Goal: Task Accomplishment & Management: Complete application form

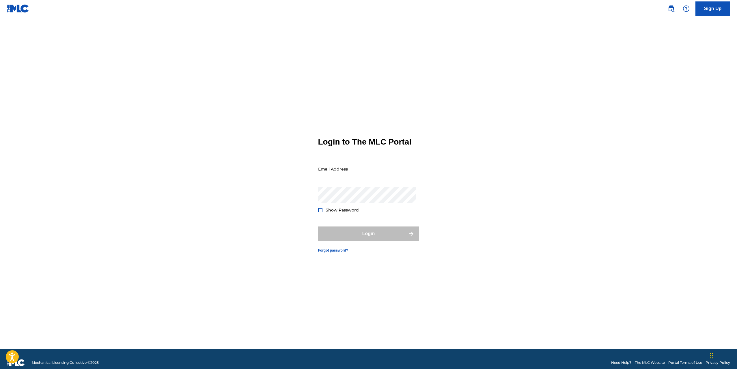
click at [354, 169] on input "Email Address" at bounding box center [367, 169] width 98 height 16
type input "[EMAIL_ADDRESS][DOMAIN_NAME]"
click at [382, 241] on button "Login" at bounding box center [368, 234] width 101 height 14
click at [353, 203] on input "Code" at bounding box center [367, 194] width 98 height 16
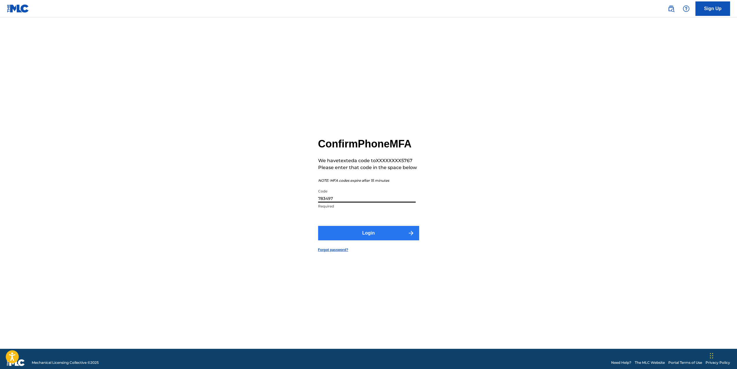
type input "783497"
click at [372, 240] on button "Login" at bounding box center [368, 233] width 101 height 14
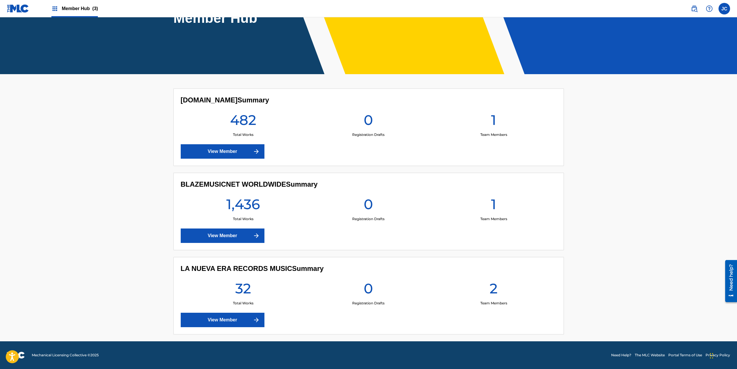
scroll to position [85, 0]
click at [233, 236] on link "View Member" at bounding box center [223, 236] width 84 height 14
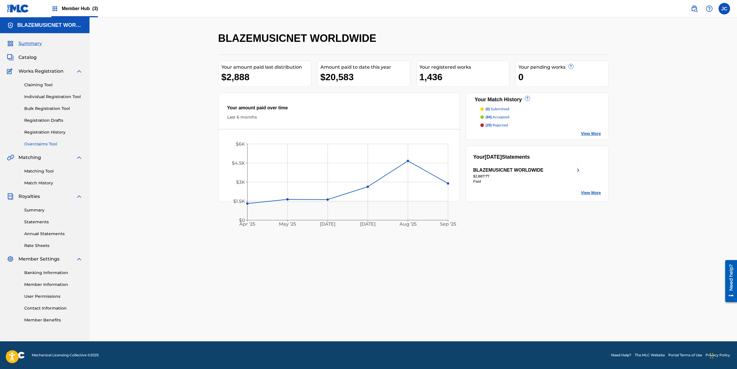
click at [48, 144] on link "Overclaims Tool" at bounding box center [53, 144] width 58 height 6
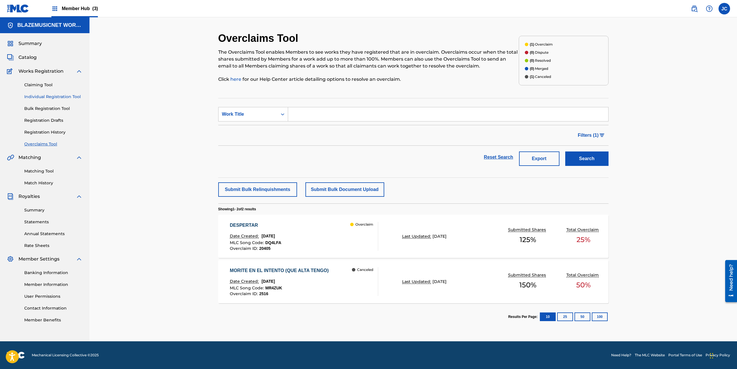
click at [48, 96] on link "Individual Registration Tool" at bounding box center [53, 97] width 58 height 6
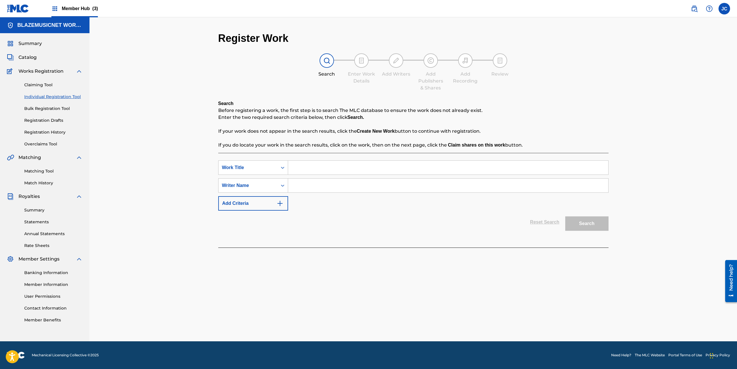
click at [300, 166] on input "Search Form" at bounding box center [448, 168] width 320 height 14
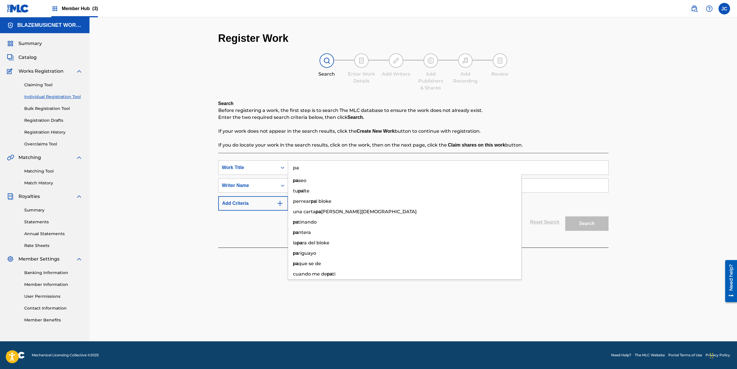
type input "p"
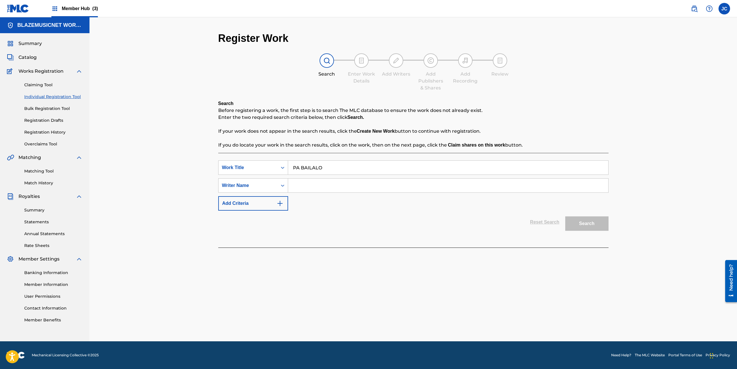
type input "PA BAILALO"
click at [309, 189] on input "Search Form" at bounding box center [448, 186] width 320 height 14
click at [318, 184] on input "[PERSON_NAME]" at bounding box center [448, 186] width 320 height 14
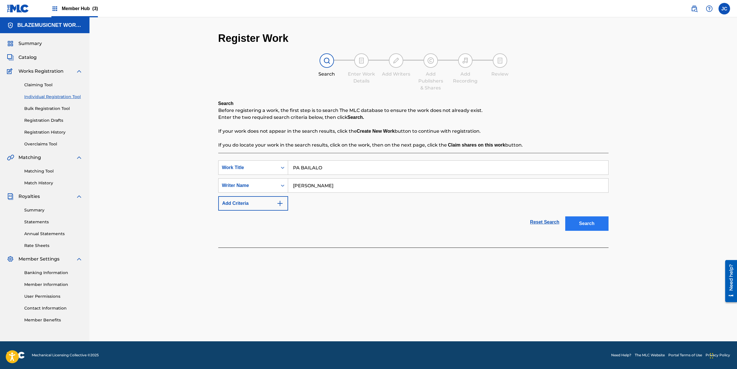
type input "[PERSON_NAME]"
click at [589, 222] on button "Search" at bounding box center [586, 224] width 43 height 14
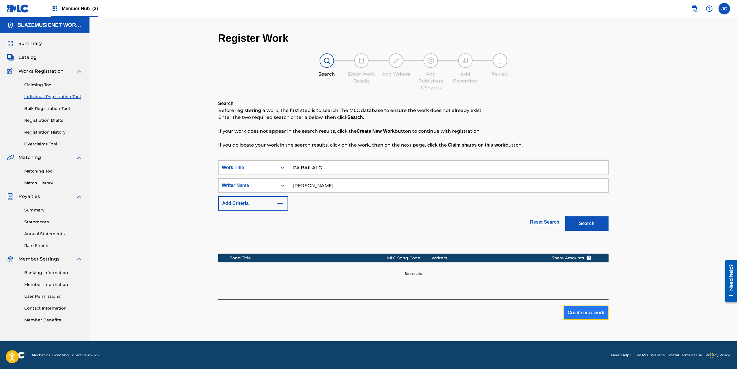
click at [582, 312] on button "Create new work" at bounding box center [585, 313] width 45 height 14
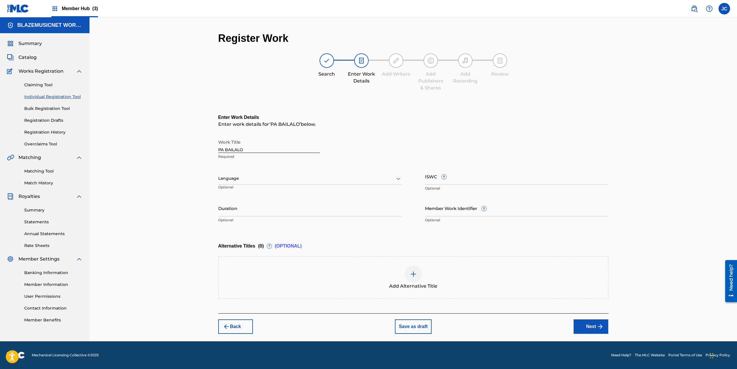
click at [255, 179] on div at bounding box center [310, 178] width 184 height 7
click at [244, 201] on div "Spanish" at bounding box center [310, 204] width 183 height 13
click at [234, 205] on input "Duration" at bounding box center [310, 208] width 184 height 16
type input "01:52"
click at [185, 236] on div "Register Work Search Enter Work Details Add Writers Add Publishers & Shares Add…" at bounding box center [412, 179] width 647 height 324
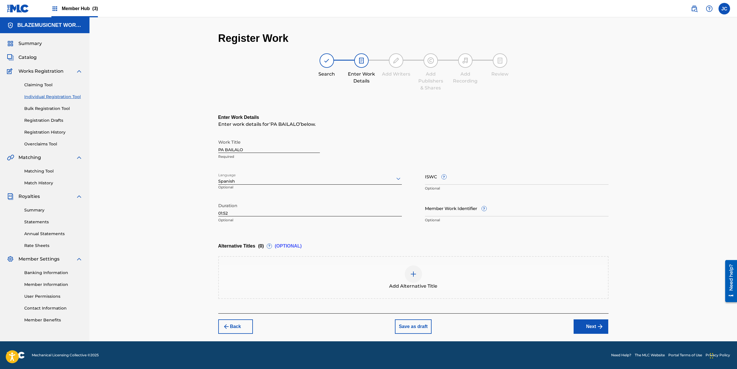
click at [203, 213] on div "Register Work Search Enter Work Details Add Writers Add Publishers & Shares Add…" at bounding box center [412, 179] width 647 height 324
click at [592, 325] on button "Next" at bounding box center [591, 327] width 35 height 14
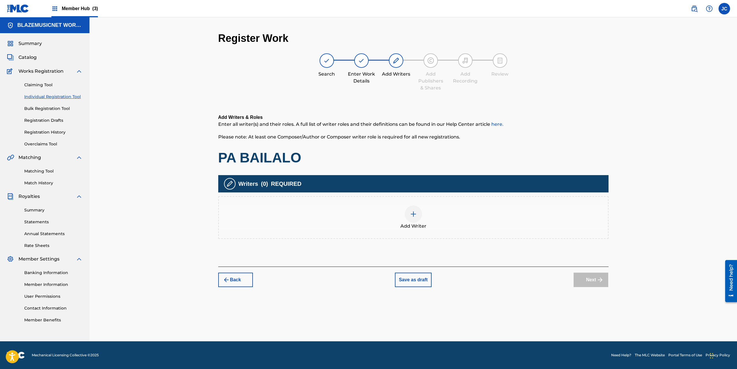
click at [413, 213] on img at bounding box center [413, 214] width 7 height 7
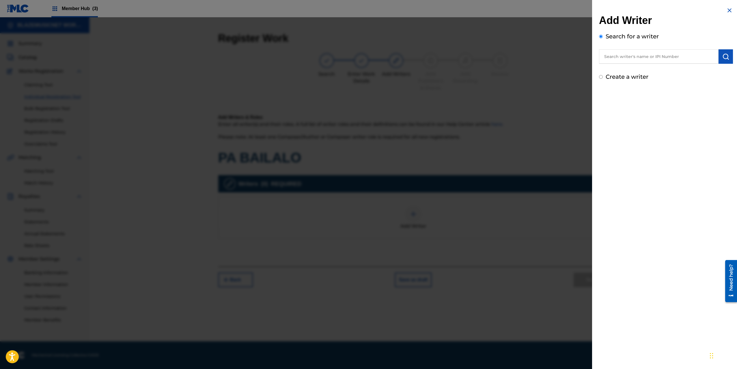
click at [615, 56] on input "text" at bounding box center [659, 56] width 120 height 14
paste input "[PERSON_NAME]"
type input "[PERSON_NAME]"
click at [722, 58] on img "submit" at bounding box center [725, 56] width 7 height 7
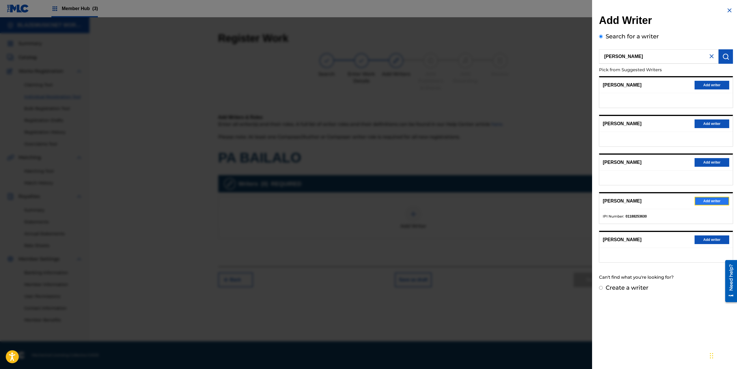
click at [713, 201] on button "Add writer" at bounding box center [712, 201] width 35 height 9
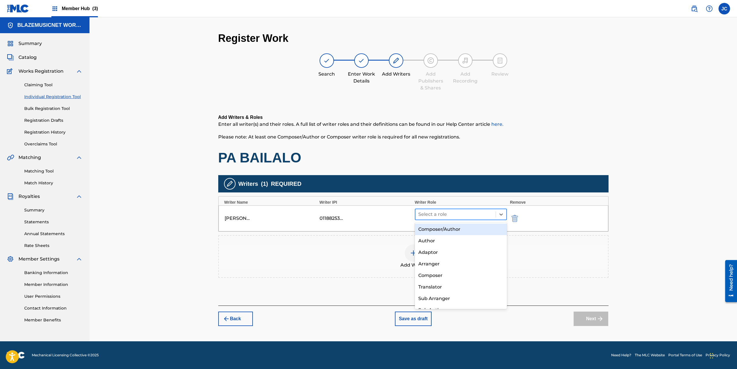
click at [457, 216] on div at bounding box center [455, 214] width 75 height 8
click at [438, 229] on div "Composer/Author" at bounding box center [461, 230] width 92 height 12
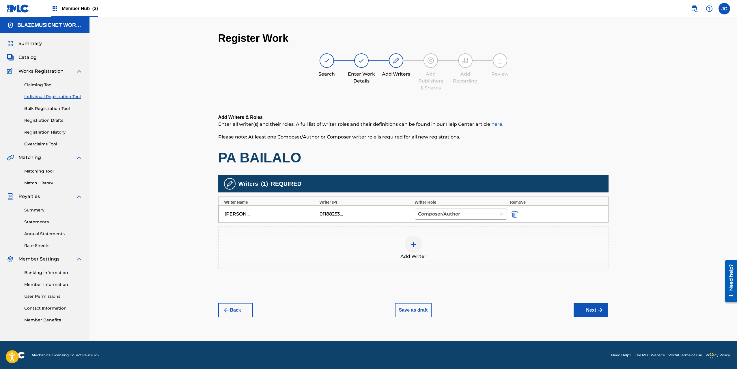
click at [416, 241] on img at bounding box center [413, 244] width 7 height 7
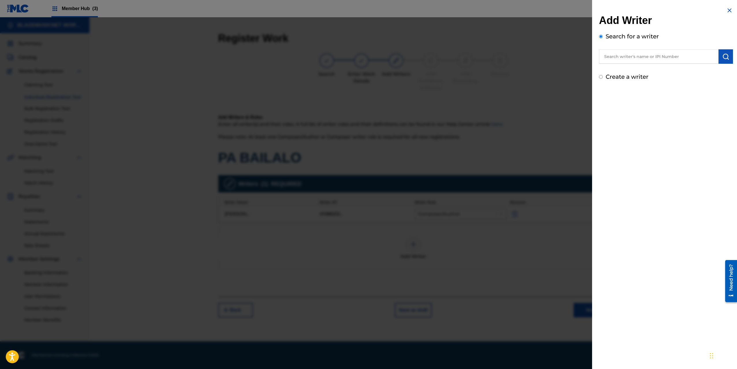
click at [617, 58] on input "text" at bounding box center [659, 56] width 120 height 14
type input "01019520687"
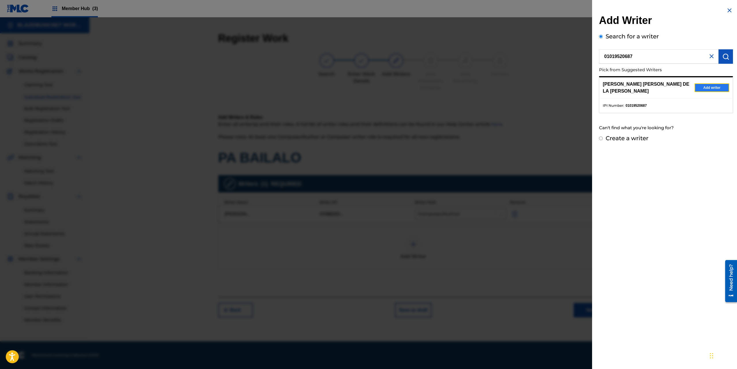
click at [712, 87] on button "Add writer" at bounding box center [712, 87] width 35 height 9
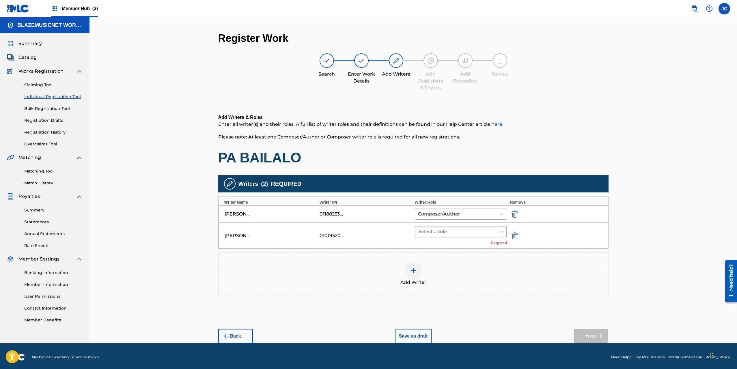
click at [441, 234] on div at bounding box center [455, 232] width 75 height 8
click at [439, 249] on div "Composer/Author" at bounding box center [461, 247] width 92 height 12
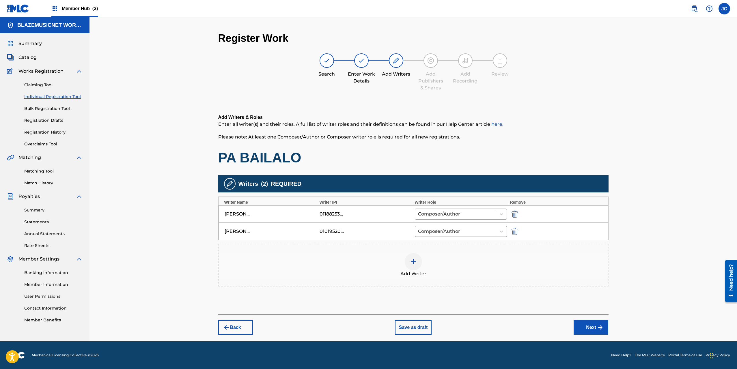
click at [411, 270] on div at bounding box center [413, 261] width 17 height 17
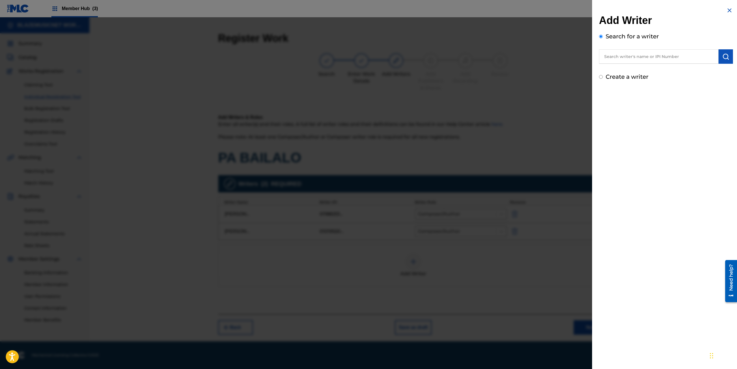
click at [632, 53] on input "text" at bounding box center [659, 56] width 120 height 14
type input "01252991536"
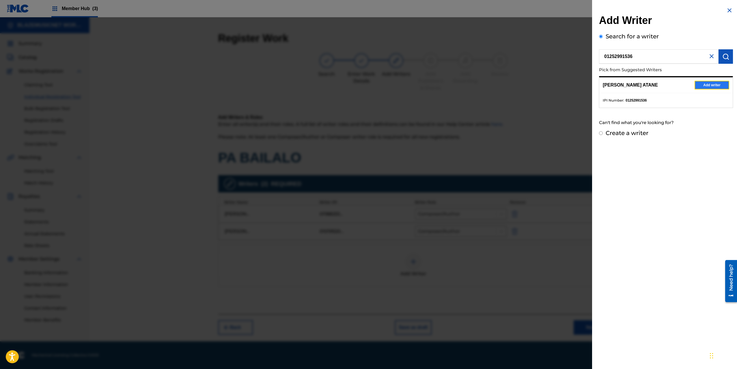
click at [710, 87] on button "Add writer" at bounding box center [712, 85] width 35 height 9
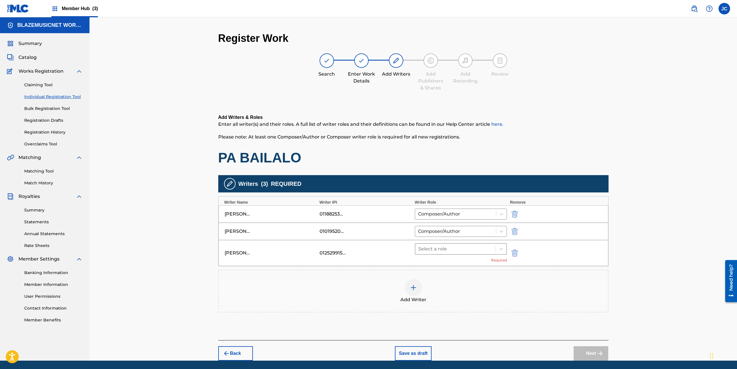
click at [433, 246] on div at bounding box center [455, 249] width 75 height 8
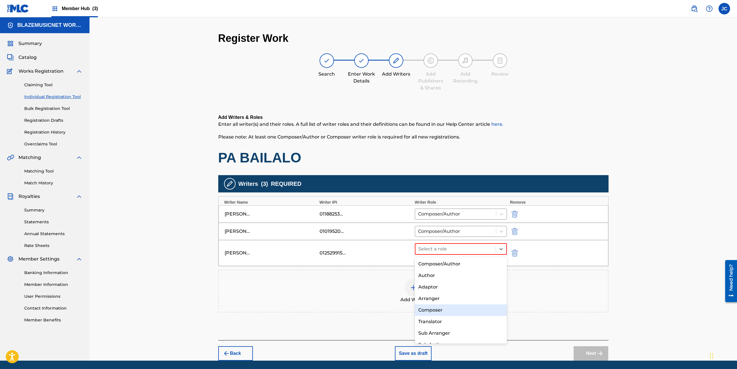
click at [437, 312] on div "Composer" at bounding box center [461, 311] width 92 height 12
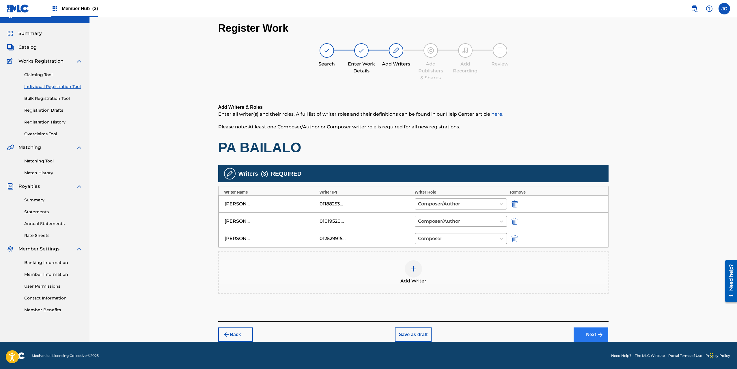
scroll to position [11, 0]
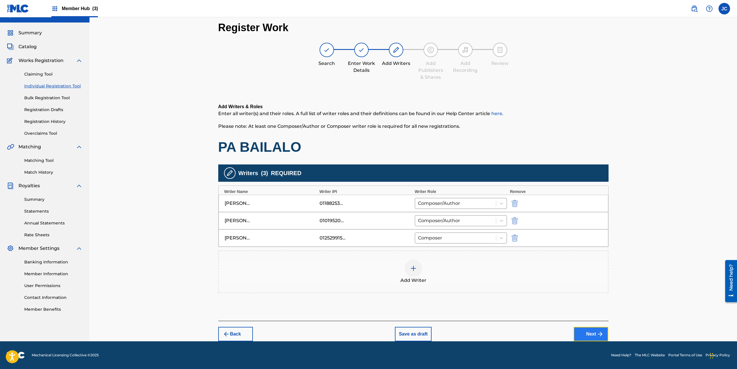
click at [588, 330] on button "Next" at bounding box center [591, 334] width 35 height 14
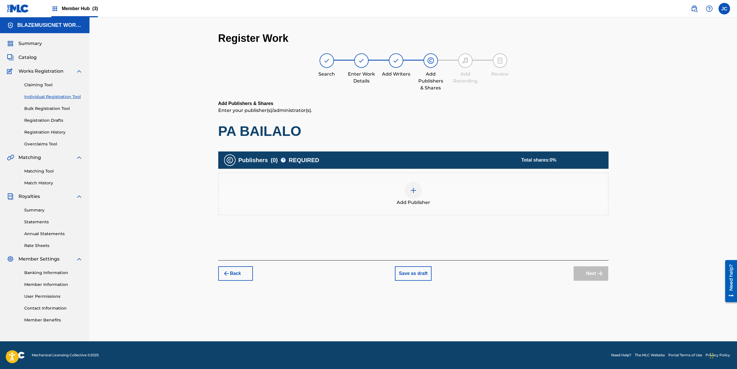
click at [421, 193] on div at bounding box center [413, 190] width 17 height 17
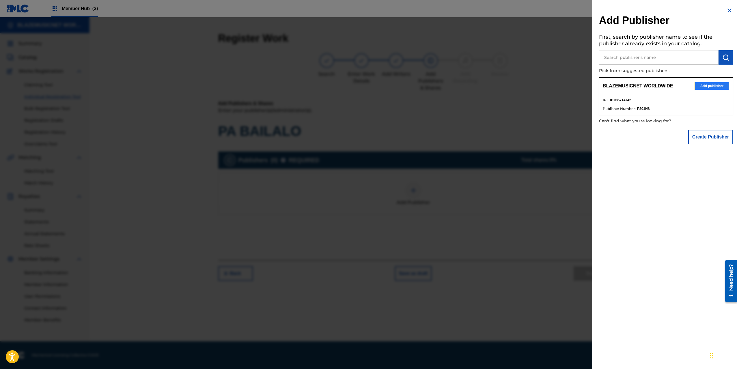
click at [708, 84] on button "Add publisher" at bounding box center [712, 86] width 35 height 9
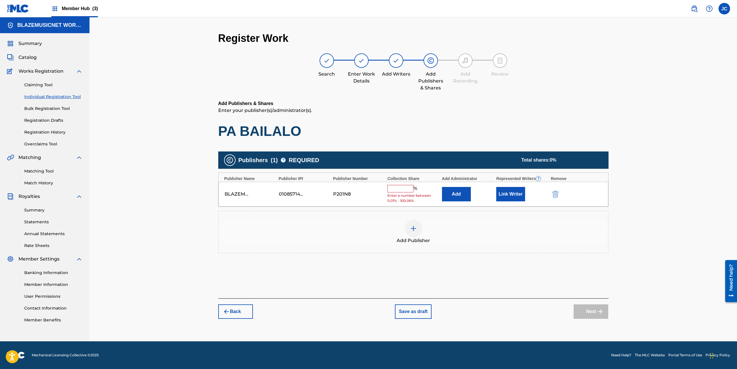
click at [403, 186] on input "text" at bounding box center [400, 189] width 26 height 8
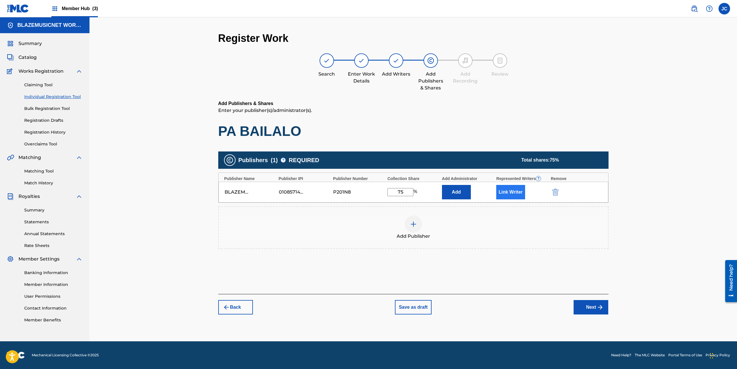
type input "75"
click at [518, 191] on button "Link Writer" at bounding box center [510, 192] width 29 height 14
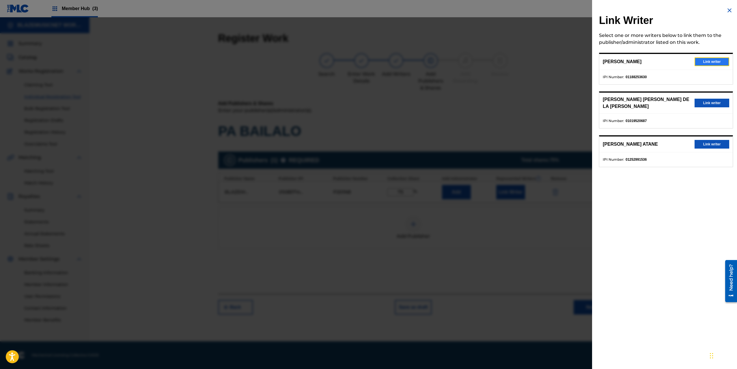
click at [721, 60] on button "Link writer" at bounding box center [712, 61] width 35 height 9
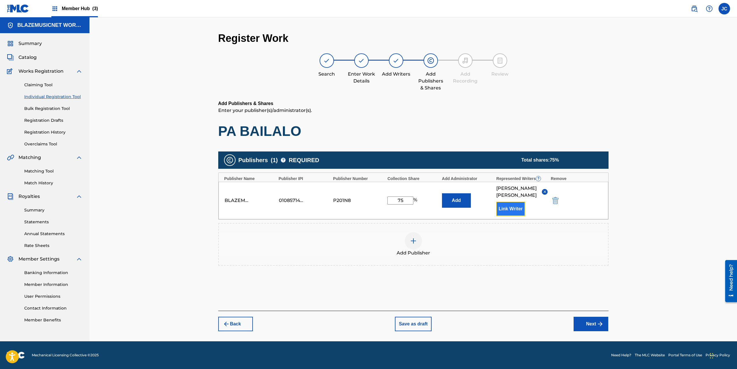
click at [513, 215] on button "Link Writer" at bounding box center [510, 209] width 29 height 14
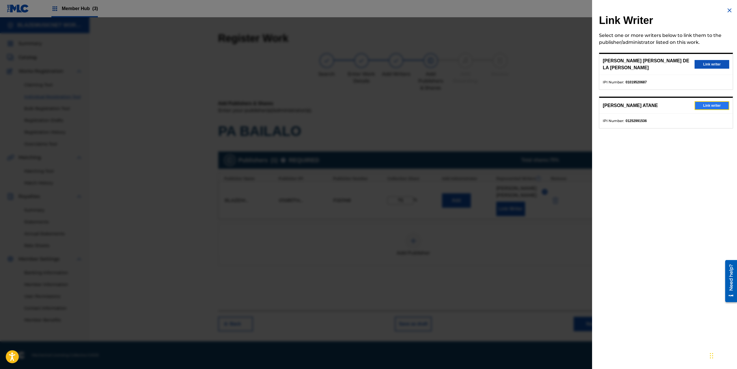
click at [714, 106] on button "Link writer" at bounding box center [712, 105] width 35 height 9
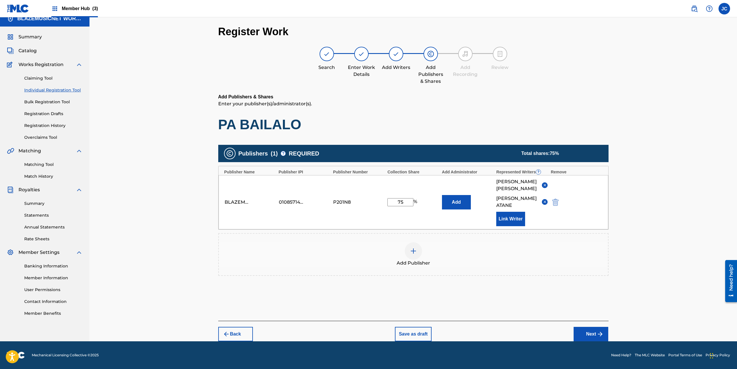
scroll to position [20, 0]
click at [597, 331] on img "submit" at bounding box center [600, 334] width 7 height 7
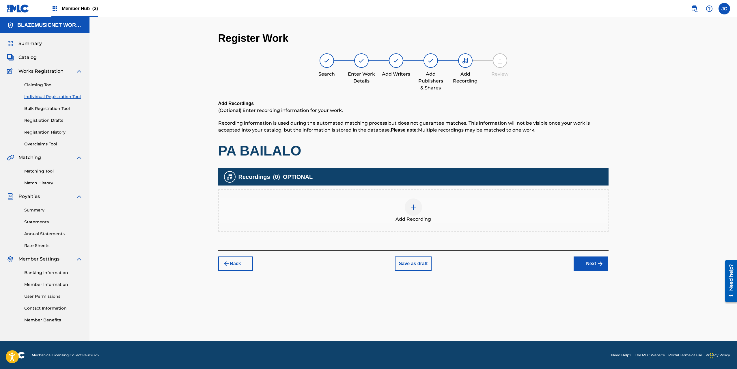
click at [423, 205] on div "Add Recording" at bounding box center [413, 211] width 389 height 24
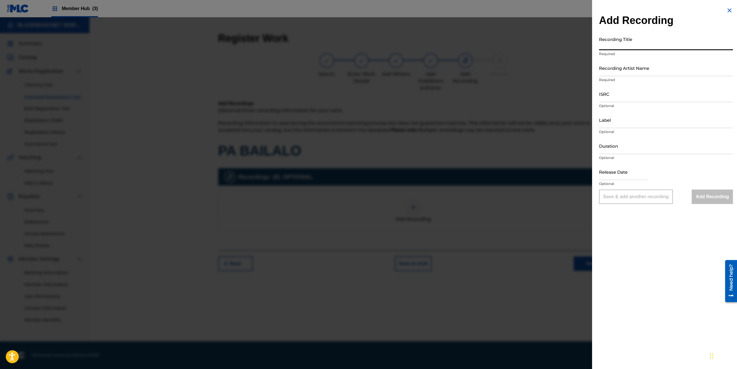
click at [610, 47] on input "Recording Title" at bounding box center [666, 42] width 134 height 16
type input "PA BAILALO"
click at [614, 69] on input "Recording Artist Name" at bounding box center [666, 68] width 134 height 16
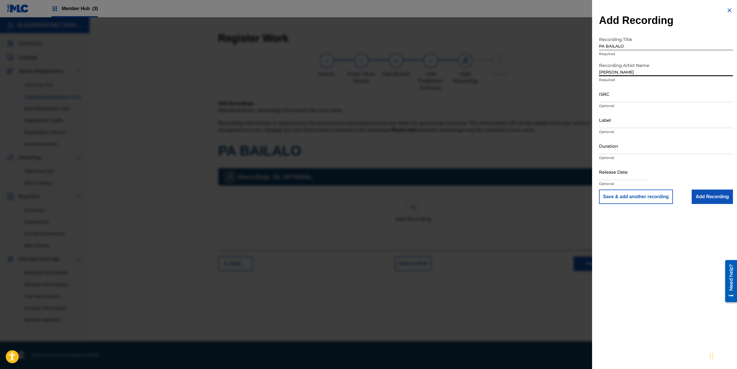
type input "[PERSON_NAME]"
click at [614, 94] on input "ISRC" at bounding box center [666, 94] width 134 height 16
paste input "QZS7J2558224"
type input "QZS7J2558224"
click at [619, 121] on input "Label" at bounding box center [666, 120] width 134 height 16
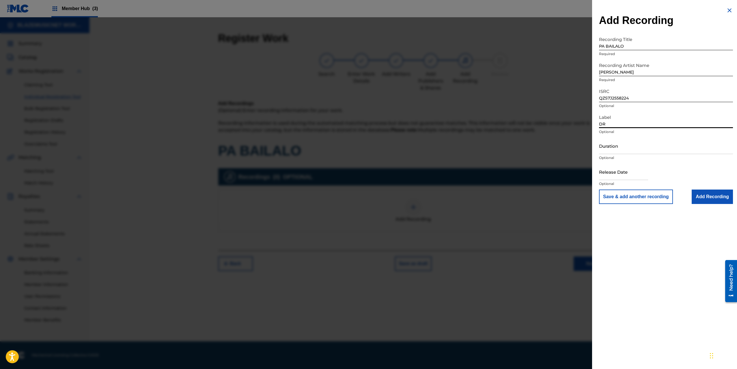
type input "DR MUSIC"
click at [614, 147] on input "Duration" at bounding box center [666, 146] width 134 height 16
type input "01:52"
click at [618, 173] on input "text" at bounding box center [623, 172] width 49 height 16
select select "8"
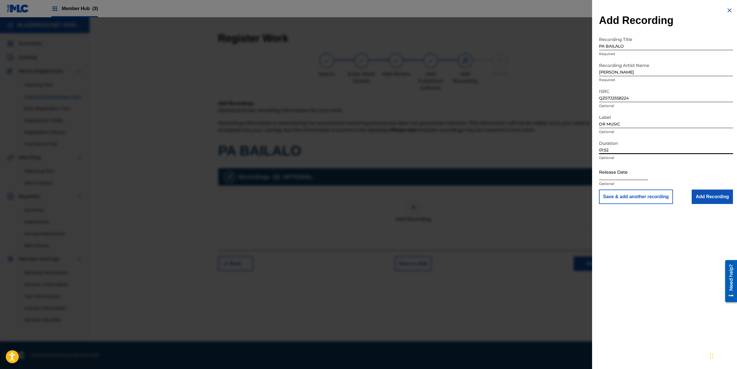
select select "2025"
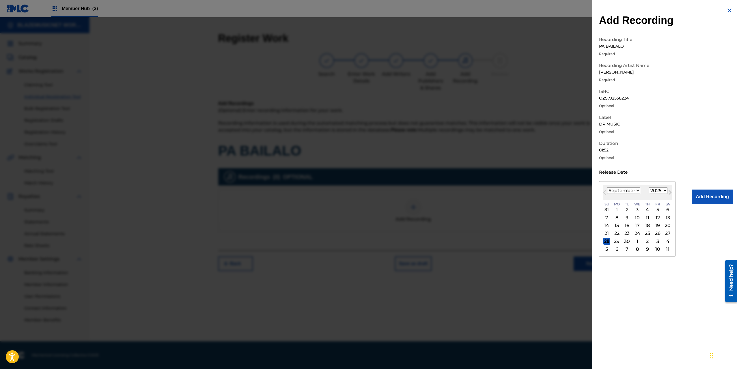
click at [613, 190] on select "January February March April May June July August September October November De…" at bounding box center [623, 190] width 33 height 7
select select "3"
click at [607, 187] on select "January February March April May June July August September October November De…" at bounding box center [623, 190] width 33 height 7
click at [639, 224] on div "16" at bounding box center [637, 225] width 7 height 7
type input "[DATE]"
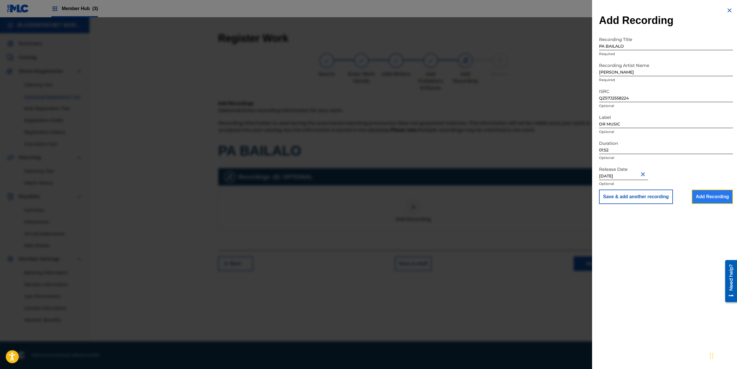
click at [708, 199] on input "Add Recording" at bounding box center [712, 197] width 41 height 14
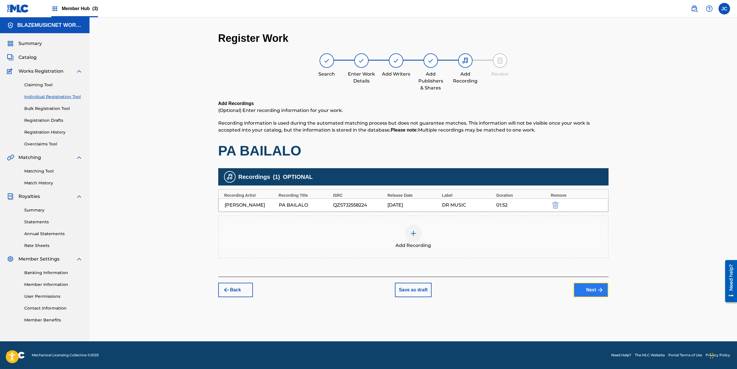
click at [589, 286] on button "Next" at bounding box center [591, 290] width 35 height 14
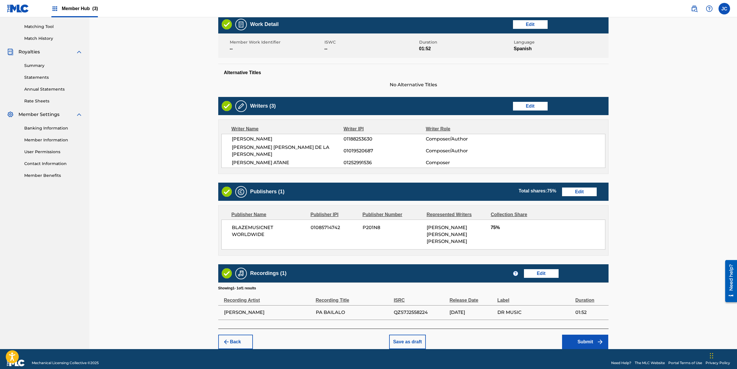
scroll to position [145, 0]
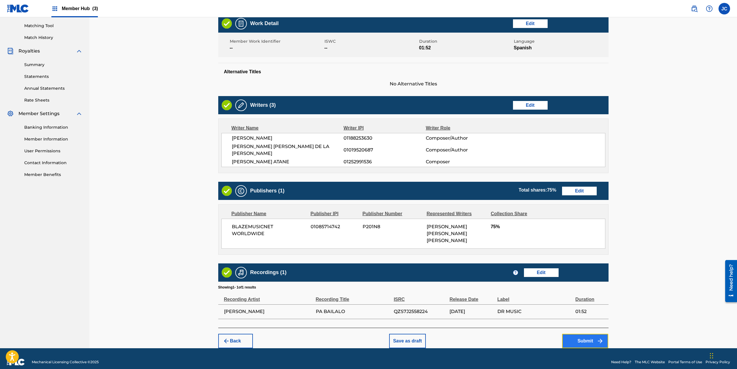
click at [580, 334] on button "Submit" at bounding box center [585, 341] width 46 height 14
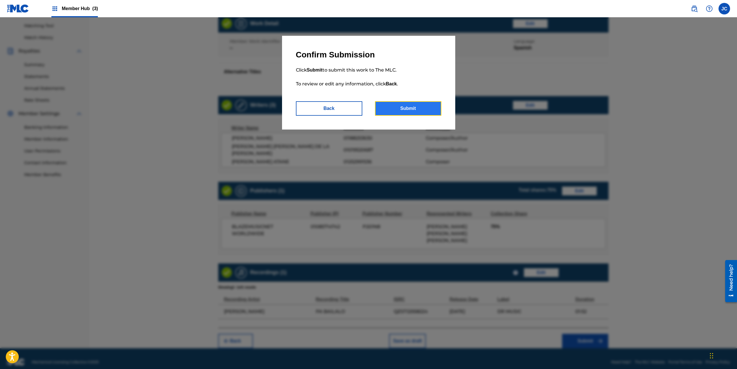
click at [411, 108] on button "Submit" at bounding box center [408, 108] width 66 height 14
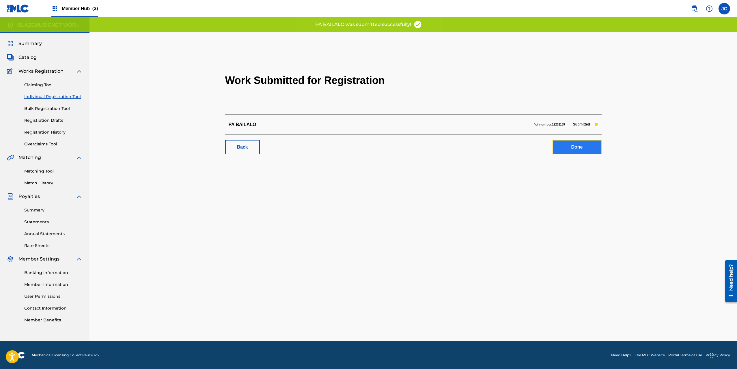
click at [581, 146] on link "Done" at bounding box center [577, 147] width 49 height 14
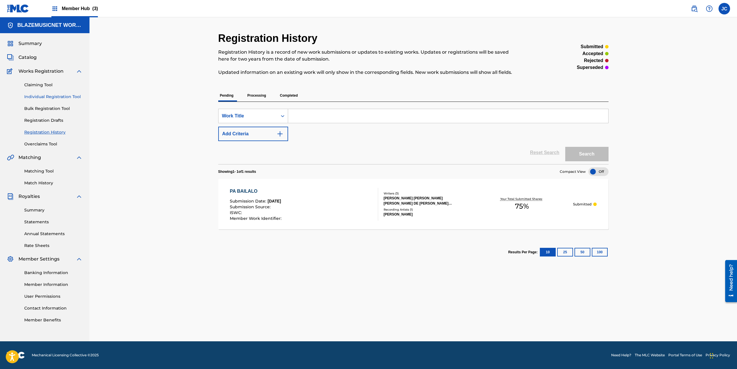
click at [47, 95] on link "Individual Registration Tool" at bounding box center [53, 97] width 58 height 6
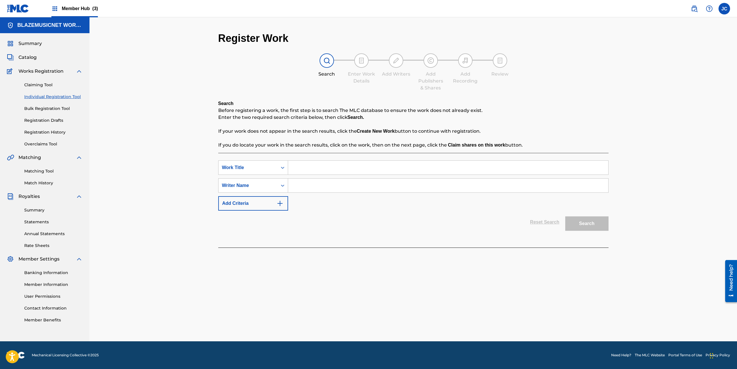
click at [315, 167] on input "Search Form" at bounding box center [448, 168] width 320 height 14
paste input "TIENEN COLALE"
type input "TIENEN COLALE"
click at [322, 189] on input "Search Form" at bounding box center [448, 186] width 320 height 14
click at [322, 189] on input "[PERSON_NAME]" at bounding box center [448, 186] width 320 height 14
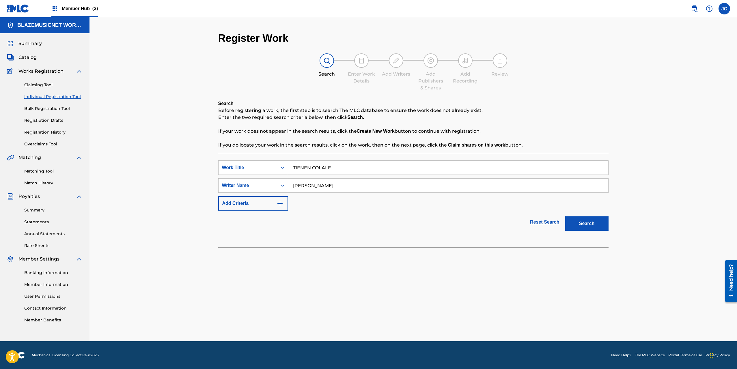
click at [322, 189] on input "[PERSON_NAME]" at bounding box center [448, 186] width 320 height 14
type input "[PERSON_NAME]"
click at [596, 224] on button "Search" at bounding box center [586, 224] width 43 height 14
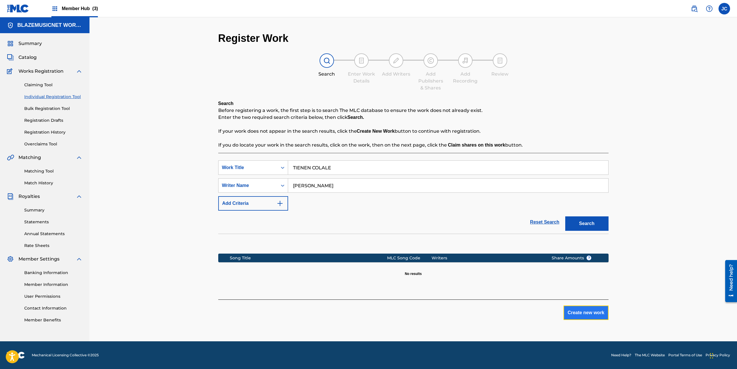
click at [585, 312] on button "Create new work" at bounding box center [585, 313] width 45 height 14
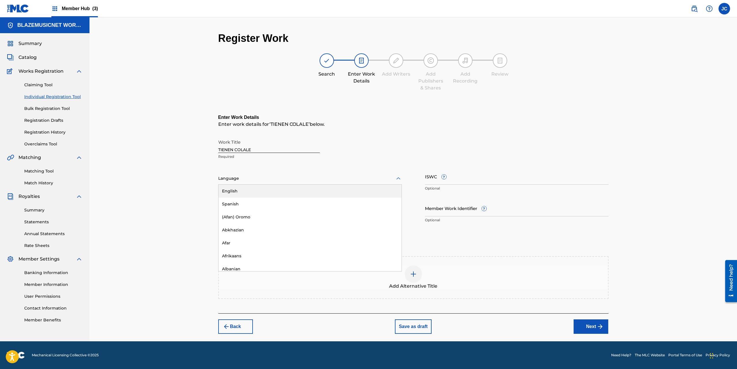
click at [280, 175] on div at bounding box center [310, 178] width 184 height 7
click at [254, 201] on div "Spanish" at bounding box center [310, 204] width 183 height 13
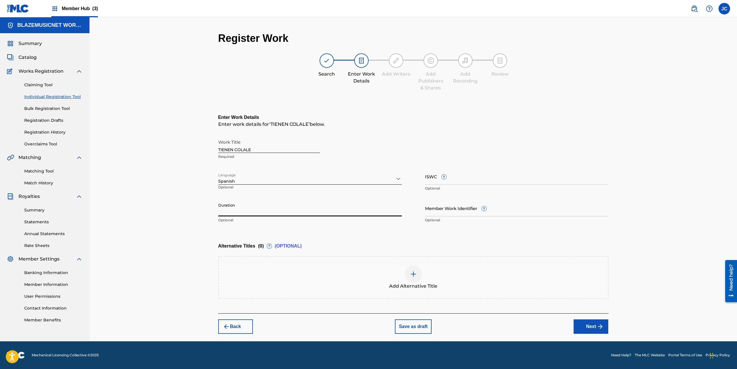
click at [245, 208] on input "Duration" at bounding box center [310, 208] width 184 height 16
type input "02:50"
click at [194, 223] on div "Register Work Search Enter Work Details Add Writers Add Publishers & Shares Add…" at bounding box center [412, 179] width 647 height 324
click at [591, 329] on button "Next" at bounding box center [591, 327] width 35 height 14
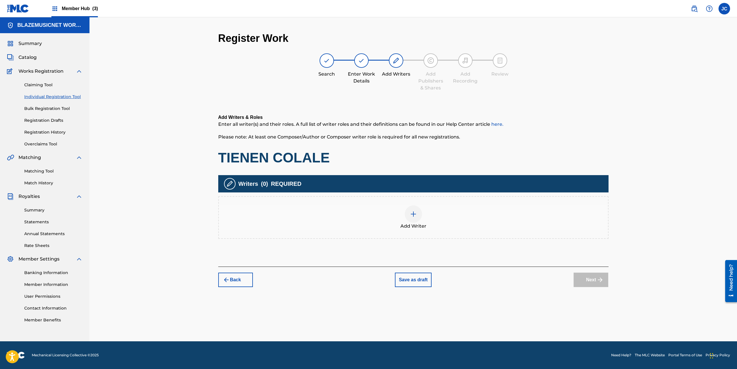
click at [414, 221] on div at bounding box center [413, 214] width 17 height 17
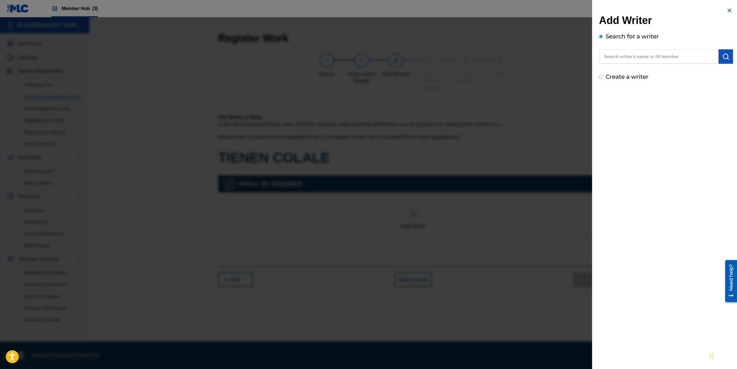
click at [621, 55] on input "text" at bounding box center [659, 56] width 120 height 14
paste input "[PERSON_NAME]"
type input "[PERSON_NAME]"
click at [723, 60] on button "submit" at bounding box center [725, 56] width 14 height 14
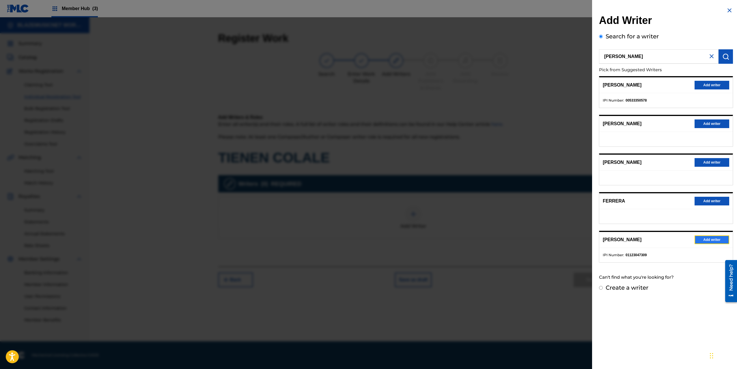
click at [701, 240] on button "Add writer" at bounding box center [712, 240] width 35 height 9
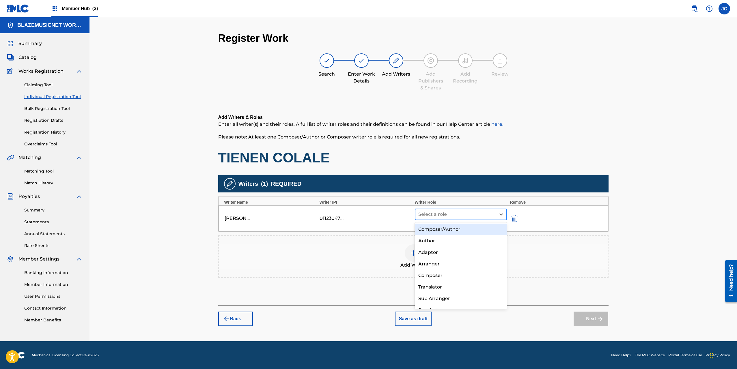
click at [440, 216] on div at bounding box center [455, 214] width 75 height 8
click at [438, 228] on div "Composer/Author" at bounding box center [461, 230] width 92 height 12
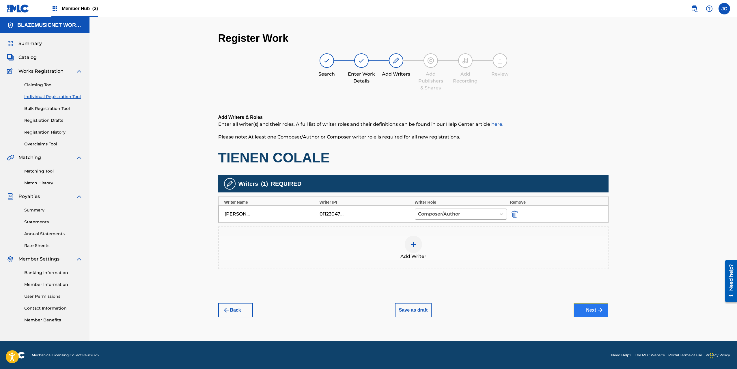
click at [589, 308] on button "Next" at bounding box center [591, 310] width 35 height 14
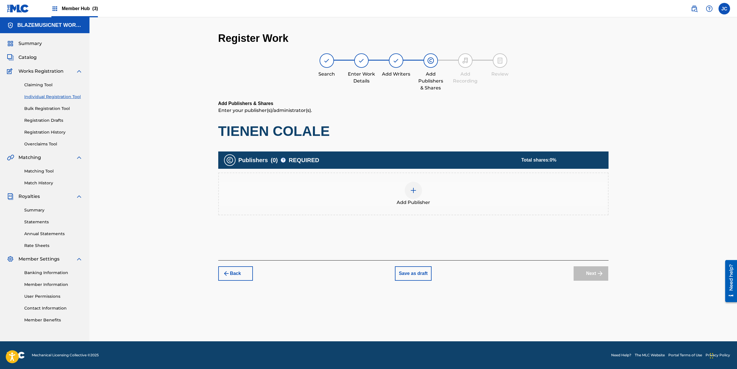
click at [423, 191] on div "Add Publisher" at bounding box center [413, 194] width 389 height 24
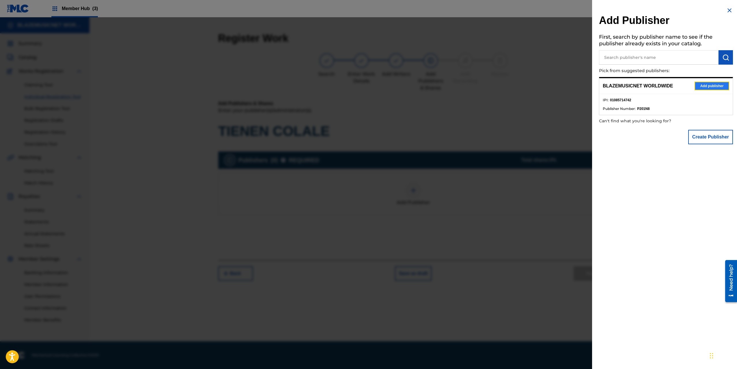
click at [703, 86] on button "Add publisher" at bounding box center [712, 86] width 35 height 9
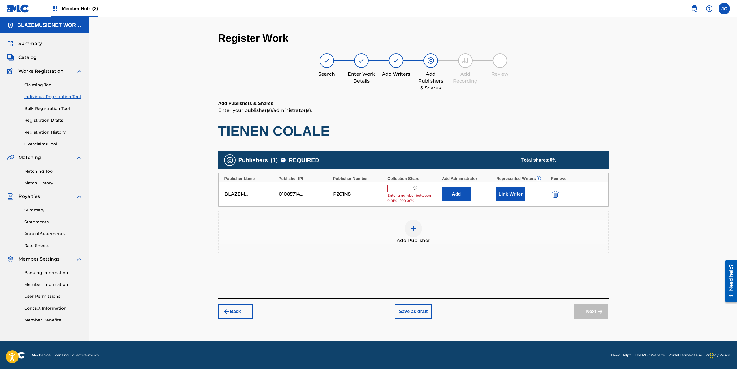
click at [405, 189] on input "text" at bounding box center [400, 189] width 26 height 8
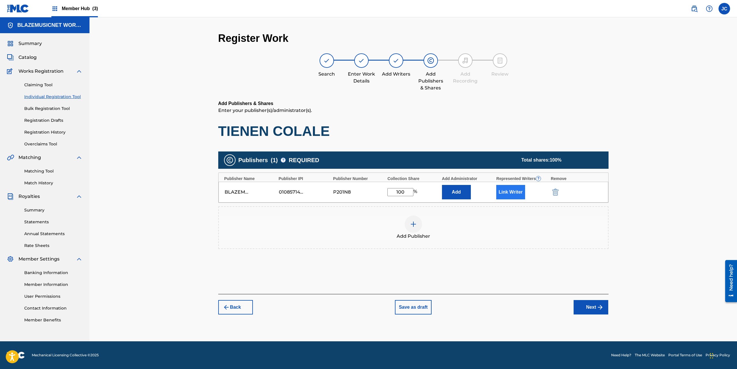
type input "100"
click at [509, 191] on button "Link Writer" at bounding box center [510, 192] width 29 height 14
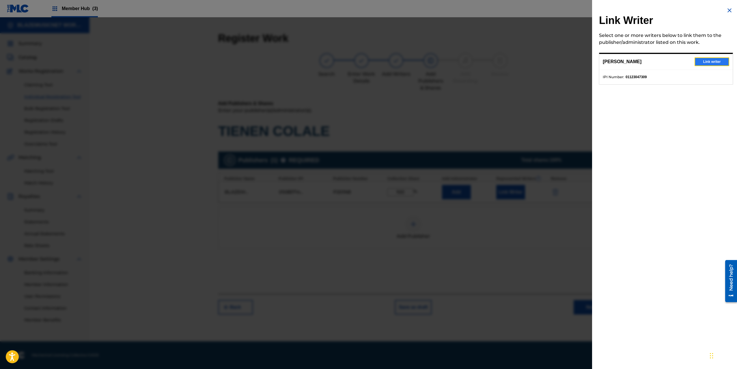
click at [715, 59] on button "Link writer" at bounding box center [712, 61] width 35 height 9
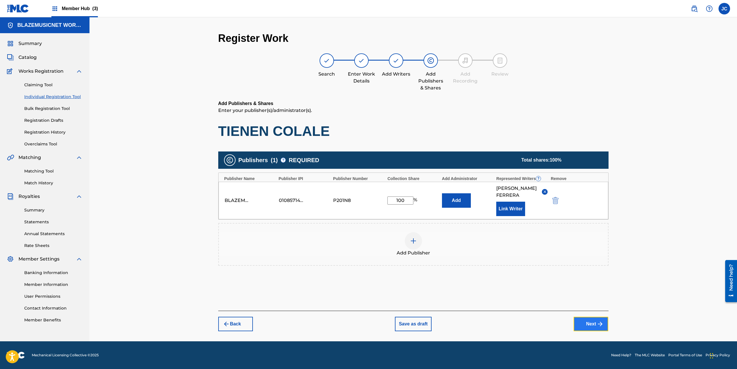
click at [586, 317] on button "Next" at bounding box center [591, 324] width 35 height 14
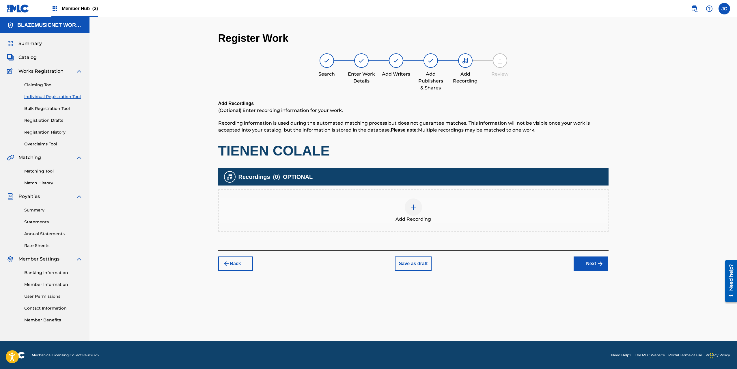
click at [418, 208] on div at bounding box center [413, 207] width 17 height 17
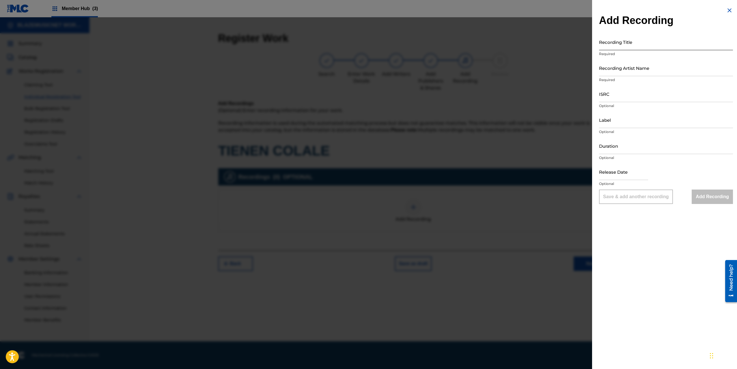
click at [617, 43] on input "Recording Title" at bounding box center [666, 42] width 134 height 16
paste input "[PERSON_NAME]"
click at [617, 46] on input "[PERSON_NAME]" at bounding box center [666, 42] width 134 height 16
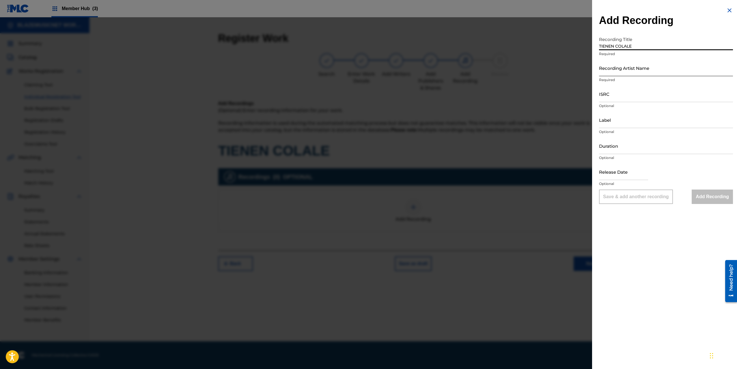
type input "TIENEN COLALE"
click at [616, 73] on input "Recording Artist Name" at bounding box center [666, 68] width 134 height 16
click at [617, 69] on input "Recording Artist Name" at bounding box center [666, 68] width 134 height 16
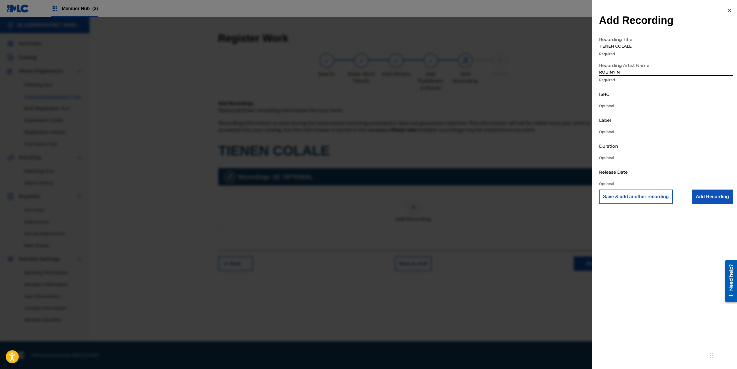
type input "ROBINYIN RD"
click at [605, 97] on input "ISRC" at bounding box center [666, 94] width 134 height 16
paste input "QZTL92594694"
type input "QZTL92594694"
click at [614, 126] on input "Label" at bounding box center [666, 120] width 134 height 16
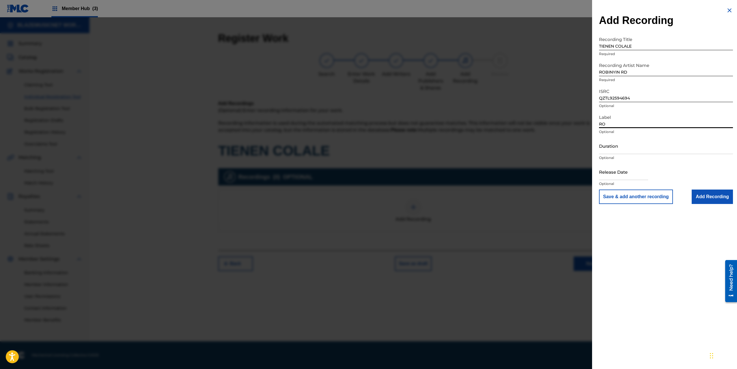
type input "R"
type input "[DOMAIN_NAME]"
click at [619, 146] on input "Duration" at bounding box center [666, 146] width 134 height 16
type input "02:50"
click at [613, 177] on input "text" at bounding box center [623, 172] width 49 height 16
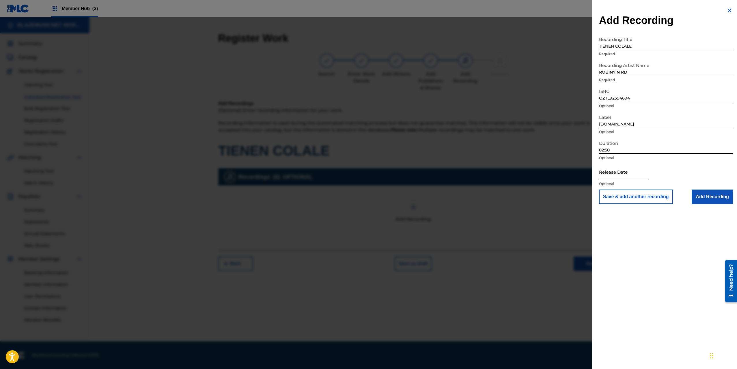
select select "8"
select select "2025"
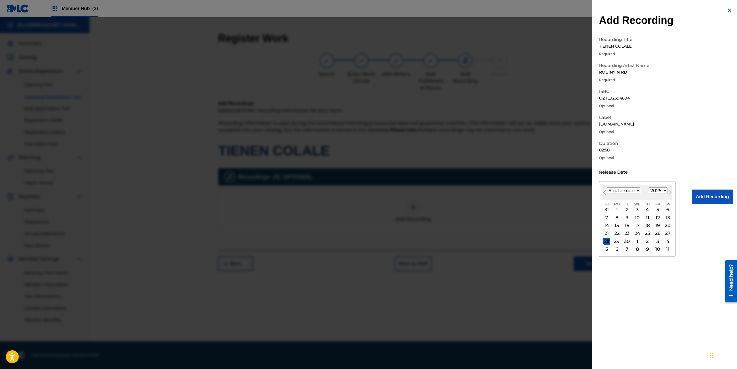
click at [605, 191] on span "Previous Month" at bounding box center [605, 193] width 0 height 9
select select "7"
click at [618, 225] on div "11" at bounding box center [616, 225] width 7 height 7
type input "[DATE]"
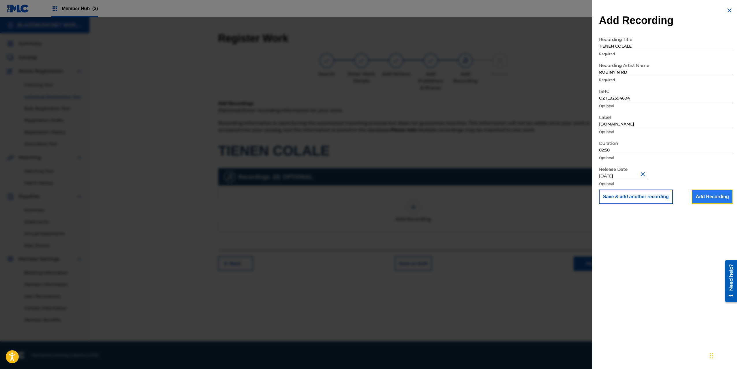
click at [706, 199] on input "Add Recording" at bounding box center [712, 197] width 41 height 14
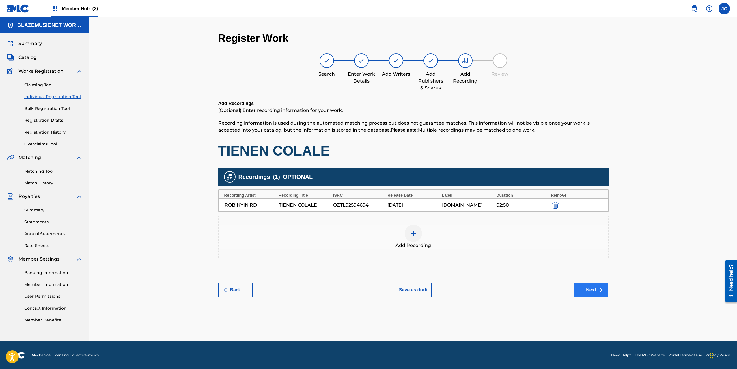
click at [587, 288] on button "Next" at bounding box center [591, 290] width 35 height 14
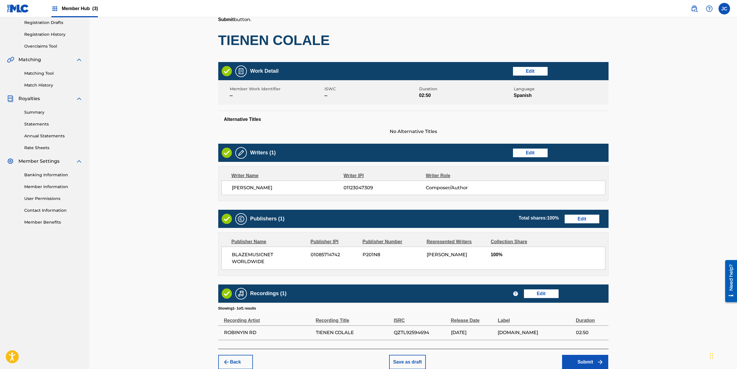
scroll to position [119, 0]
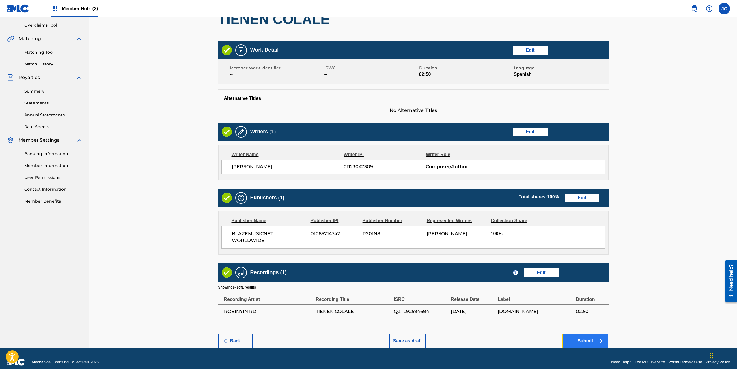
click at [580, 335] on button "Submit" at bounding box center [585, 341] width 46 height 14
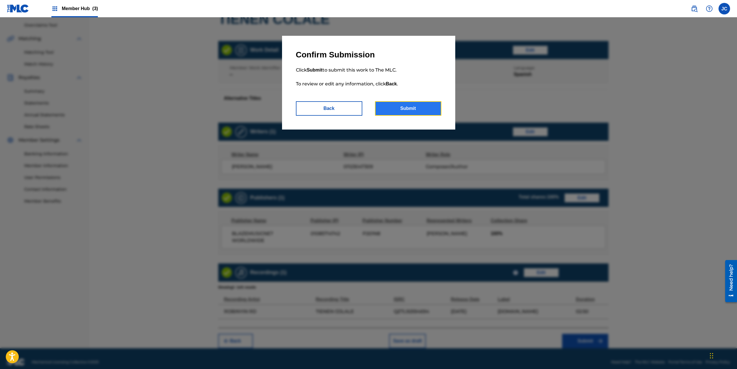
click at [415, 106] on button "Submit" at bounding box center [408, 108] width 66 height 14
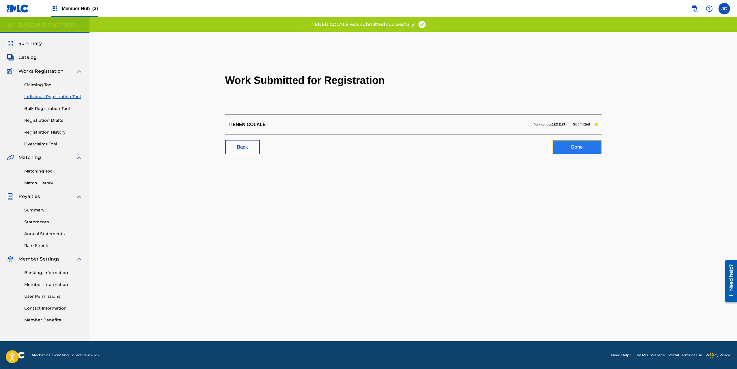
click at [579, 145] on link "Done" at bounding box center [577, 147] width 49 height 14
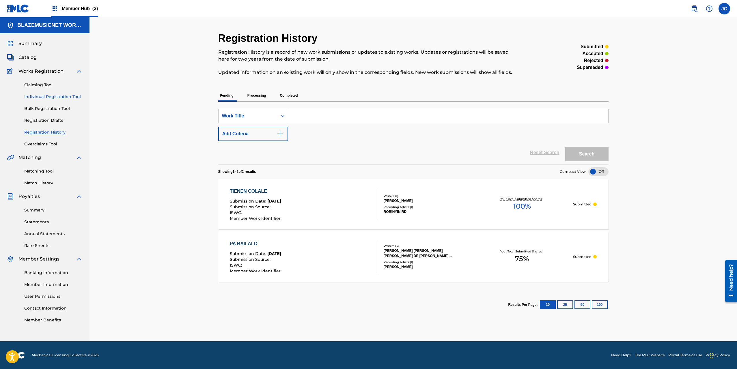
click at [53, 99] on link "Individual Registration Tool" at bounding box center [53, 97] width 58 height 6
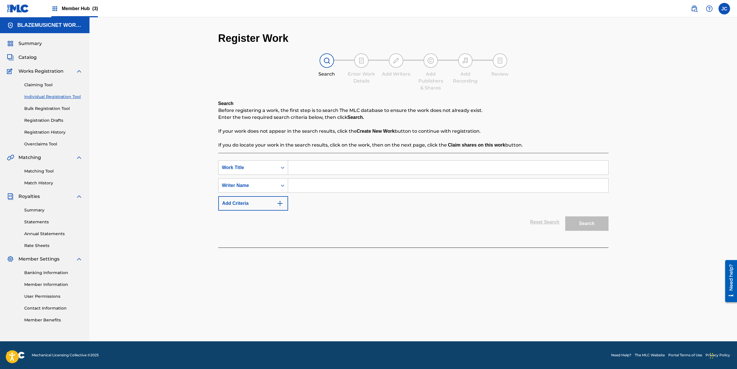
click at [306, 164] on input "Search Form" at bounding box center [448, 168] width 320 height 14
type input "NUNCA QUITAO"
click at [342, 189] on input "Search Form" at bounding box center [448, 186] width 320 height 14
click at [342, 189] on input "[PERSON_NAME] [PERSON_NAME]" at bounding box center [448, 186] width 320 height 14
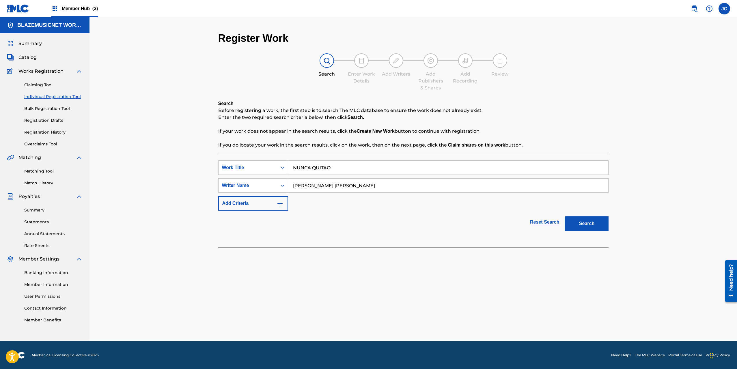
click at [342, 189] on input "[PERSON_NAME] [PERSON_NAME]" at bounding box center [448, 186] width 320 height 14
type input "[PERSON_NAME] [PERSON_NAME]"
click at [596, 224] on button "Search" at bounding box center [586, 224] width 43 height 14
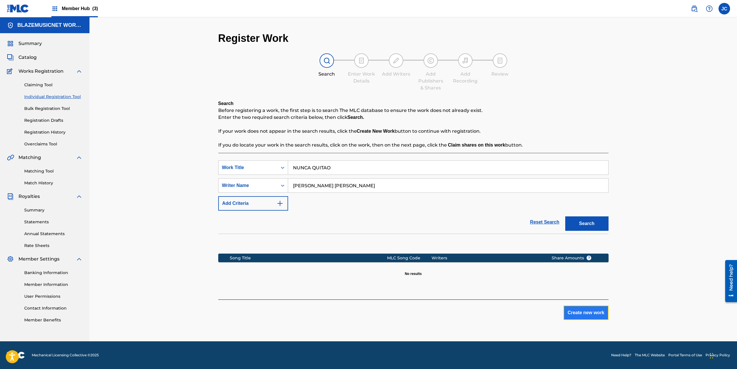
click at [570, 309] on button "Create new work" at bounding box center [585, 313] width 45 height 14
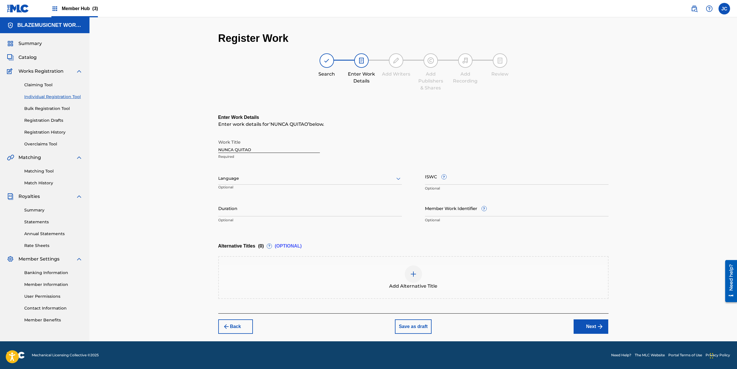
click at [278, 172] on div "Language Optional" at bounding box center [310, 181] width 184 height 26
click at [263, 177] on div at bounding box center [310, 178] width 184 height 7
click at [252, 201] on div "Spanish" at bounding box center [310, 204] width 183 height 13
click at [245, 206] on input "Duration" at bounding box center [310, 208] width 184 height 16
type input "01:48"
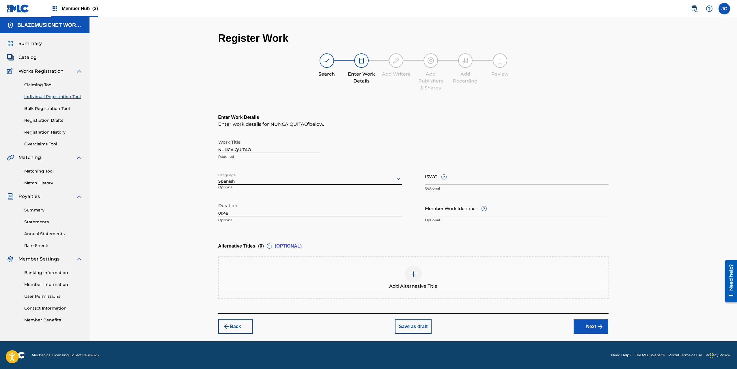
click at [200, 221] on div "Register Work Search Enter Work Details Add Writers Add Publishers & Shares Add…" at bounding box center [412, 179] width 647 height 324
click at [583, 324] on button "Next" at bounding box center [591, 327] width 35 height 14
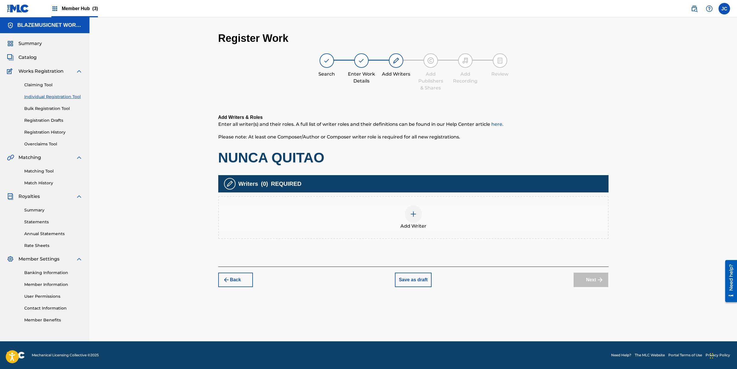
click at [421, 217] on div at bounding box center [413, 214] width 17 height 17
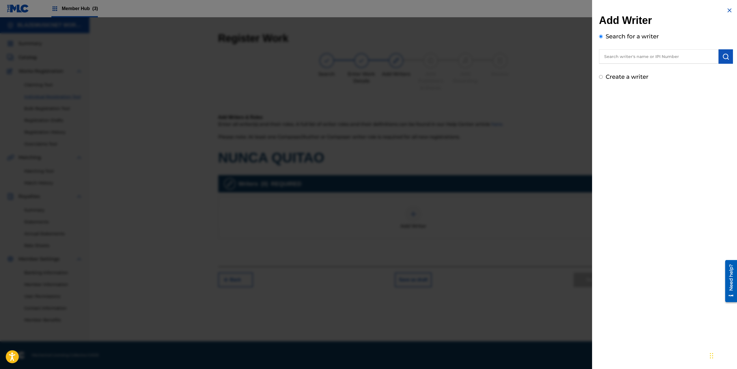
click at [615, 59] on input "text" at bounding box center [659, 56] width 120 height 14
paste input "[PERSON_NAME] [PERSON_NAME]"
type input "[PERSON_NAME] [PERSON_NAME]"
click at [726, 58] on img "submit" at bounding box center [725, 56] width 7 height 7
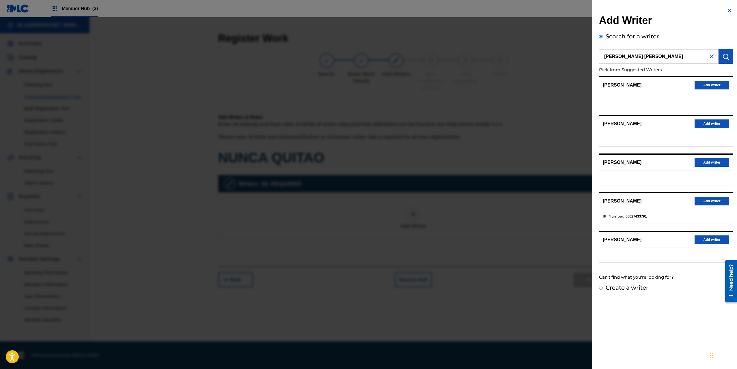
click at [632, 290] on label "Create a writer" at bounding box center [627, 287] width 43 height 7
radio input "true"
click at [603, 290] on input "Create a writer" at bounding box center [601, 288] width 4 height 4
radio input "false"
radio input "true"
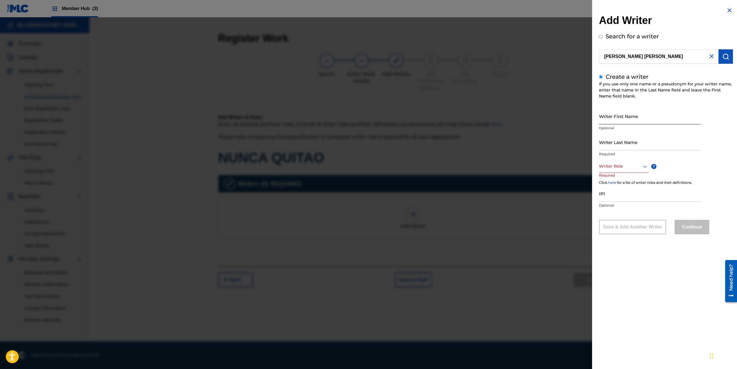
click at [617, 120] on input "Writer First Name" at bounding box center [650, 116] width 102 height 16
paste input "[PERSON_NAME] [PERSON_NAME]"
drag, startPoint x: 628, startPoint y: 120, endPoint x: 690, endPoint y: 120, distance: 61.8
click at [690, 120] on input "[PERSON_NAME] [PERSON_NAME]" at bounding box center [650, 116] width 102 height 16
type input "[PERSON_NAME]"
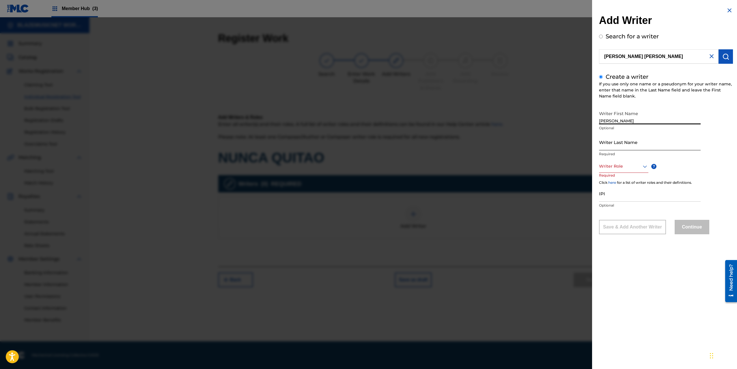
click at [624, 145] on input "Writer Last Name" at bounding box center [650, 142] width 102 height 16
paste input "[PERSON_NAME] [PERSON_NAME]"
drag, startPoint x: 631, startPoint y: 146, endPoint x: 598, endPoint y: 147, distance: 33.5
click at [598, 147] on div "Add Writer Search for a writer [PERSON_NAME] [PERSON_NAME] Create a writer If y…" at bounding box center [666, 125] width 148 height 250
type input "[PERSON_NAME]"
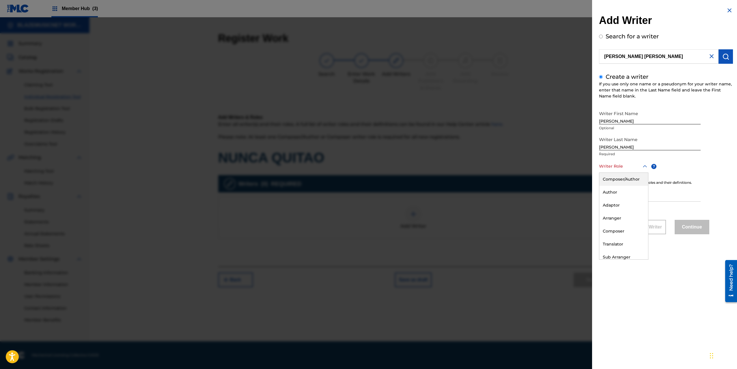
click at [609, 167] on div at bounding box center [623, 166] width 49 height 7
click at [614, 179] on div "Composer/Author" at bounding box center [623, 179] width 49 height 13
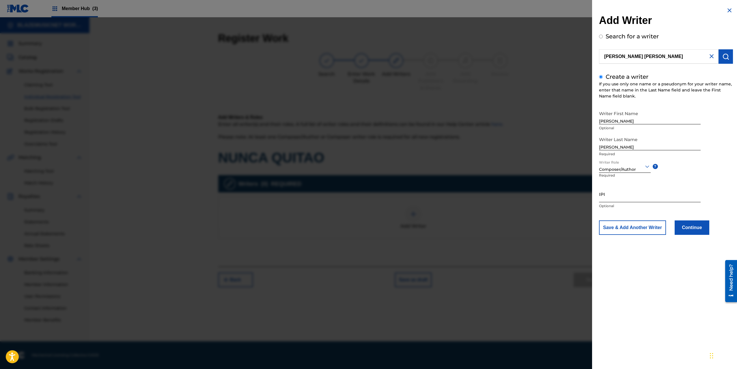
click at [613, 200] on input "IPI" at bounding box center [650, 194] width 102 height 16
click at [606, 198] on input "IPI" at bounding box center [650, 194] width 102 height 16
paste input "1310538000"
click at [599, 199] on input "1310538000" at bounding box center [650, 194] width 102 height 16
type input "01310538000"
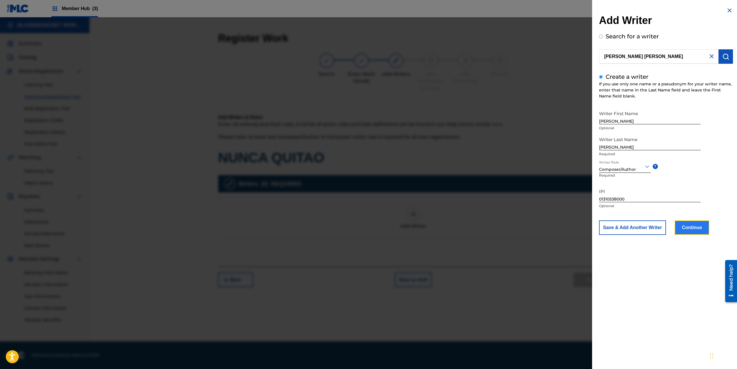
click at [698, 228] on button "Continue" at bounding box center [692, 228] width 35 height 14
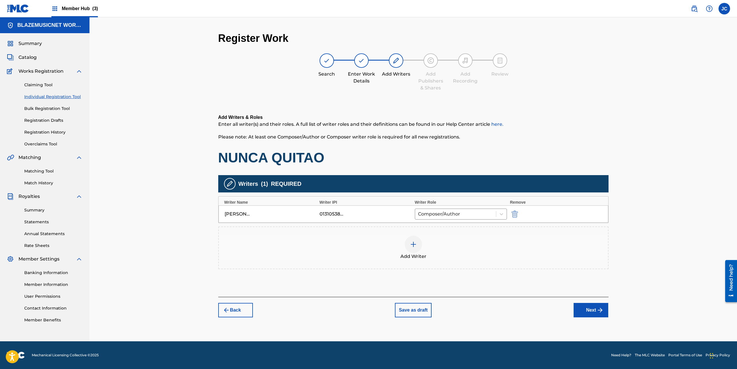
click at [426, 249] on div "Add Writer" at bounding box center [413, 248] width 389 height 24
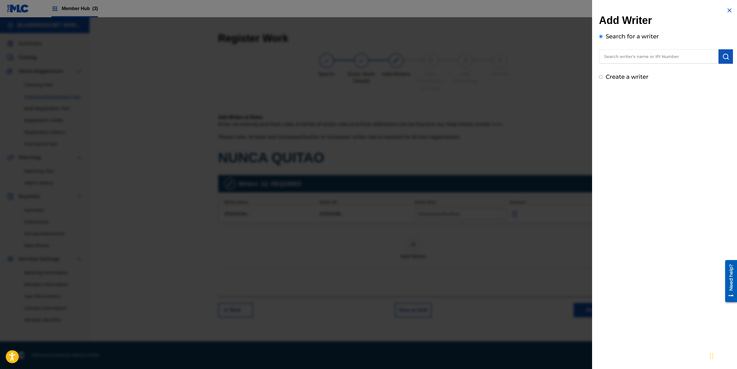
click at [626, 55] on input "text" at bounding box center [659, 56] width 120 height 14
type input "00875647387"
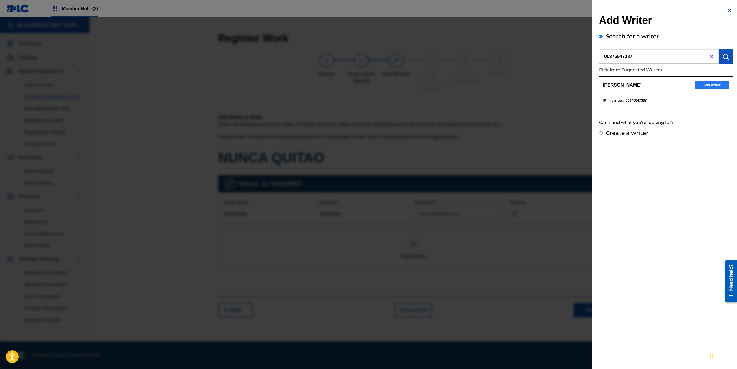
click at [705, 82] on button "Add writer" at bounding box center [712, 85] width 35 height 9
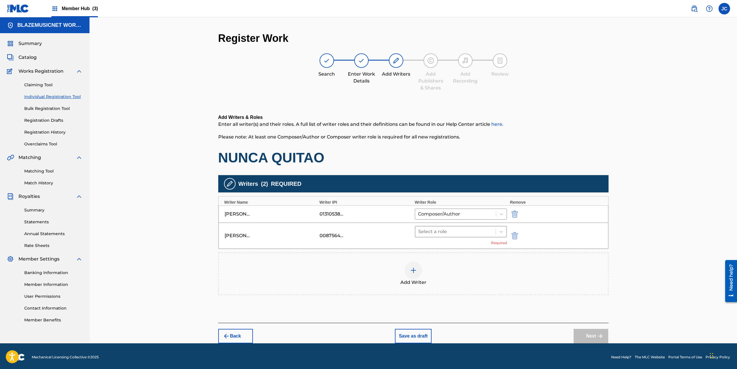
click at [451, 231] on div at bounding box center [455, 232] width 75 height 8
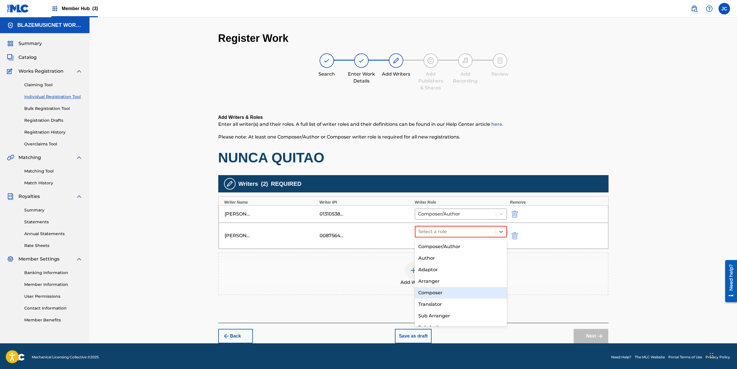
click at [438, 292] on div "Composer" at bounding box center [461, 293] width 92 height 12
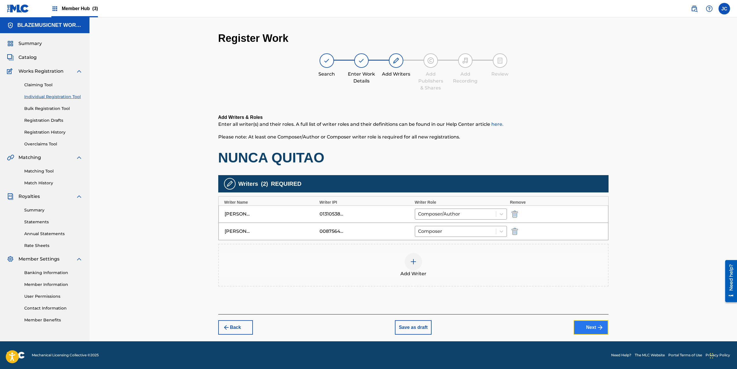
click at [585, 328] on button "Next" at bounding box center [591, 327] width 35 height 14
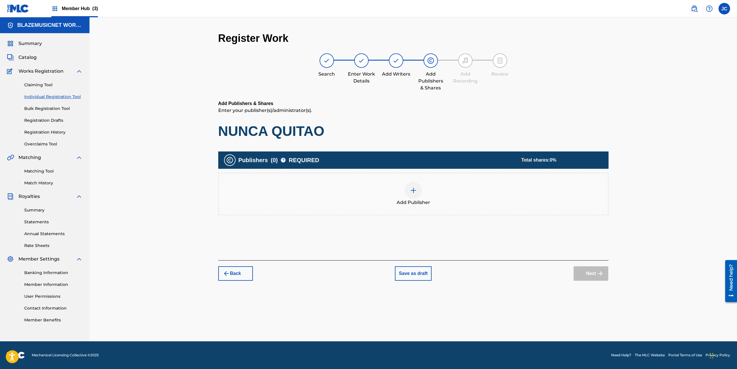
click at [410, 191] on img at bounding box center [413, 190] width 7 height 7
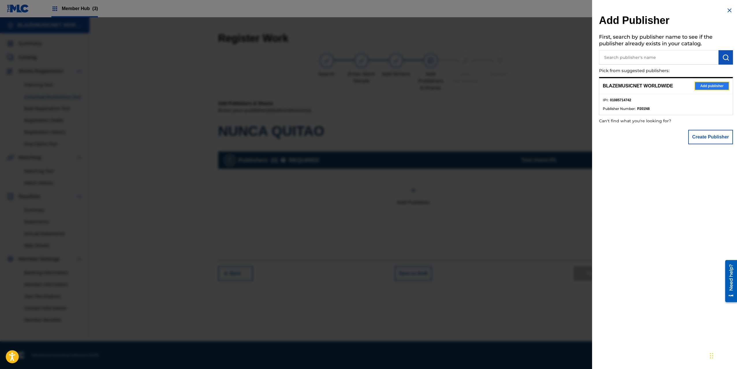
click at [714, 84] on button "Add publisher" at bounding box center [712, 86] width 35 height 9
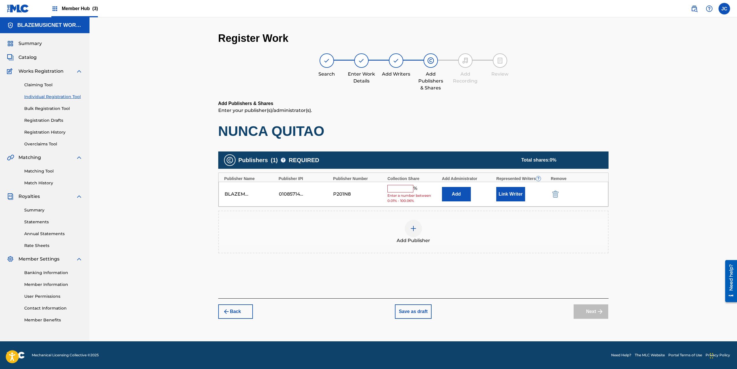
click at [394, 191] on input "text" at bounding box center [400, 189] width 26 height 8
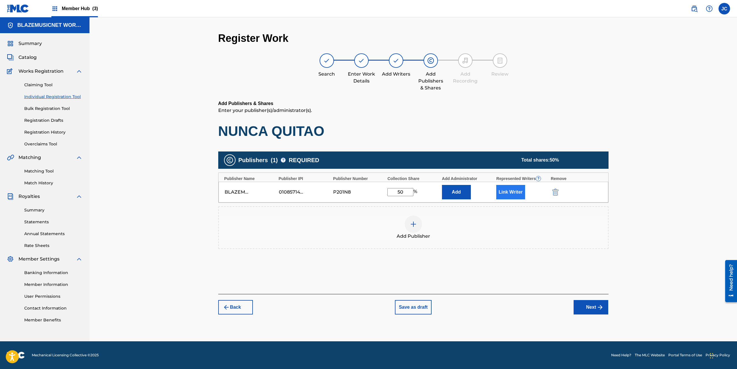
type input "50"
click at [513, 190] on button "Link Writer" at bounding box center [510, 192] width 29 height 14
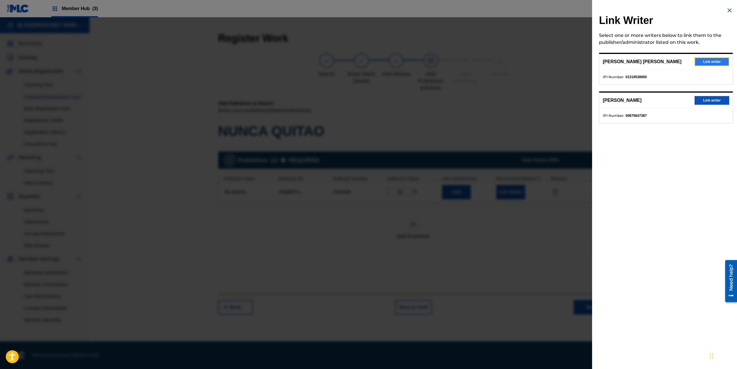
click at [718, 66] on button "Link writer" at bounding box center [712, 61] width 35 height 9
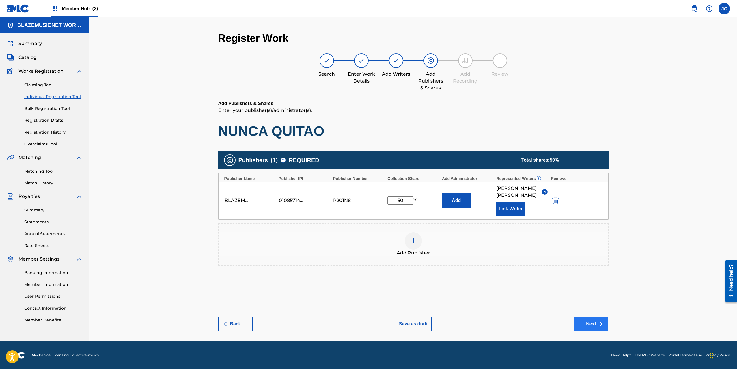
click at [591, 331] on button "Next" at bounding box center [591, 324] width 35 height 14
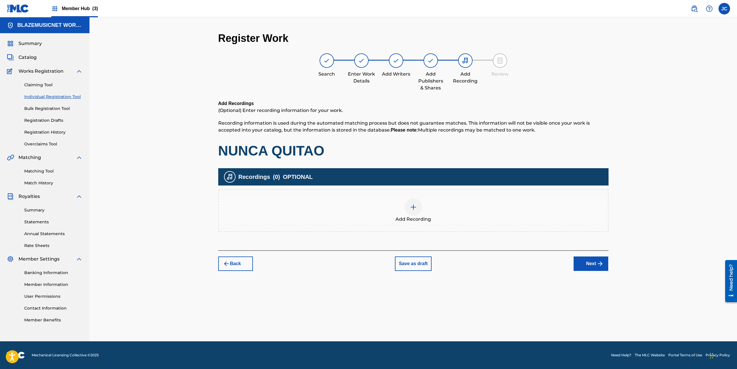
click at [421, 209] on div at bounding box center [413, 207] width 17 height 17
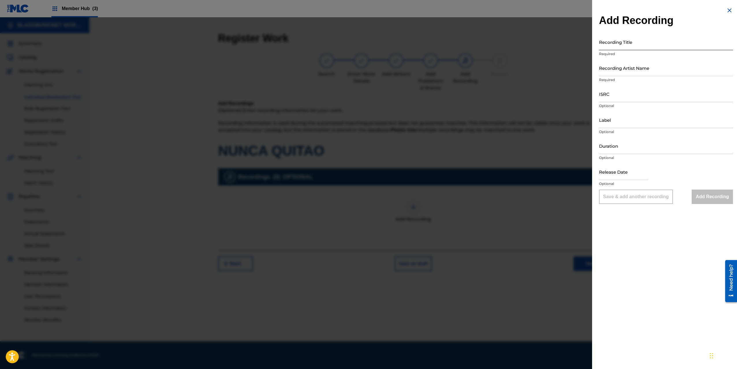
click at [626, 47] on input "Recording Title" at bounding box center [666, 42] width 134 height 16
type input "NUNCA QUITAO"
click at [617, 71] on input "Recording Artist Name" at bounding box center [666, 68] width 134 height 16
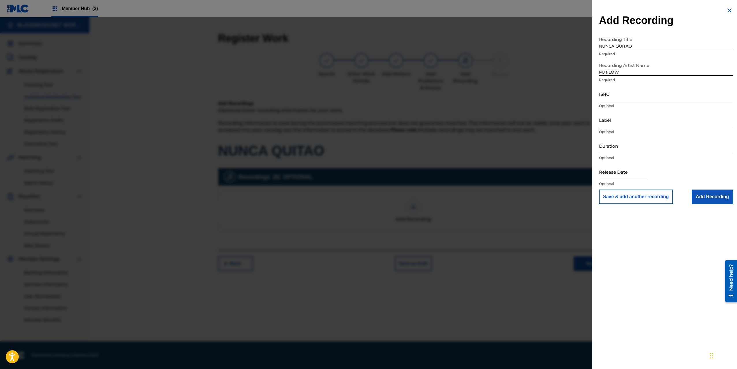
type input "MJ FLOW"
click at [602, 94] on input "ISRC" at bounding box center [666, 94] width 134 height 16
paste input "QZS7J2540129"
type input "QZS7J2540129"
click at [612, 120] on input "Label" at bounding box center [666, 120] width 134 height 16
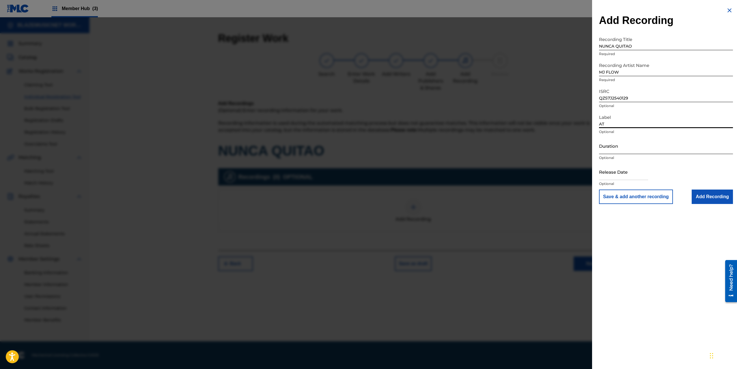
type input "AT MEDIA GROUP"
click at [612, 153] on input "Duration" at bounding box center [666, 146] width 134 height 16
type input "01:48"
click at [615, 172] on input "text" at bounding box center [623, 172] width 49 height 16
select select "8"
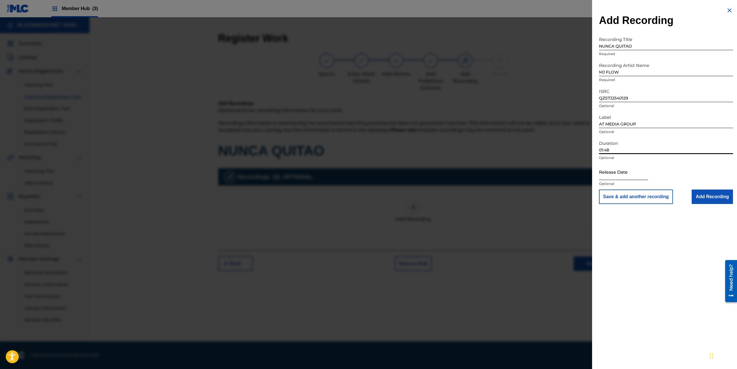
select select "2025"
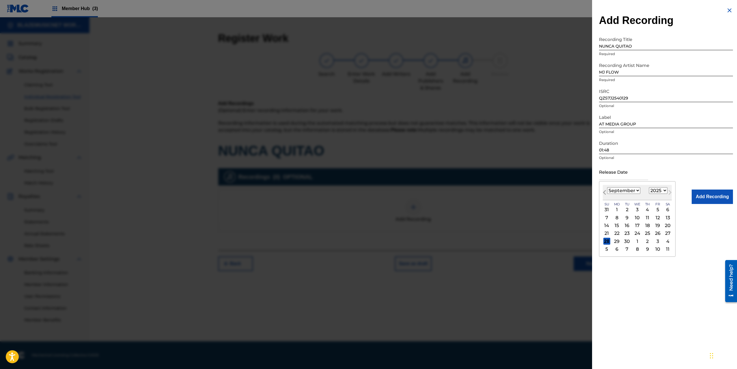
click at [605, 193] on span "Previous Month" at bounding box center [605, 193] width 0 height 9
select select "7"
click at [658, 225] on div "15" at bounding box center [657, 225] width 7 height 7
type input "[DATE]"
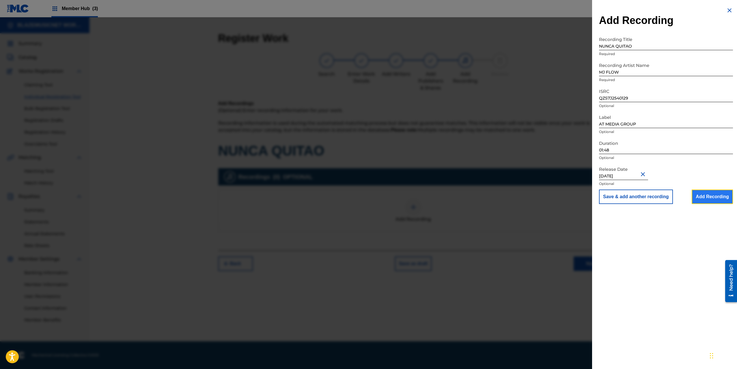
click at [708, 199] on input "Add Recording" at bounding box center [712, 197] width 41 height 14
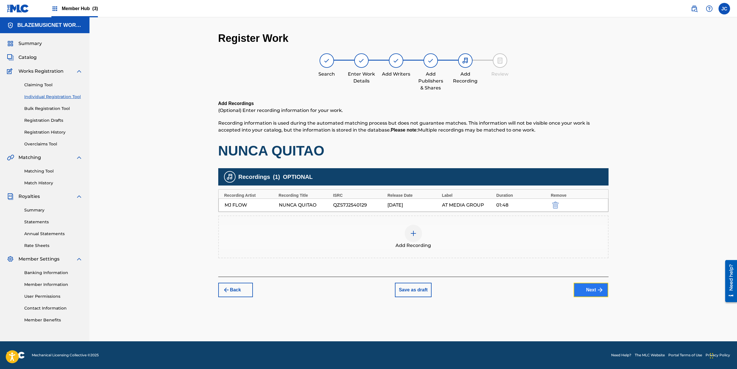
click at [589, 292] on button "Next" at bounding box center [591, 290] width 35 height 14
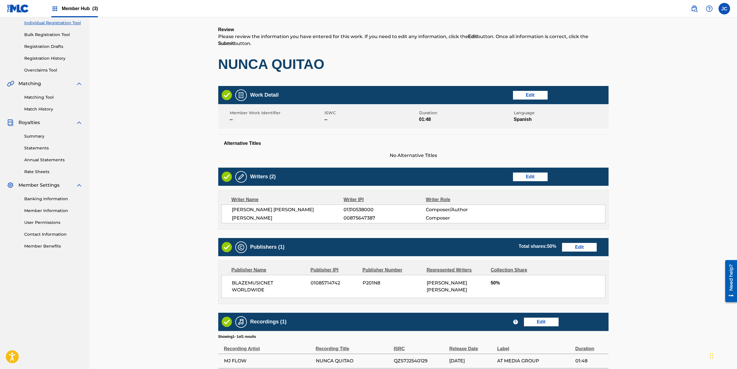
scroll to position [137, 0]
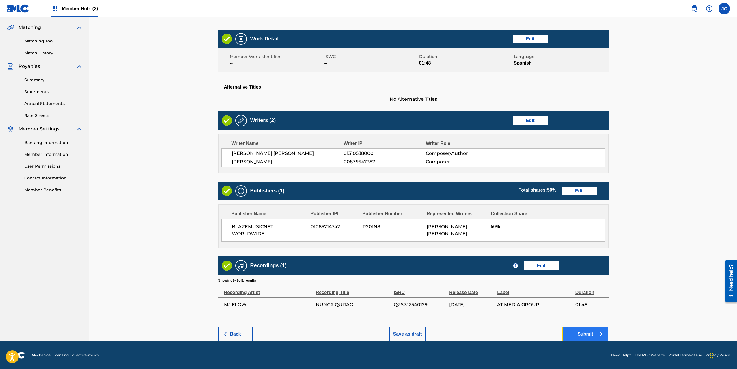
click at [586, 334] on button "Submit" at bounding box center [585, 334] width 46 height 14
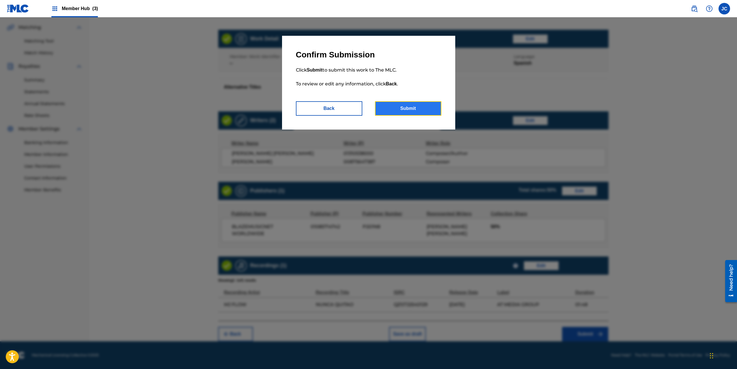
click at [410, 110] on button "Submit" at bounding box center [408, 108] width 66 height 14
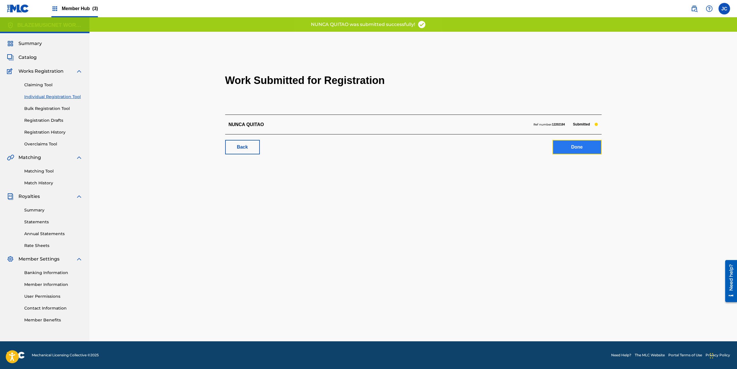
click at [572, 145] on link "Done" at bounding box center [577, 147] width 49 height 14
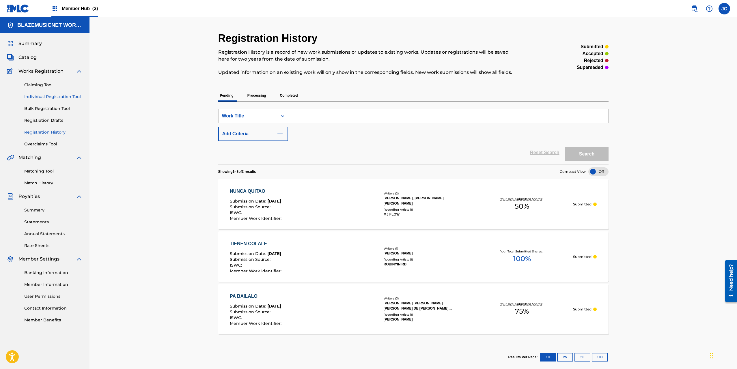
click at [64, 95] on link "Individual Registration Tool" at bounding box center [53, 97] width 58 height 6
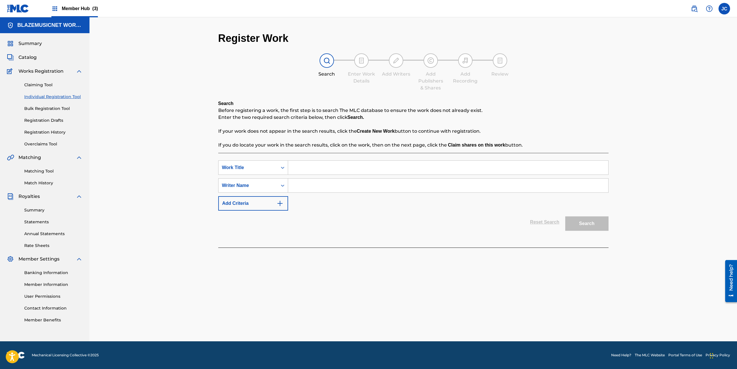
click at [323, 169] on input "Search Form" at bounding box center [448, 168] width 320 height 14
type input "TOA"
click at [173, 185] on div "Register Work Search Enter Work Details Add Writers Add Publishers & Shares Add…" at bounding box center [412, 179] width 647 height 324
click at [331, 187] on input "Search Form" at bounding box center [448, 186] width 320 height 14
type input "DAYRO [PERSON_NAME]"
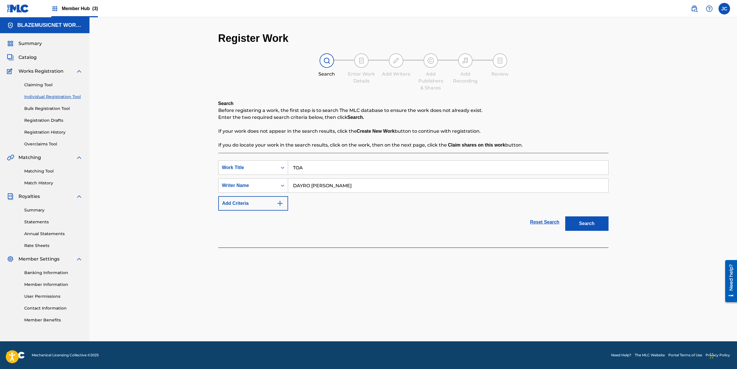
click at [565, 217] on button "Search" at bounding box center [586, 224] width 43 height 14
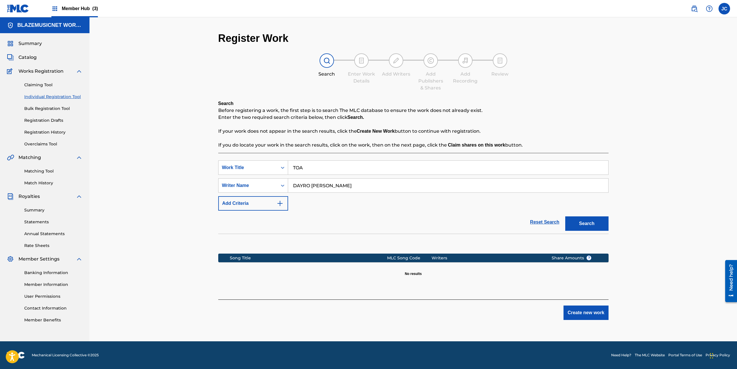
click at [331, 187] on input "DAYRO [PERSON_NAME]" at bounding box center [448, 186] width 320 height 14
click at [587, 214] on div "Search" at bounding box center [585, 222] width 46 height 23
click at [589, 219] on button "Search" at bounding box center [586, 224] width 43 height 14
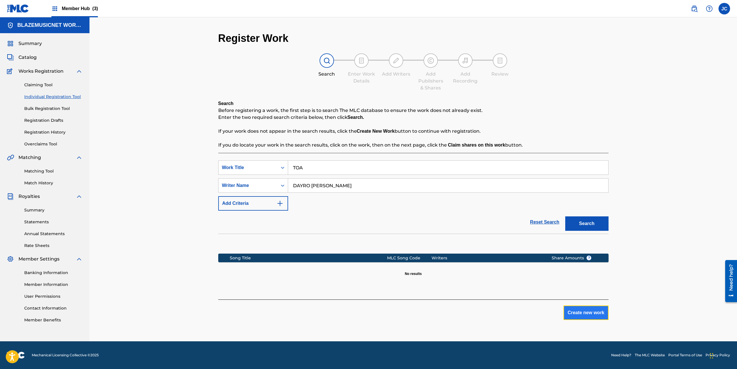
click at [588, 312] on button "Create new work" at bounding box center [585, 313] width 45 height 14
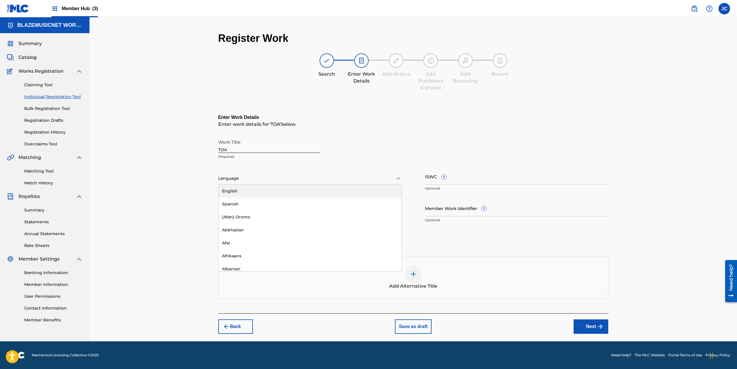
click at [257, 177] on div at bounding box center [310, 178] width 184 height 7
click at [235, 205] on div "Spanish" at bounding box center [310, 204] width 183 height 13
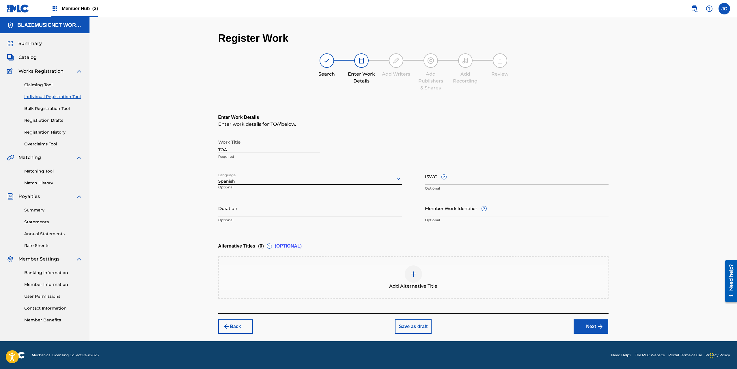
click at [234, 208] on input "Duration" at bounding box center [310, 208] width 184 height 16
type input "02:09"
click at [161, 203] on div "Register Work Search Enter Work Details Add Writers Add Publishers & Shares Add…" at bounding box center [412, 179] width 647 height 324
click at [586, 322] on button "Next" at bounding box center [591, 327] width 35 height 14
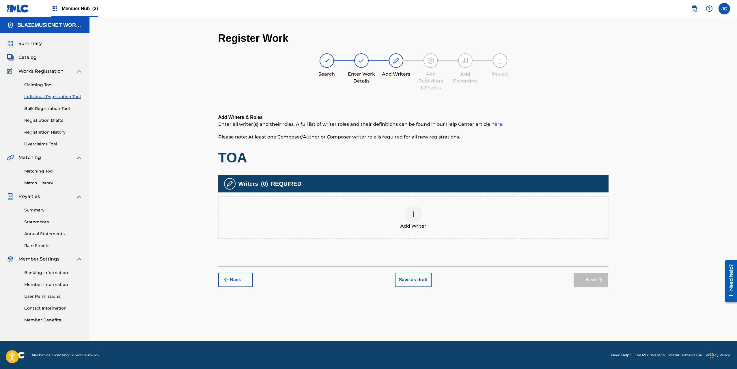
click at [406, 221] on div "Add Writer" at bounding box center [413, 218] width 389 height 24
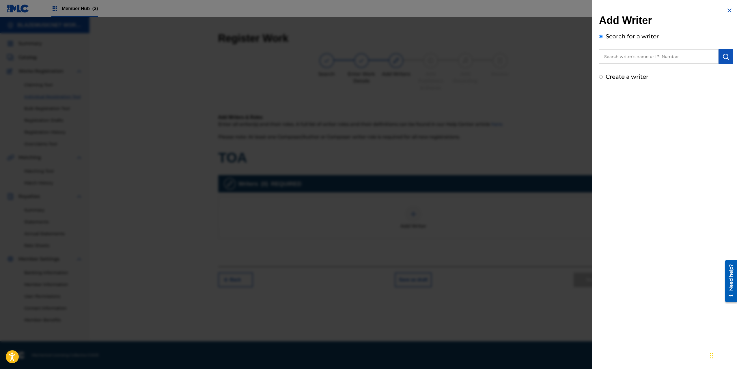
click at [617, 59] on input "text" at bounding box center [659, 56] width 120 height 14
paste input "DAYRO [PERSON_NAME]"
type input "DAYRO [PERSON_NAME]"
click at [728, 57] on button "submit" at bounding box center [725, 56] width 14 height 14
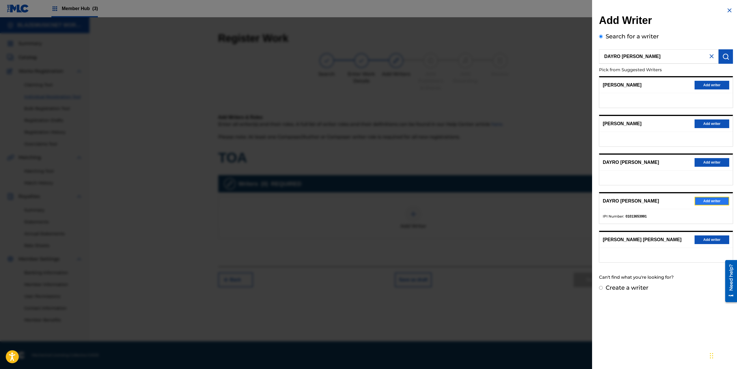
click at [711, 202] on button "Add writer" at bounding box center [712, 201] width 35 height 9
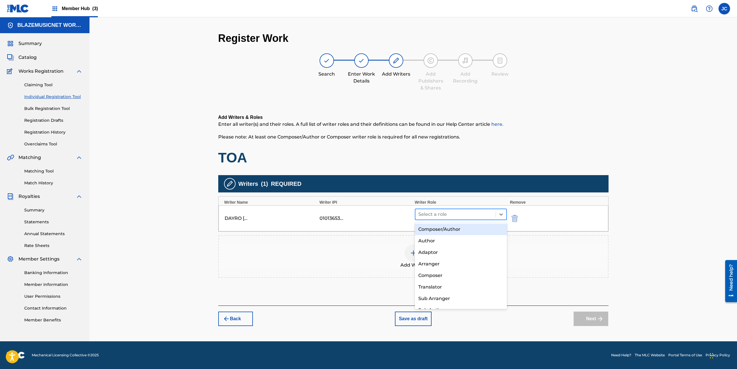
click at [434, 214] on div at bounding box center [455, 214] width 75 height 8
click at [437, 226] on div "Composer/Author" at bounding box center [461, 230] width 92 height 12
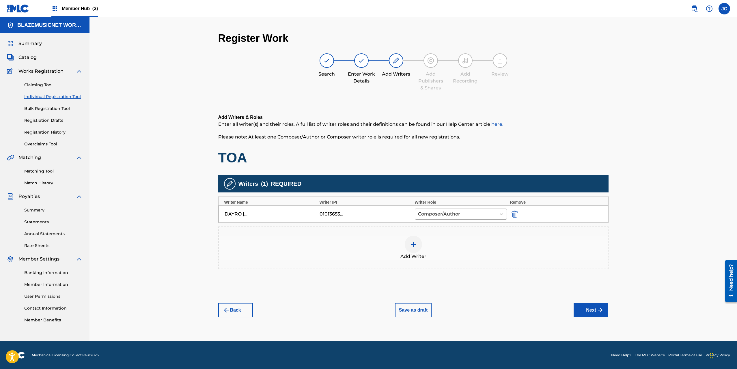
click at [417, 242] on div at bounding box center [413, 244] width 17 height 17
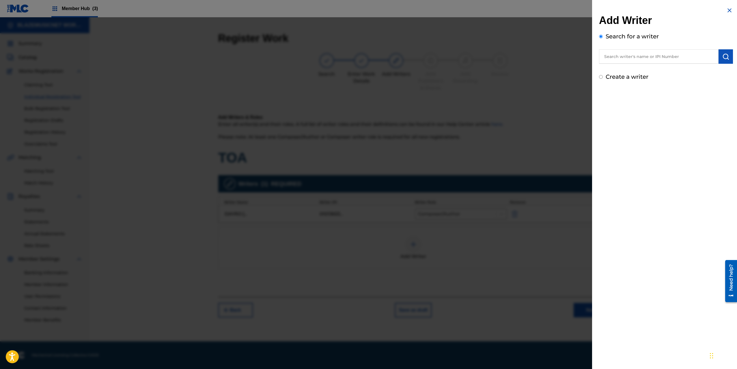
click at [636, 55] on input "text" at bounding box center [659, 56] width 120 height 14
type input "00374101097"
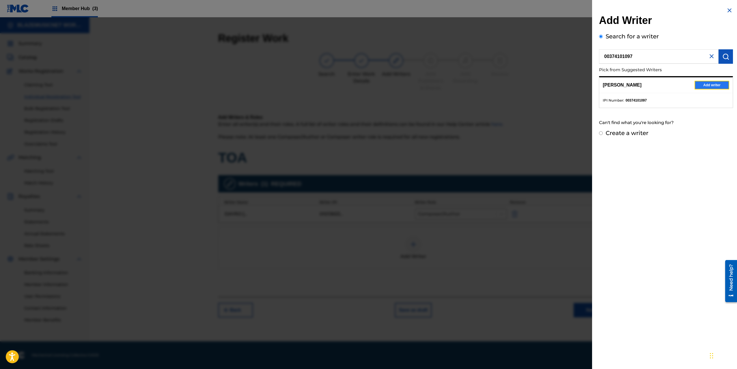
click at [714, 86] on button "Add writer" at bounding box center [712, 85] width 35 height 9
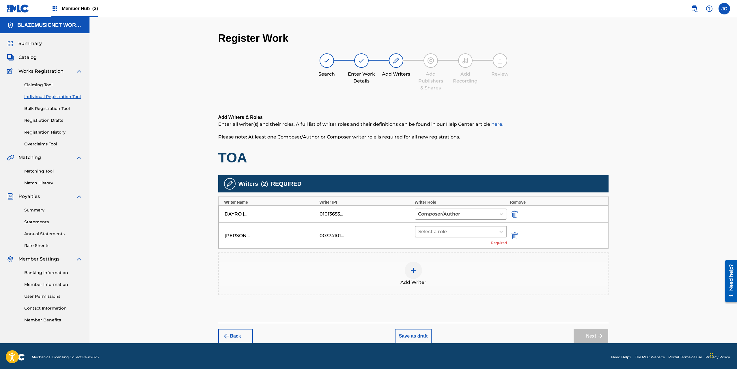
click at [438, 234] on div at bounding box center [455, 232] width 75 height 8
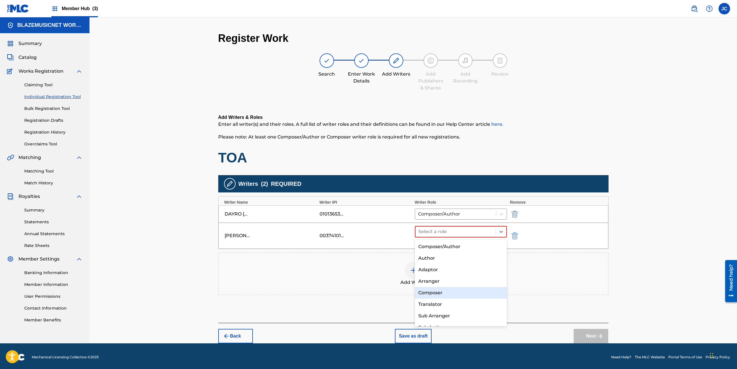
click at [440, 294] on div "Composer" at bounding box center [461, 293] width 92 height 12
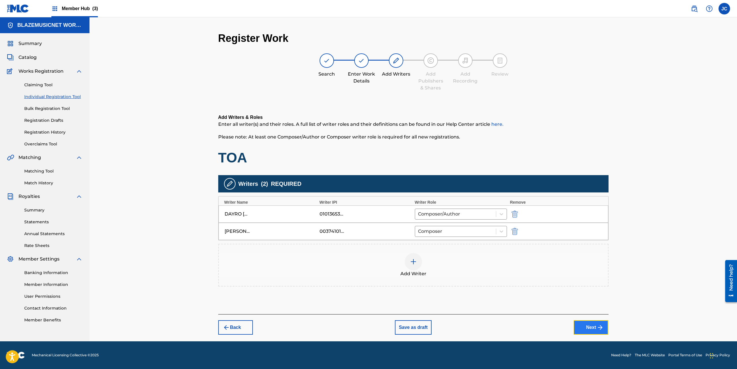
click at [589, 323] on button "Next" at bounding box center [591, 327] width 35 height 14
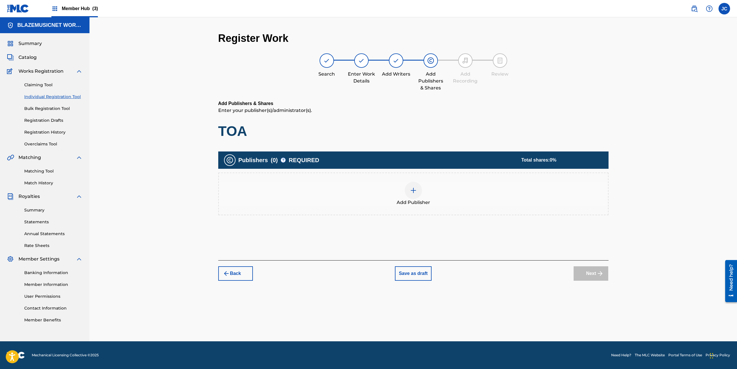
click at [409, 195] on div at bounding box center [413, 190] width 17 height 17
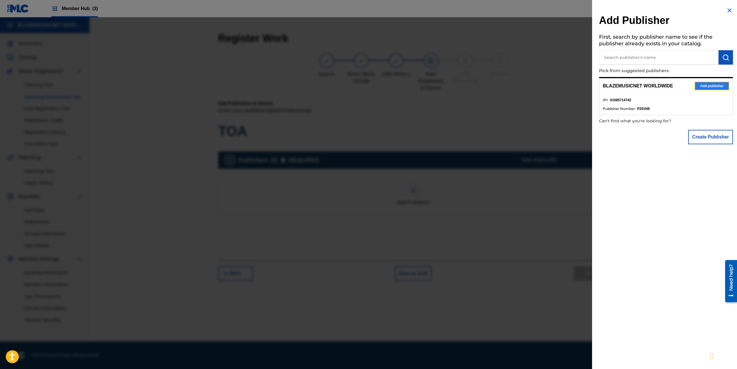
click at [703, 83] on button "Add publisher" at bounding box center [712, 86] width 35 height 9
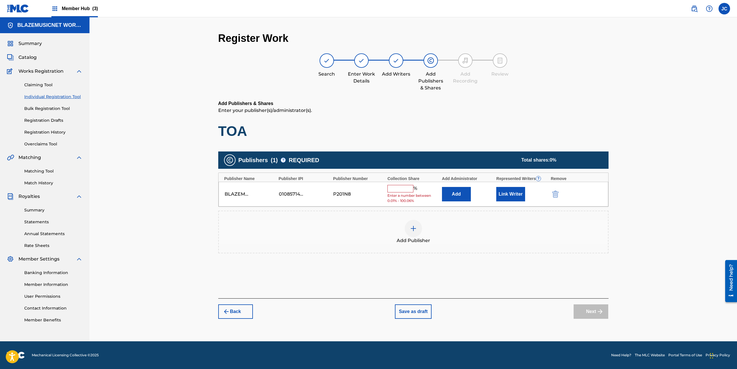
click at [396, 190] on input "text" at bounding box center [400, 189] width 26 height 8
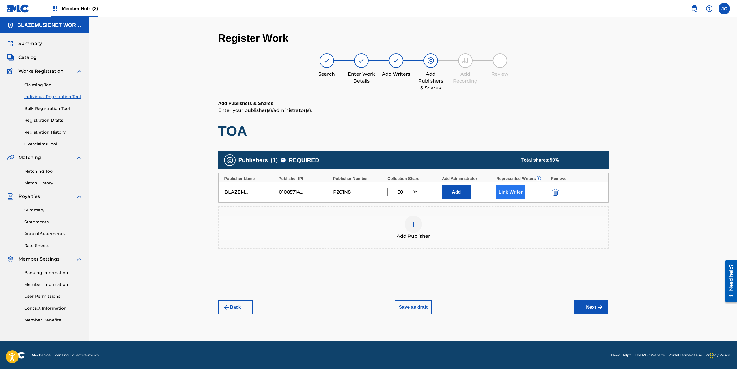
type input "50"
click at [513, 191] on button "Link Writer" at bounding box center [510, 192] width 29 height 14
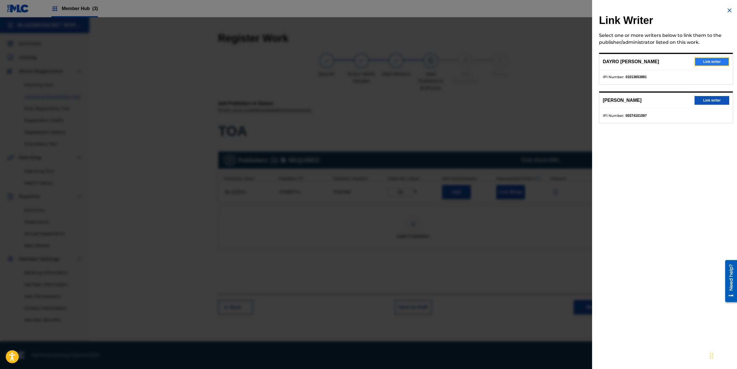
click at [697, 60] on button "Link writer" at bounding box center [712, 61] width 35 height 9
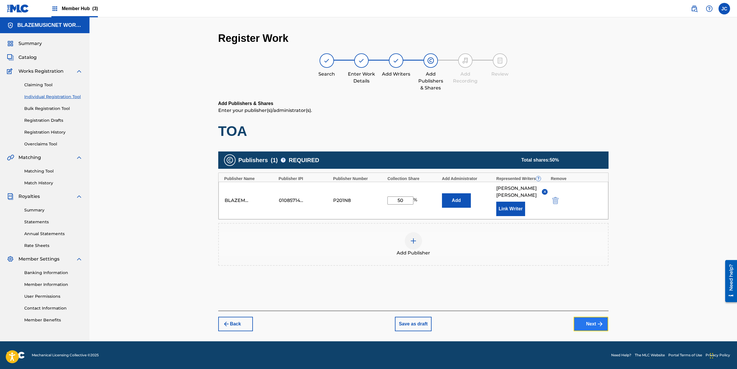
click at [591, 325] on button "Next" at bounding box center [591, 324] width 35 height 14
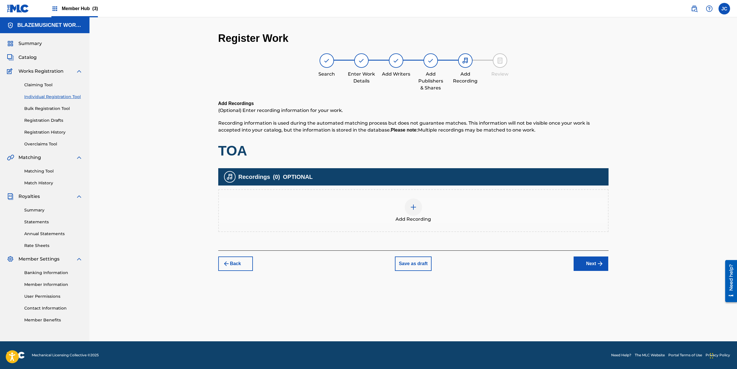
click at [403, 207] on div "Add Recording" at bounding box center [413, 211] width 389 height 24
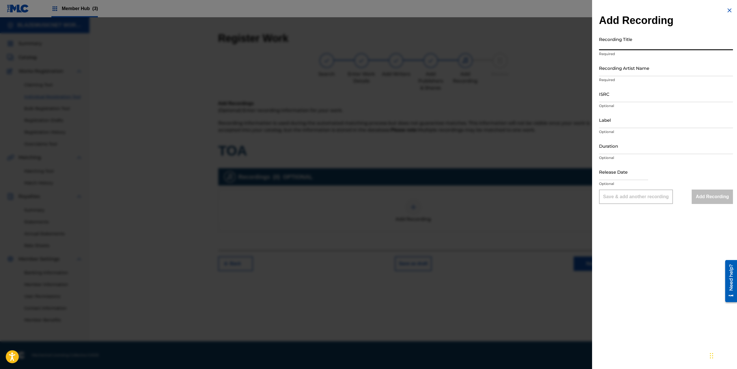
click at [614, 48] on input "Recording Title" at bounding box center [666, 42] width 134 height 16
type input "TOA"
click at [621, 68] on input "Recording Artist Name" at bounding box center [666, 68] width 134 height 16
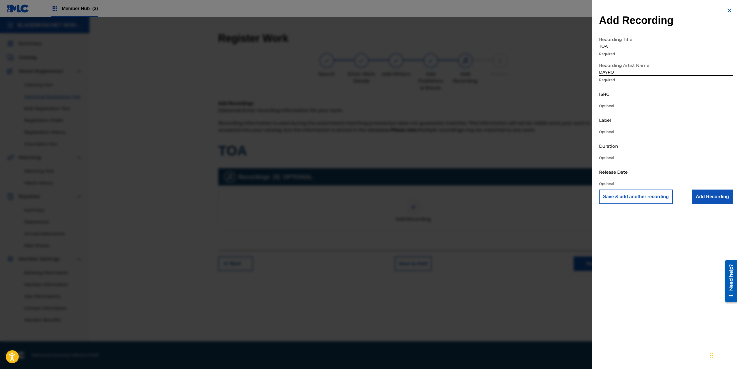
type input "DAYRO"
click at [616, 96] on input "ISRC" at bounding box center [666, 94] width 134 height 16
paste input "QZS7J2558747"
type input "QZS7J2558747"
click at [618, 123] on input "Label" at bounding box center [666, 120] width 134 height 16
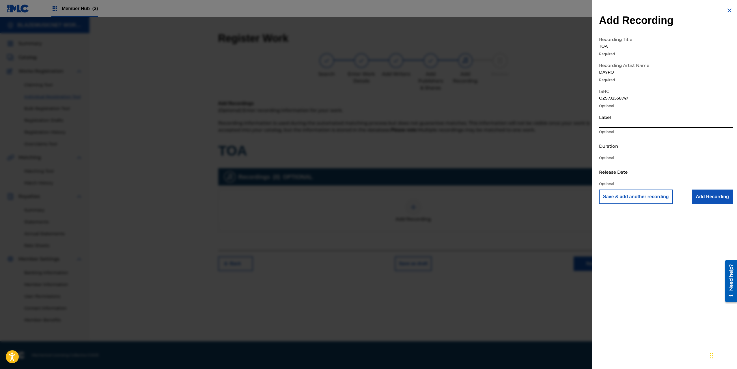
type input "GUNZGANGMUSIC"
click at [621, 143] on input "Duration" at bounding box center [666, 146] width 134 height 16
type input "02:09"
click at [606, 174] on input "text" at bounding box center [623, 172] width 49 height 16
select select "8"
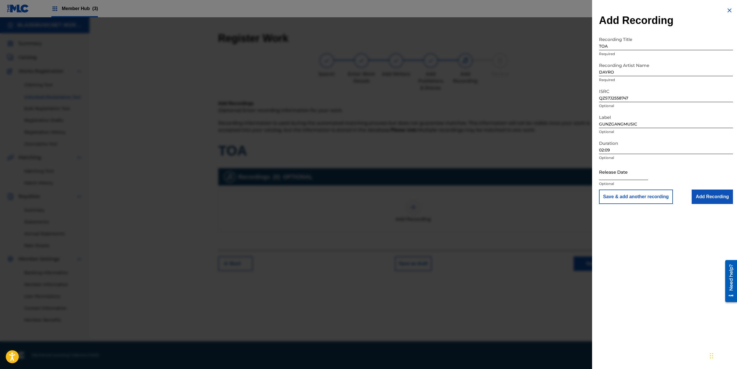
select select "2025"
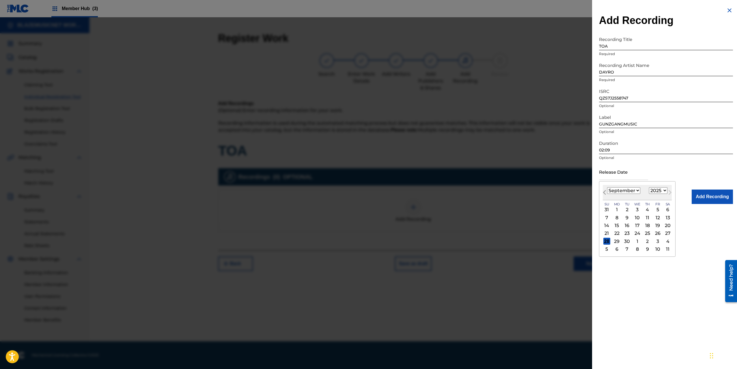
click at [607, 189] on button "Previous Month" at bounding box center [604, 193] width 9 height 9
select select "7"
click at [617, 224] on div "11" at bounding box center [616, 225] width 7 height 7
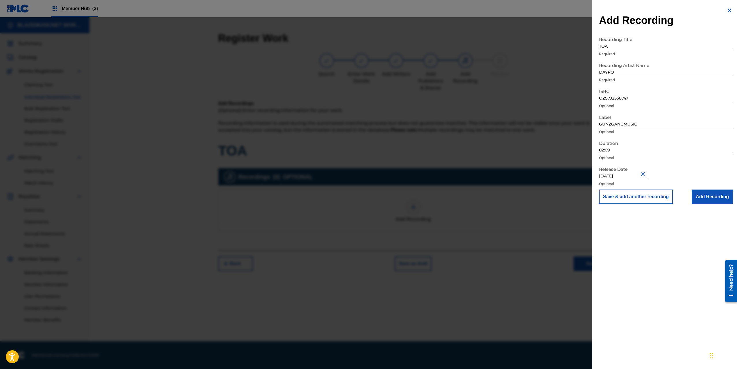
type input "[DATE]"
click at [708, 193] on input "Add Recording" at bounding box center [712, 197] width 41 height 14
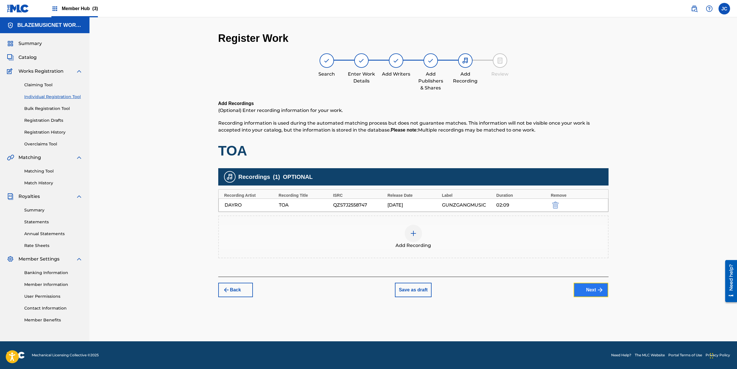
click at [602, 289] on img "submit" at bounding box center [600, 290] width 7 height 7
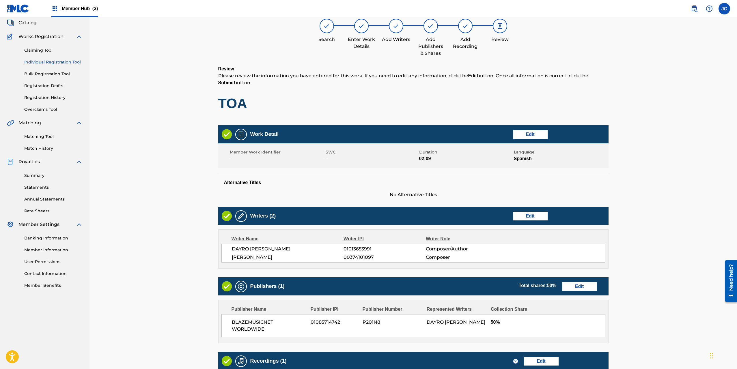
scroll to position [130, 0]
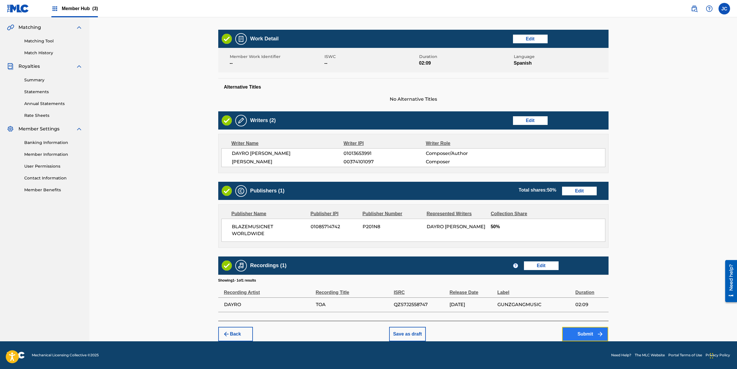
click at [576, 333] on button "Submit" at bounding box center [585, 334] width 46 height 14
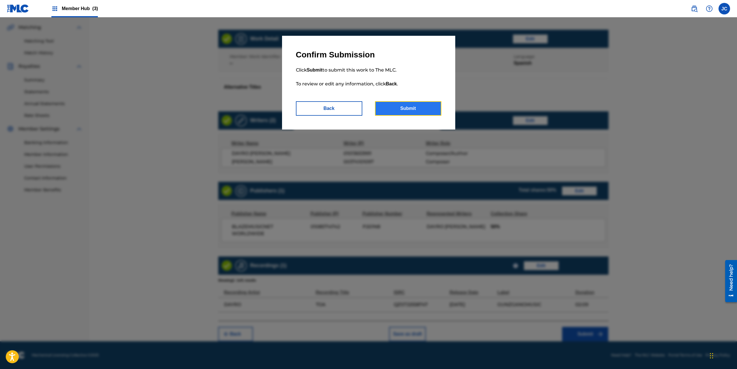
click at [405, 109] on button "Submit" at bounding box center [408, 108] width 66 height 14
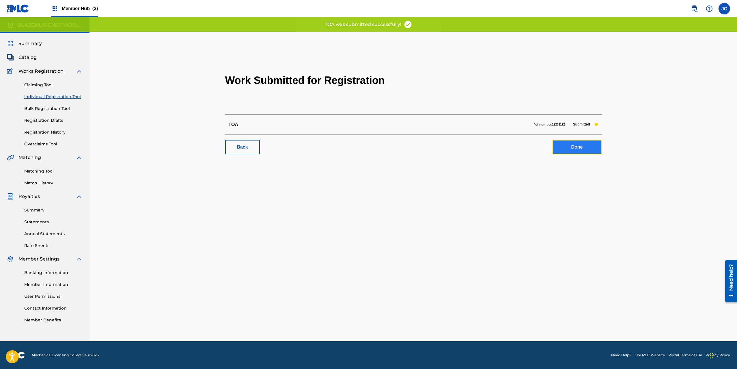
click at [574, 145] on link "Done" at bounding box center [577, 147] width 49 height 14
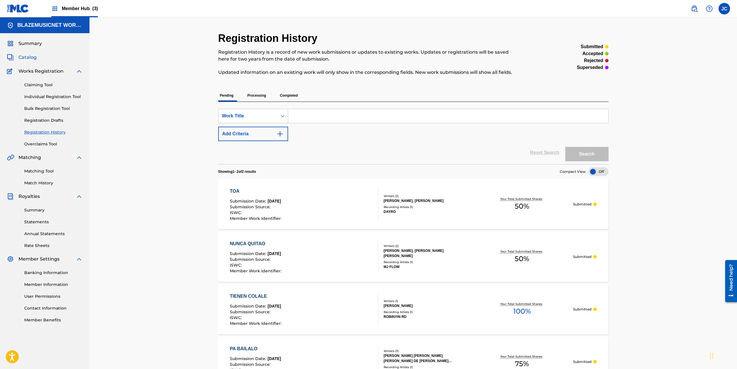
click at [32, 58] on span "Catalog" at bounding box center [27, 57] width 18 height 7
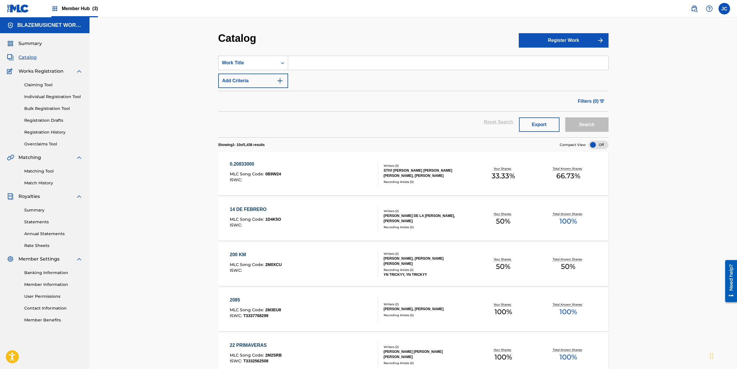
click at [295, 64] on input "Search Form" at bounding box center [448, 63] width 320 height 14
click at [50, 97] on link "Individual Registration Tool" at bounding box center [53, 97] width 58 height 6
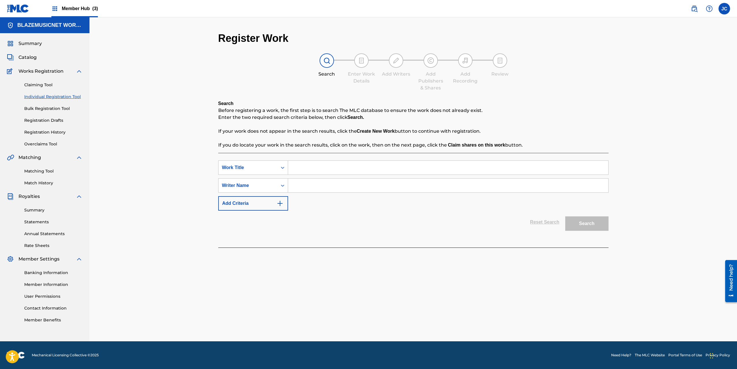
click at [322, 169] on input "Search Form" at bounding box center [448, 168] width 320 height 14
type input "CARA"
click at [137, 196] on div "Register Work Search Enter Work Details Add Writers Add Publishers & Shares Add…" at bounding box center [412, 179] width 647 height 324
click at [308, 185] on input "Search Form" at bounding box center [448, 186] width 320 height 14
click at [305, 185] on input "Search Form" at bounding box center [448, 186] width 320 height 14
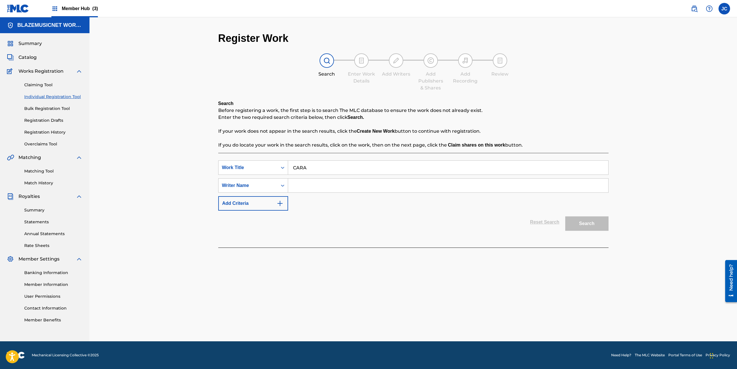
paste input "[PERSON_NAME] [PERSON_NAME]"
type input "[PERSON_NAME] [PERSON_NAME]"
click at [602, 224] on button "Search" at bounding box center [586, 224] width 43 height 14
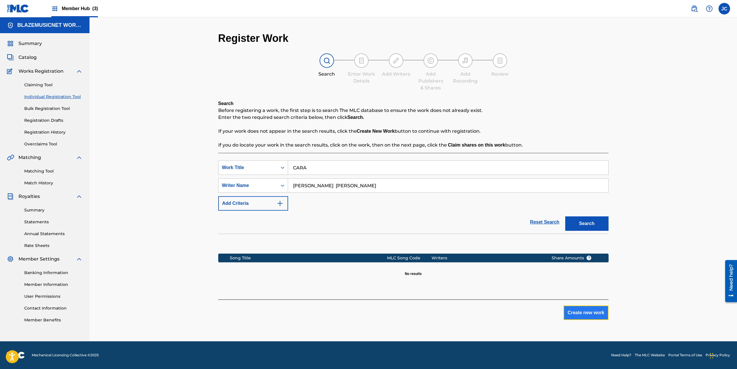
click at [585, 313] on button "Create new work" at bounding box center [585, 313] width 45 height 14
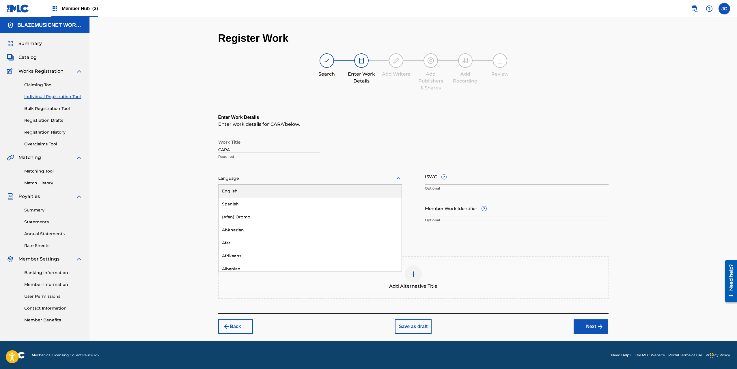
click at [302, 180] on div at bounding box center [310, 178] width 184 height 7
click at [268, 201] on div "Spanish" at bounding box center [310, 204] width 183 height 13
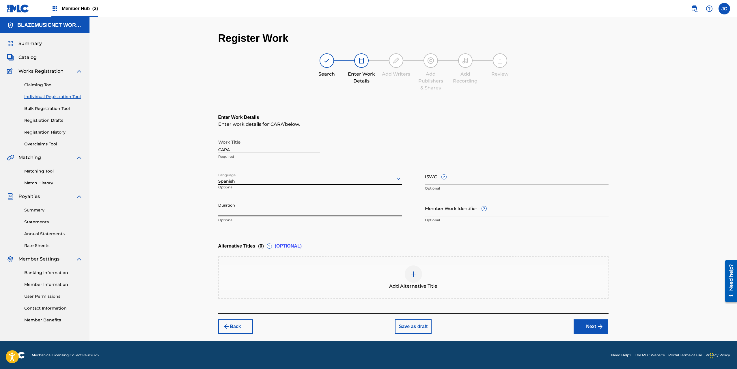
click at [239, 209] on input "Duration" at bounding box center [310, 208] width 184 height 16
type input "01:41"
click at [205, 213] on div "Register Work Search Enter Work Details Add Writers Add Publishers & Shares Add…" at bounding box center [412, 179] width 647 height 324
click at [595, 325] on button "Next" at bounding box center [591, 327] width 35 height 14
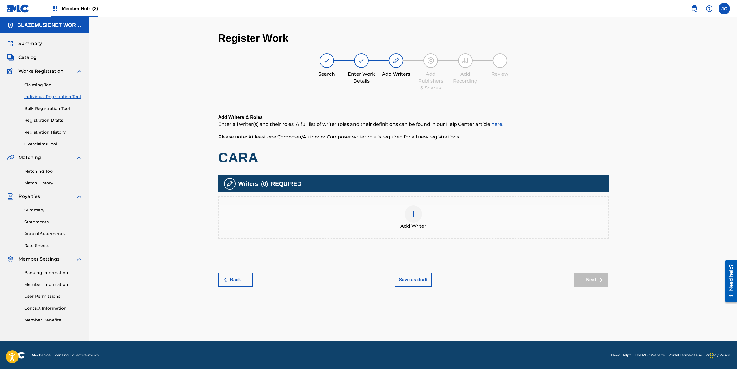
click at [365, 218] on div "Add Writer" at bounding box center [413, 218] width 389 height 24
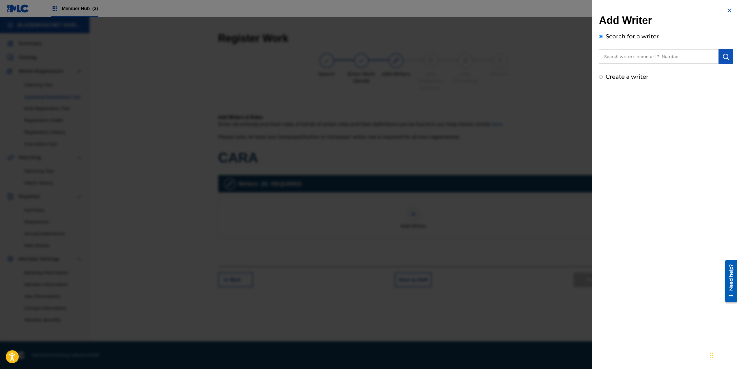
click at [624, 52] on input "text" at bounding box center [659, 56] width 120 height 14
paste input "[PERSON_NAME] [PERSON_NAME]"
type input "[PERSON_NAME] [PERSON_NAME]"
click at [722, 56] on img "submit" at bounding box center [725, 56] width 7 height 7
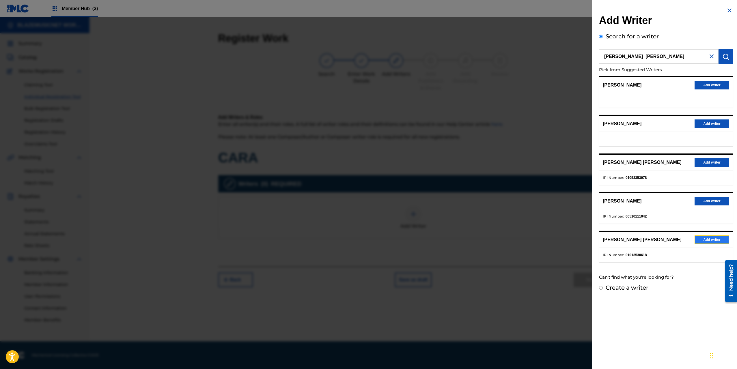
click at [704, 244] on button "Add writer" at bounding box center [712, 240] width 35 height 9
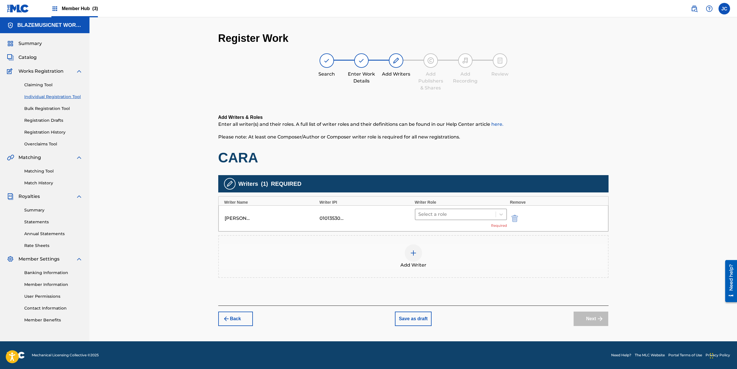
click at [438, 213] on div at bounding box center [455, 214] width 75 height 8
click at [440, 228] on div "Composer/Author" at bounding box center [461, 230] width 92 height 12
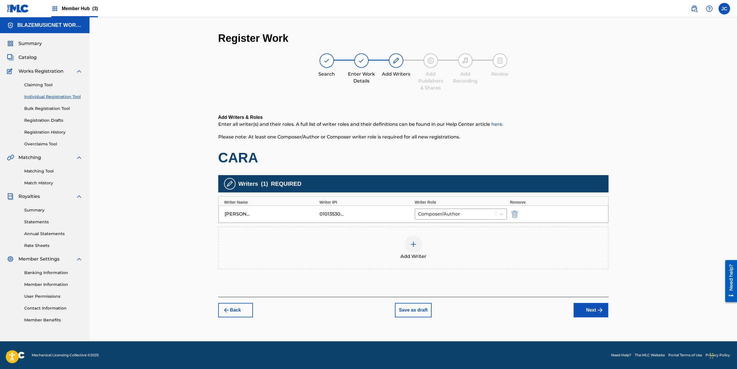
click at [402, 246] on div "Add Writer" at bounding box center [413, 248] width 389 height 24
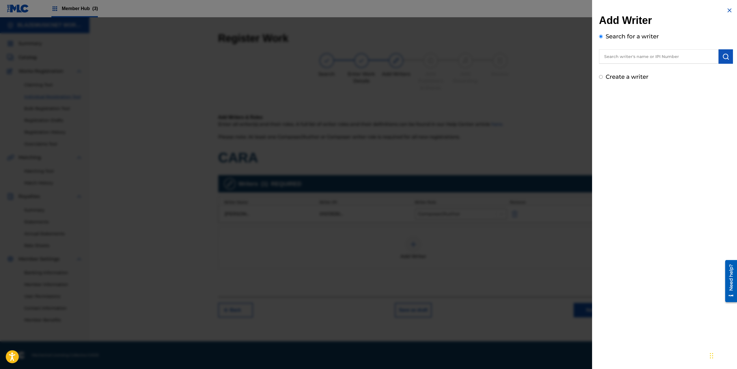
click at [631, 60] on input "text" at bounding box center [659, 56] width 120 height 14
type input "00364064370"
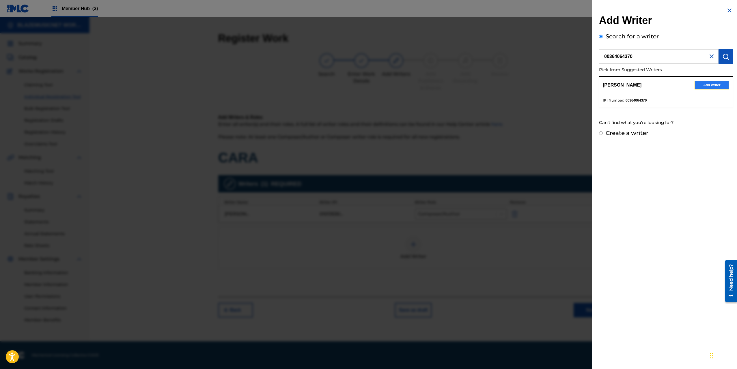
click at [699, 86] on button "Add writer" at bounding box center [712, 85] width 35 height 9
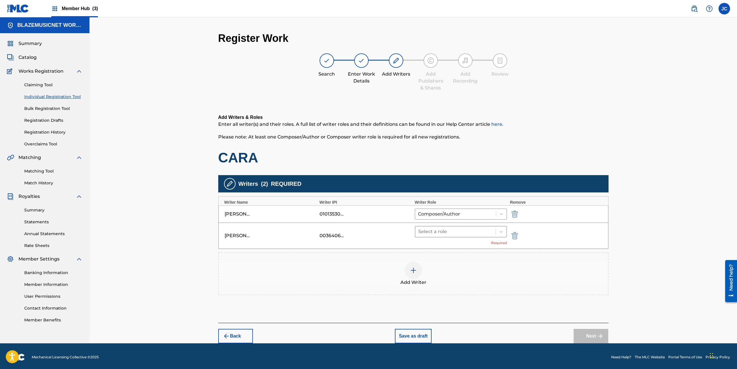
click at [431, 229] on div at bounding box center [455, 232] width 75 height 8
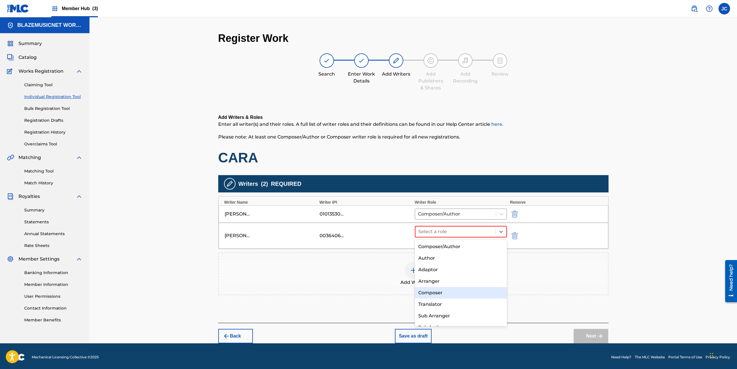
click at [447, 291] on div "Composer" at bounding box center [461, 293] width 92 height 12
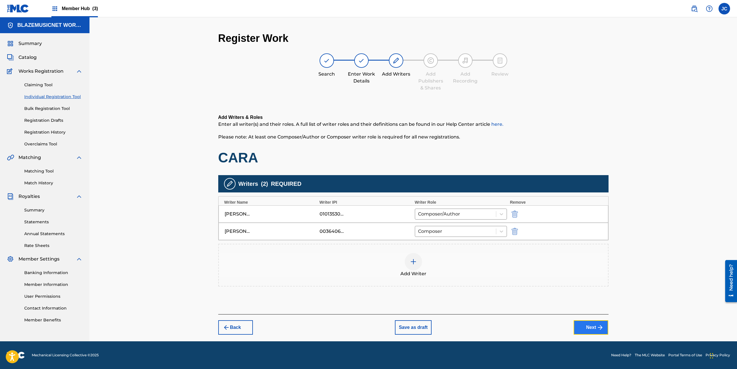
click at [583, 326] on button "Next" at bounding box center [591, 327] width 35 height 14
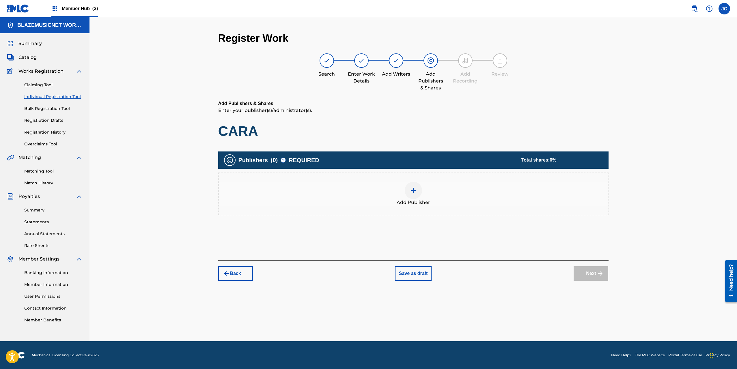
click at [407, 195] on div at bounding box center [413, 190] width 17 height 17
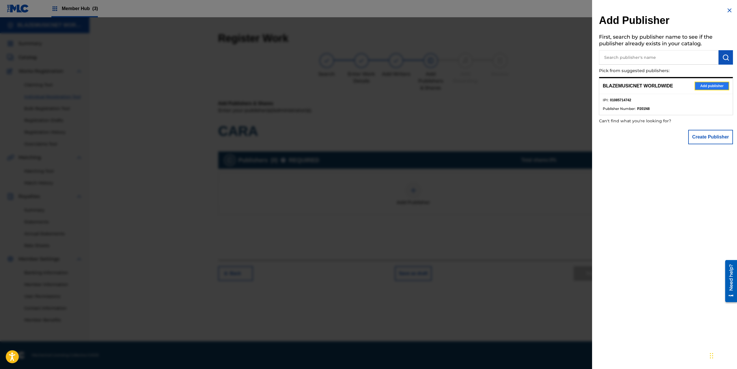
click at [713, 87] on button "Add publisher" at bounding box center [712, 86] width 35 height 9
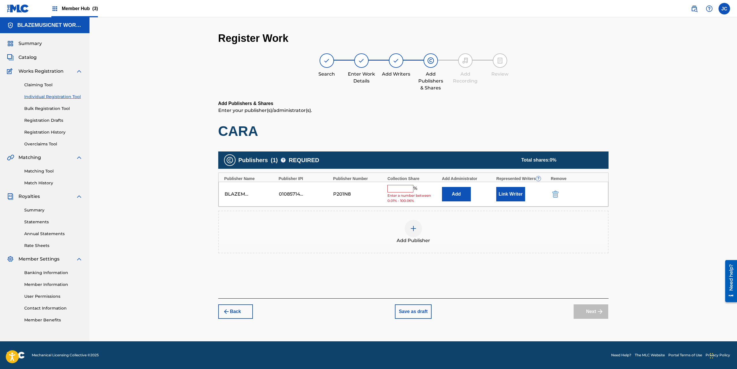
click at [393, 190] on input "text" at bounding box center [400, 189] width 26 height 8
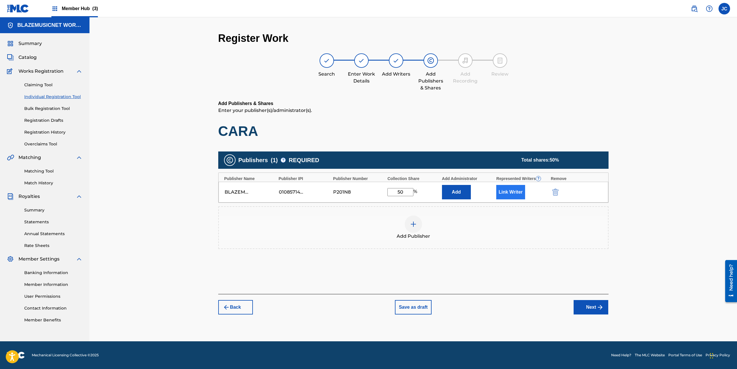
type input "50"
click at [508, 190] on button "Link Writer" at bounding box center [510, 192] width 29 height 14
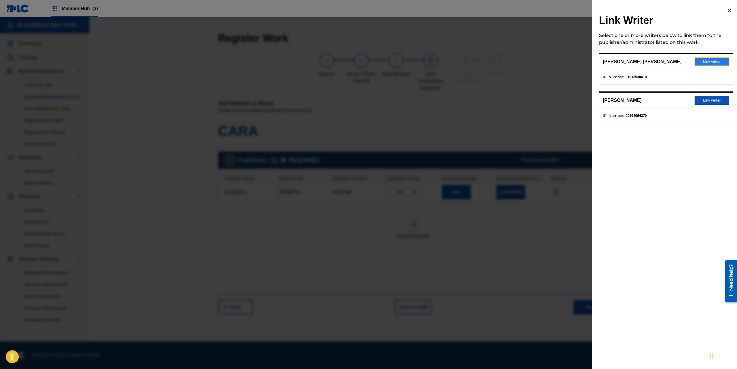
click at [706, 63] on button "Link writer" at bounding box center [712, 61] width 35 height 9
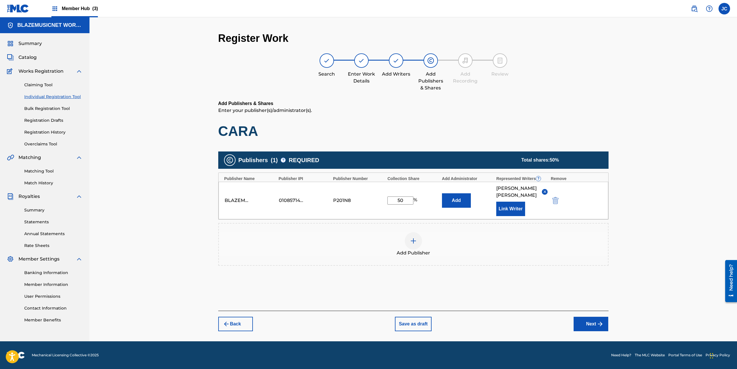
scroll to position [4, 0]
click at [587, 331] on button "Next" at bounding box center [591, 324] width 35 height 14
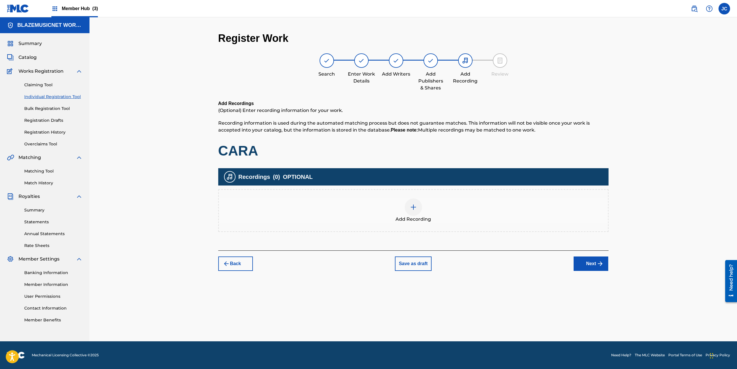
click at [403, 210] on div "Add Recording" at bounding box center [413, 211] width 389 height 24
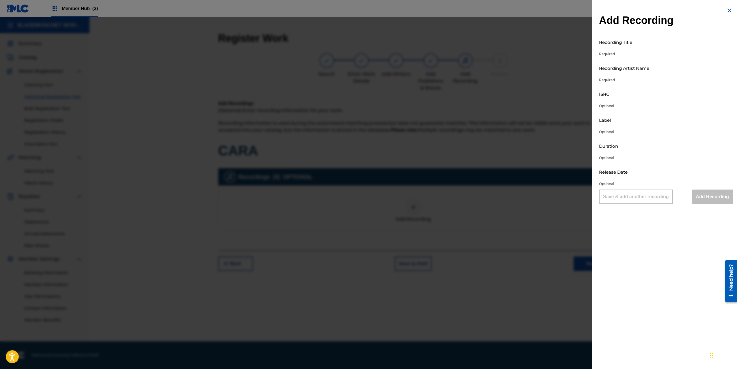
click at [615, 44] on input "Recording Title" at bounding box center [666, 42] width 134 height 16
type input "CARA"
click at [617, 64] on input "Recording Artist Name" at bounding box center [666, 68] width 134 height 16
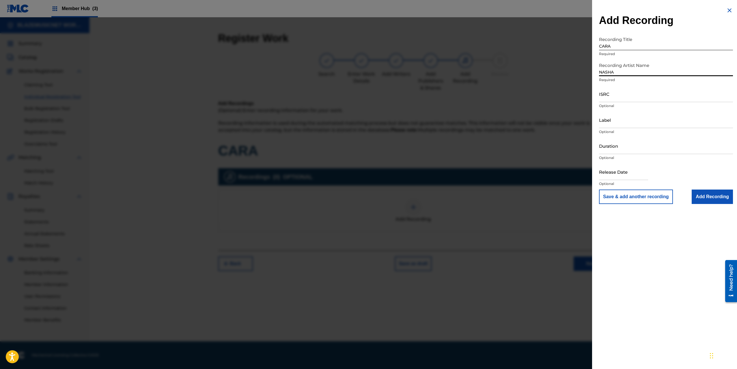
type input "NASHA NASA"
click at [612, 98] on input "ISRC" at bounding box center [666, 94] width 134 height 16
paste input "QZS7J2522415"
type input "QZS7J2522415"
click at [610, 123] on input "Label" at bounding box center [666, 120] width 134 height 16
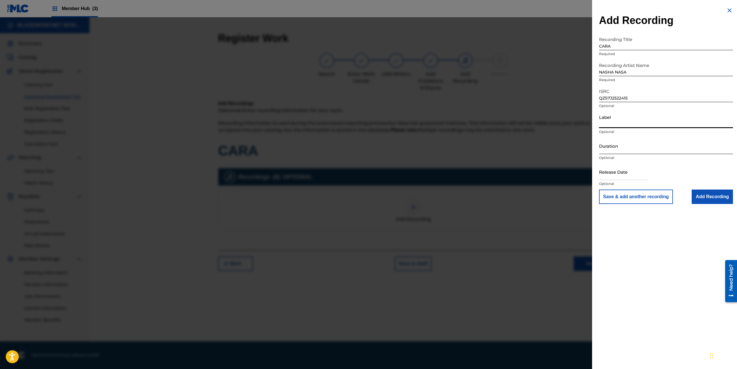
type input "[DOMAIN_NAME]"
click at [613, 149] on input "Duration" at bounding box center [666, 146] width 134 height 16
type input "01:41"
click at [611, 173] on input "text" at bounding box center [623, 172] width 49 height 16
select select "8"
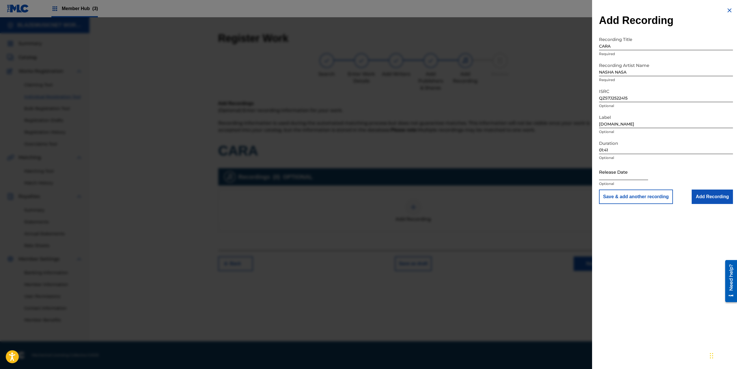
select select "2025"
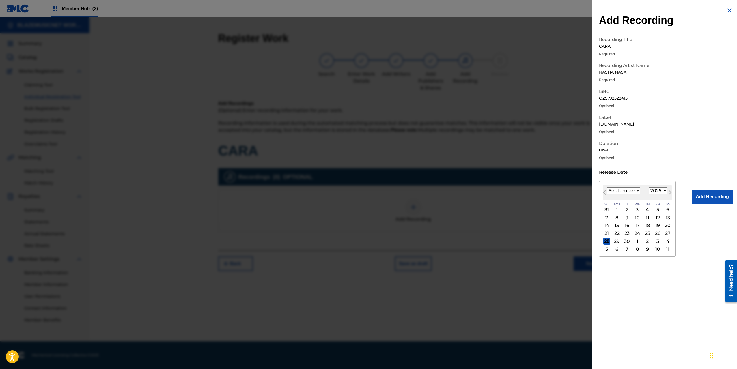
click at [605, 194] on span "Previous Month" at bounding box center [605, 193] width 0 height 9
select select "7"
click at [648, 225] on div "14" at bounding box center [647, 225] width 7 height 7
type input "[DATE]"
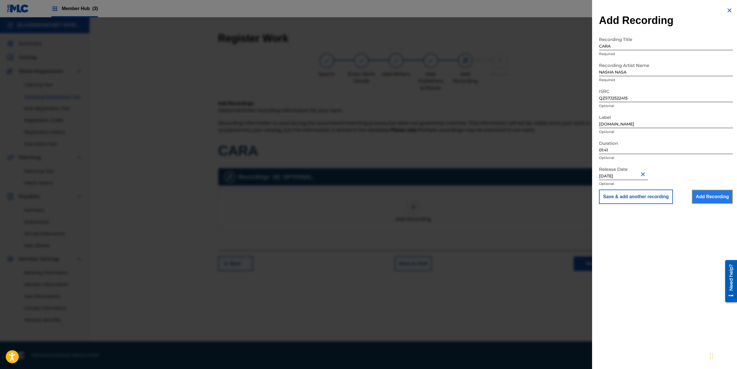
click at [706, 197] on input "Add Recording" at bounding box center [712, 197] width 41 height 14
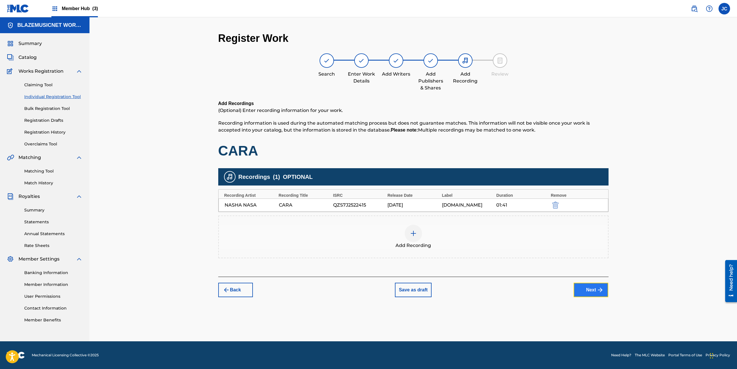
click at [589, 287] on button "Next" at bounding box center [591, 290] width 35 height 14
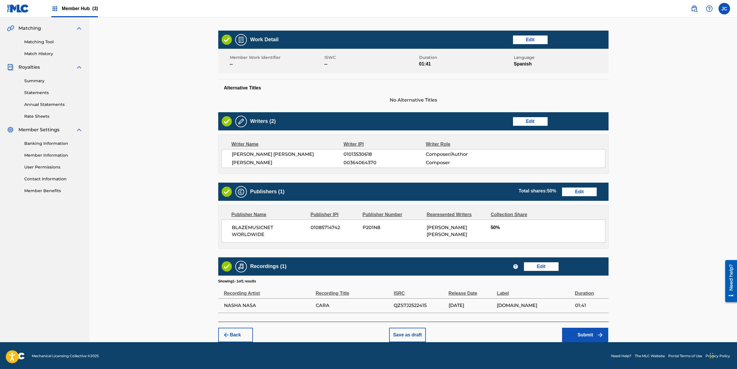
scroll to position [130, 0]
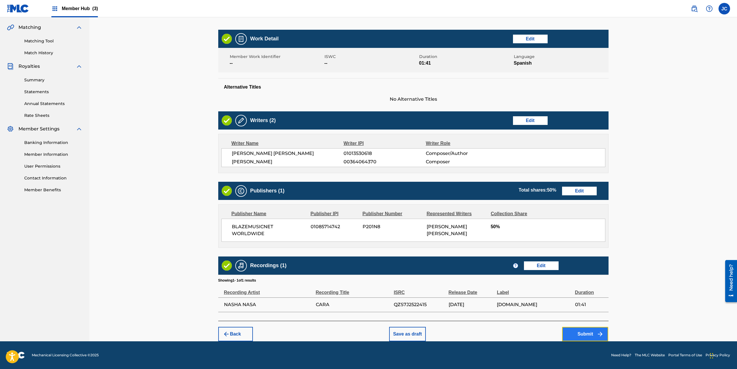
click at [575, 333] on button "Submit" at bounding box center [585, 334] width 46 height 14
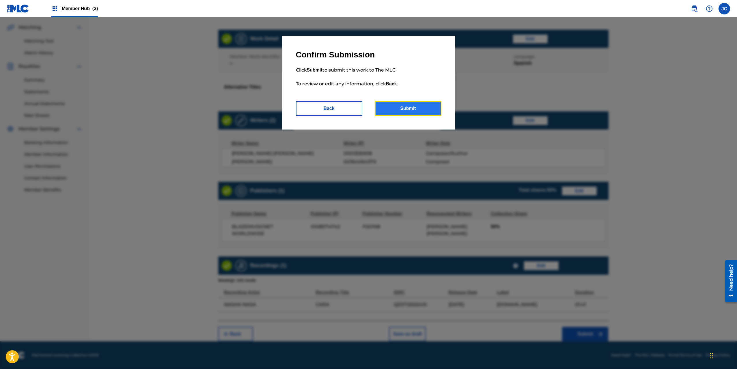
click at [401, 107] on button "Submit" at bounding box center [408, 108] width 66 height 14
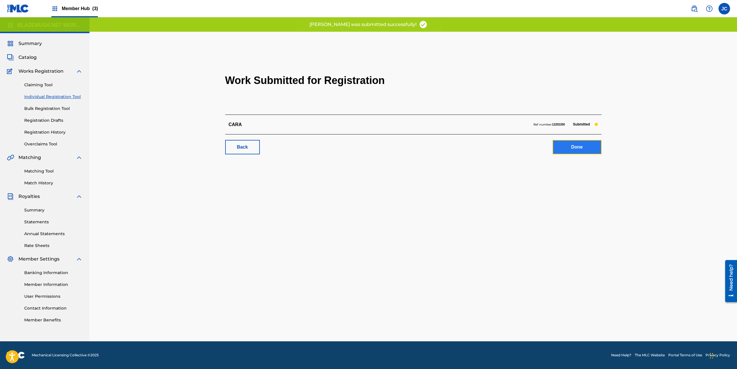
click at [572, 149] on link "Done" at bounding box center [577, 147] width 49 height 14
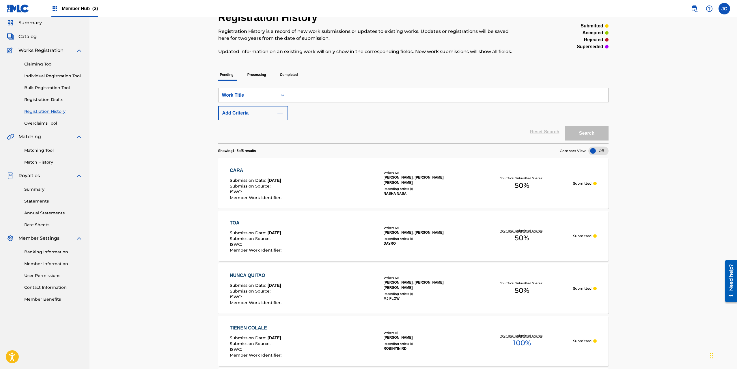
scroll to position [19, 0]
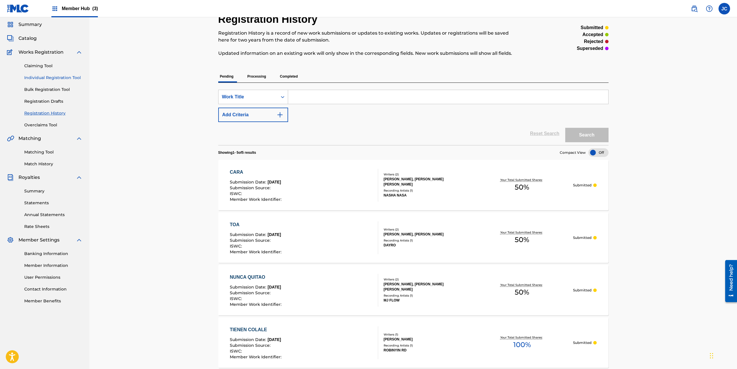
click at [47, 79] on link "Individual Registration Tool" at bounding box center [53, 78] width 58 height 6
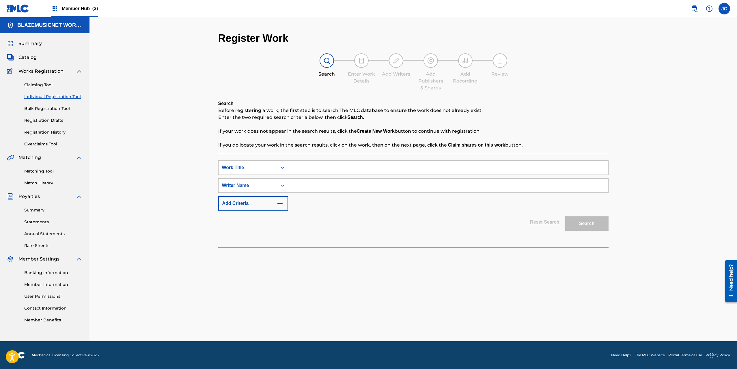
click at [304, 167] on input "Search Form" at bounding box center [448, 168] width 320 height 14
type input "DESDE EL CIELO"
click at [305, 184] on input "Search Form" at bounding box center [448, 186] width 320 height 14
click at [305, 184] on input "[PERSON_NAME]" at bounding box center [448, 186] width 320 height 14
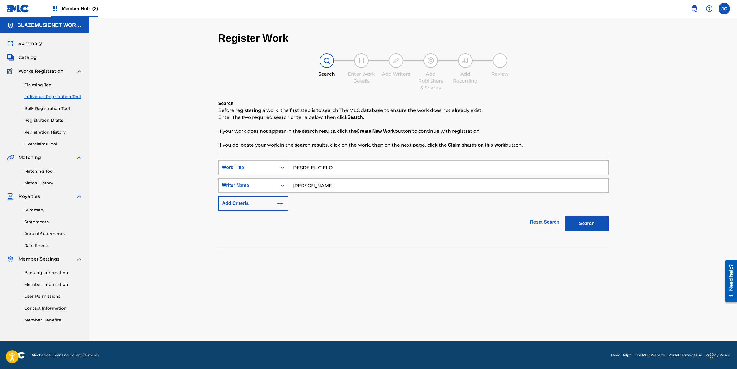
click at [305, 184] on input "[PERSON_NAME]" at bounding box center [448, 186] width 320 height 14
type input "[PERSON_NAME]"
click at [592, 219] on button "Search" at bounding box center [586, 224] width 43 height 14
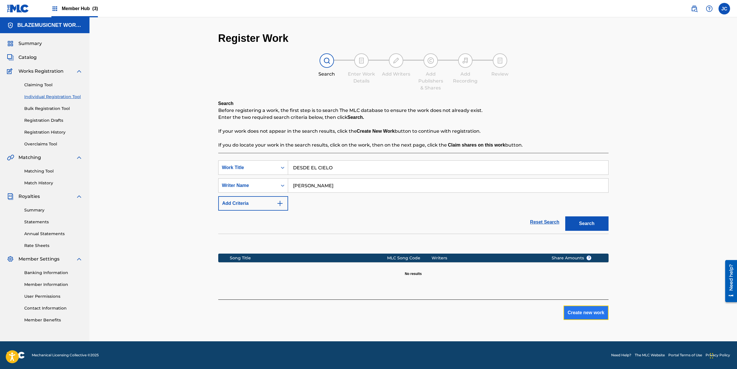
click at [587, 313] on button "Create new work" at bounding box center [585, 313] width 45 height 14
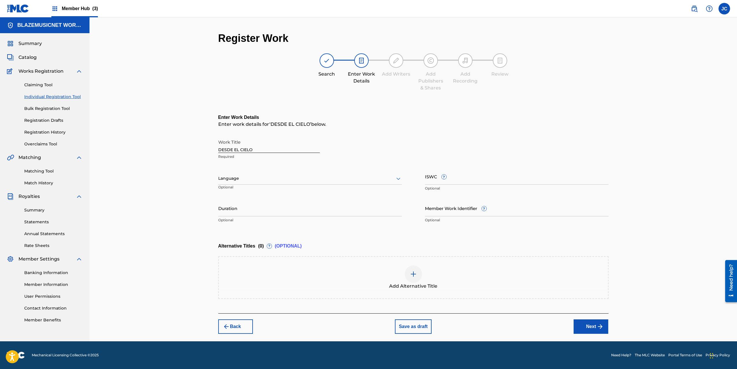
click at [226, 176] on div at bounding box center [310, 178] width 184 height 7
click at [233, 204] on div "Spanish" at bounding box center [310, 204] width 183 height 13
click at [234, 207] on input "Duration" at bounding box center [310, 208] width 184 height 16
type input "01:53"
click at [163, 210] on div "Register Work Search Enter Work Details Add Writers Add Publishers & Shares Add…" at bounding box center [412, 179] width 647 height 324
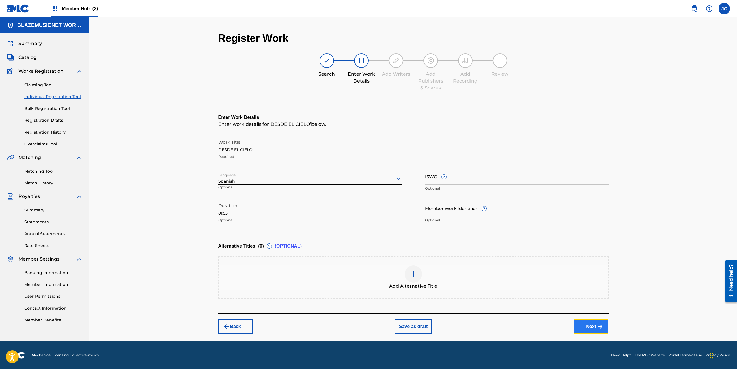
click at [587, 327] on button "Next" at bounding box center [591, 327] width 35 height 14
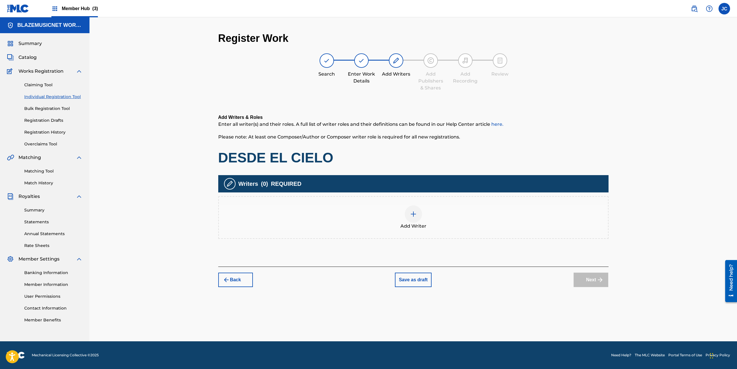
click at [402, 210] on div "Add Writer" at bounding box center [413, 218] width 389 height 24
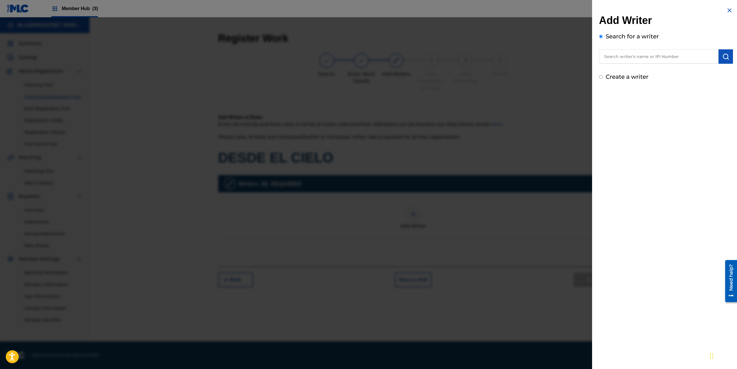
click at [610, 59] on input "text" at bounding box center [659, 56] width 120 height 14
paste input "[PERSON_NAME]"
type input "[PERSON_NAME]"
click at [722, 60] on img "submit" at bounding box center [725, 56] width 7 height 7
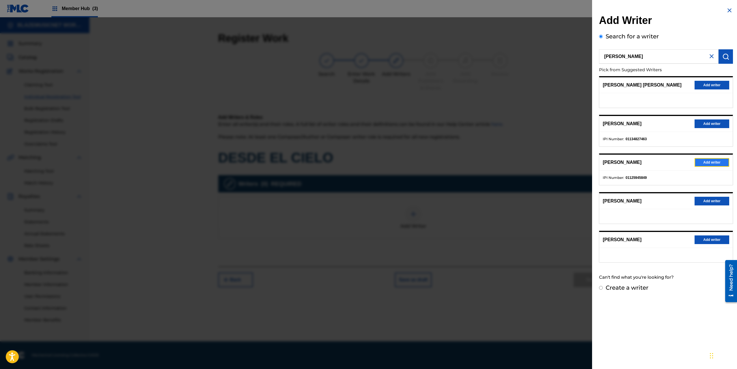
click at [703, 162] on button "Add writer" at bounding box center [712, 162] width 35 height 9
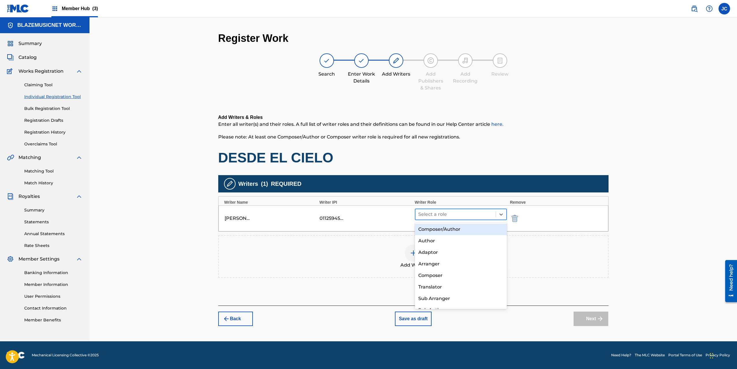
click at [444, 215] on div at bounding box center [455, 214] width 75 height 8
click at [444, 230] on div "Composer/Author" at bounding box center [461, 230] width 92 height 12
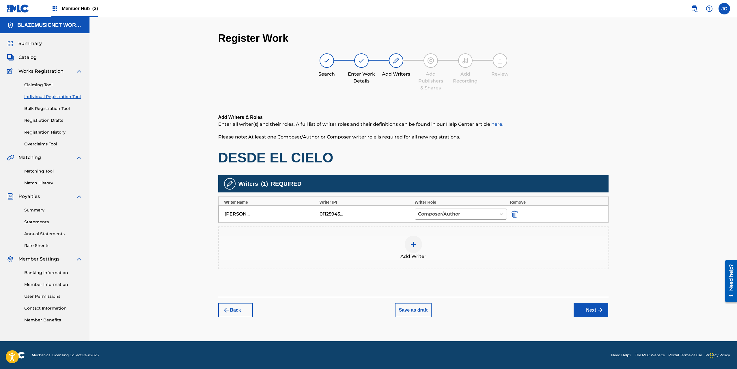
click at [407, 249] on div at bounding box center [413, 244] width 17 height 17
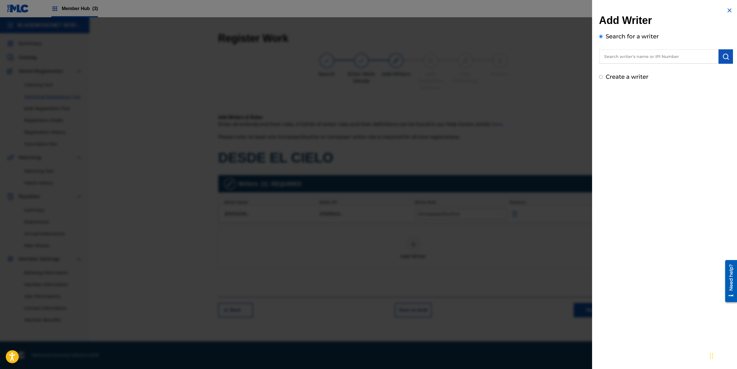
click at [624, 56] on input "text" at bounding box center [659, 56] width 120 height 14
type input "01034849065"
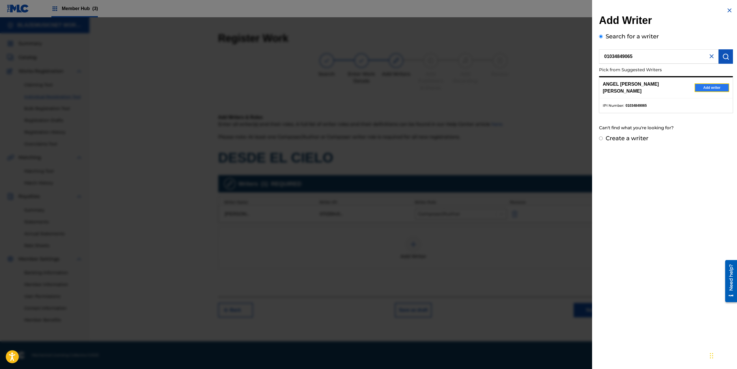
click at [711, 87] on button "Add writer" at bounding box center [712, 87] width 35 height 9
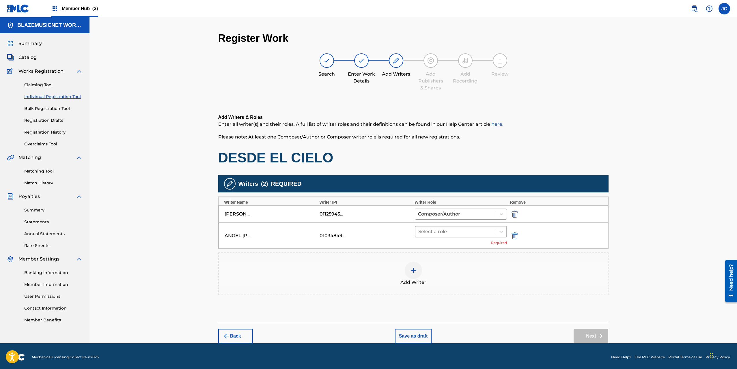
click at [432, 230] on div at bounding box center [455, 232] width 75 height 8
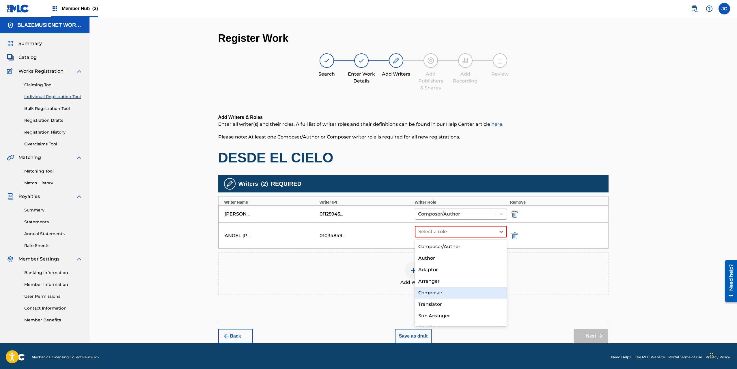
click at [442, 292] on div "Composer" at bounding box center [461, 293] width 92 height 12
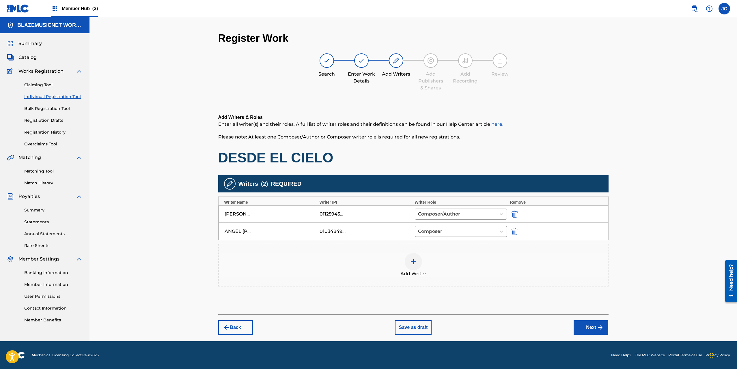
click at [416, 262] on img at bounding box center [413, 261] width 7 height 7
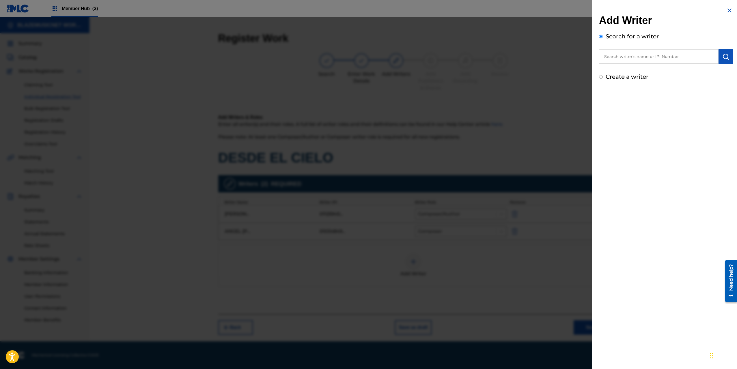
click at [632, 55] on input "text" at bounding box center [659, 56] width 120 height 14
type input "01088116748"
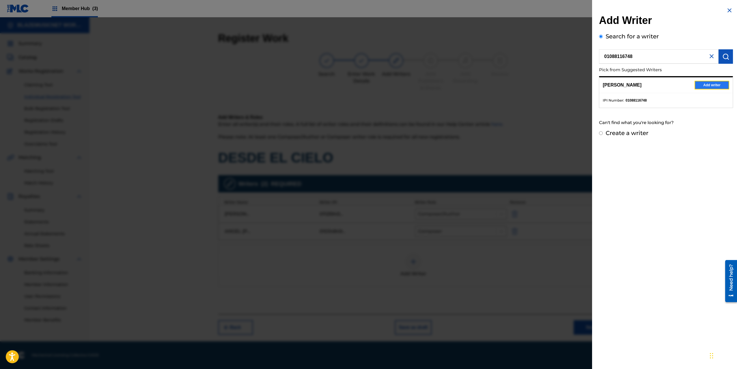
click at [699, 83] on button "Add writer" at bounding box center [712, 85] width 35 height 9
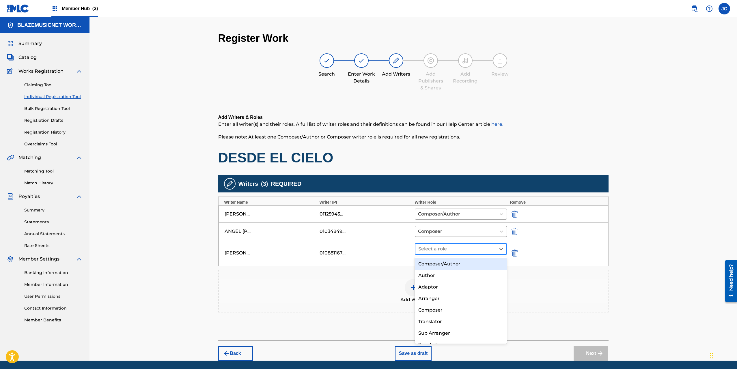
click at [455, 249] on div at bounding box center [455, 249] width 75 height 8
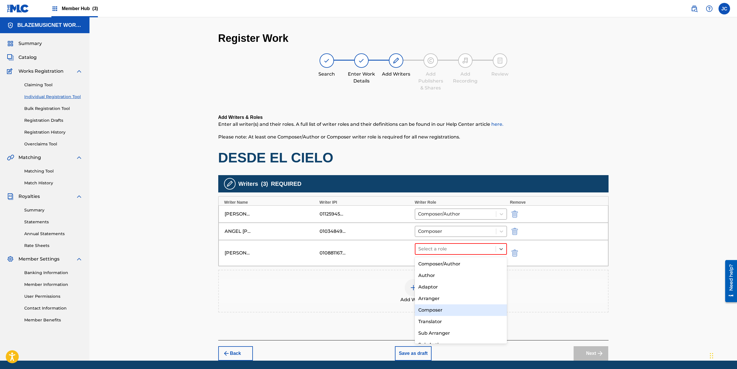
click at [440, 309] on div "Composer" at bounding box center [461, 311] width 92 height 12
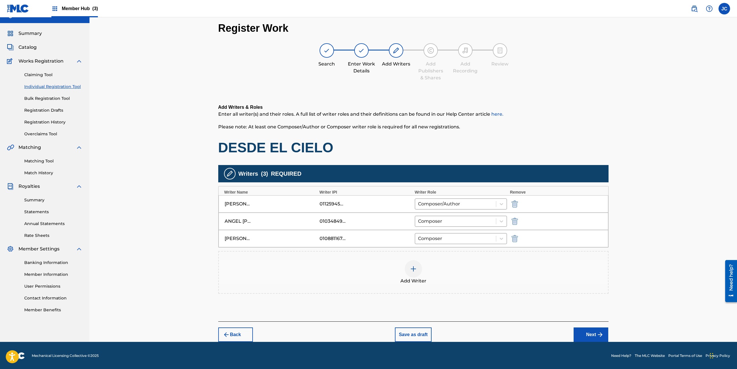
scroll to position [11, 0]
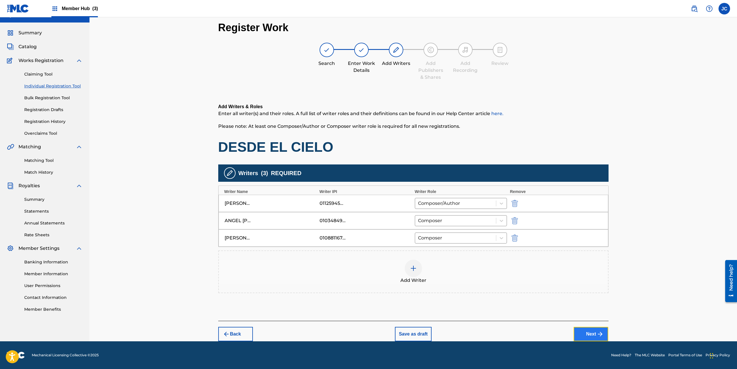
click at [596, 333] on button "Next" at bounding box center [591, 334] width 35 height 14
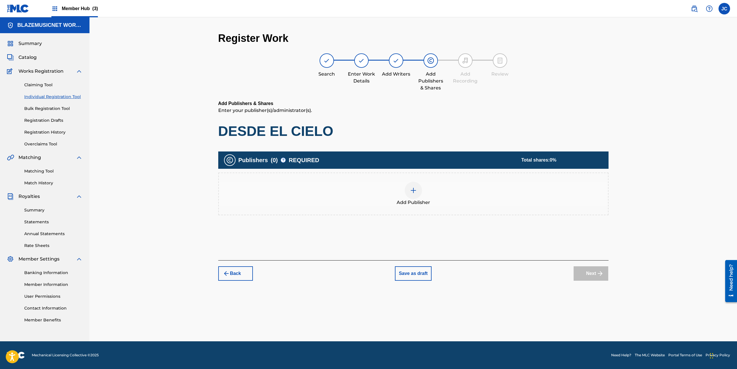
click at [395, 186] on div "Add Publisher" at bounding box center [413, 194] width 389 height 24
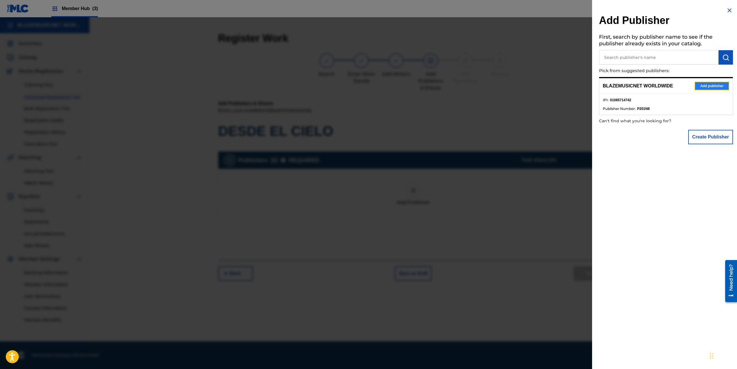
click at [708, 82] on button "Add publisher" at bounding box center [712, 86] width 35 height 9
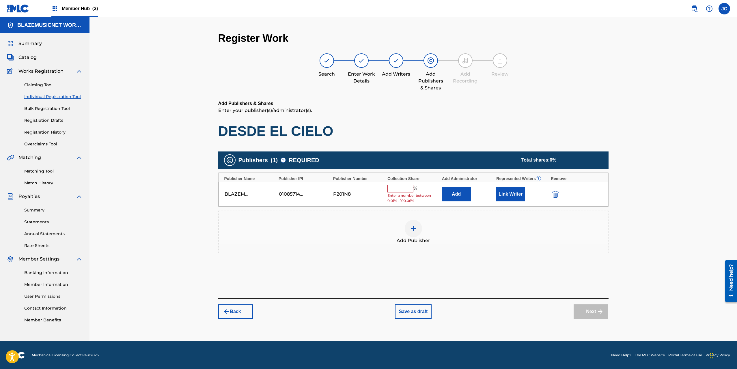
click at [395, 188] on input "text" at bounding box center [400, 189] width 26 height 8
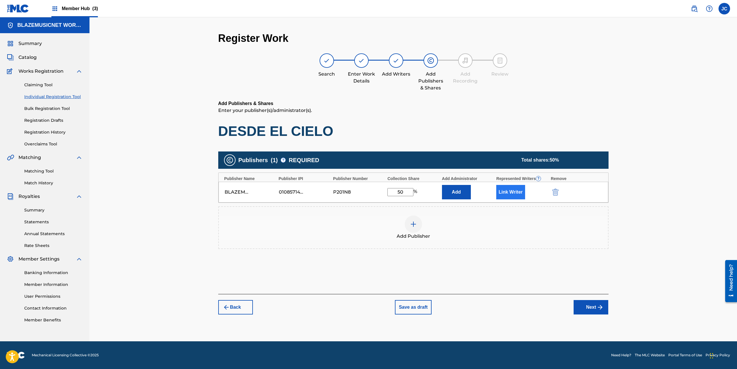
type input "50"
click at [518, 193] on button "Link Writer" at bounding box center [510, 192] width 29 height 14
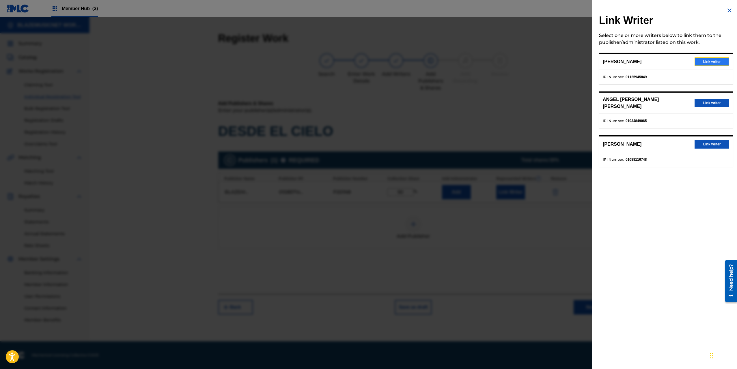
click at [702, 64] on button "Link writer" at bounding box center [712, 61] width 35 height 9
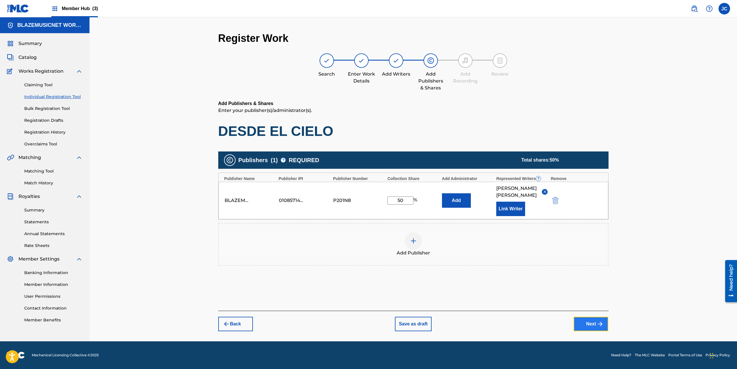
click at [589, 328] on button "Next" at bounding box center [591, 324] width 35 height 14
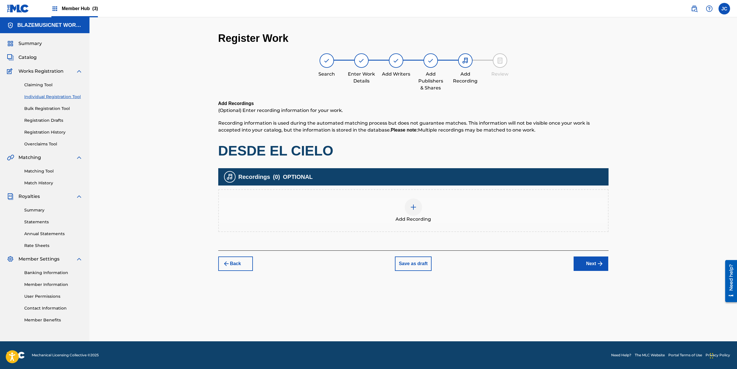
click at [404, 205] on div "Add Recording" at bounding box center [413, 211] width 389 height 24
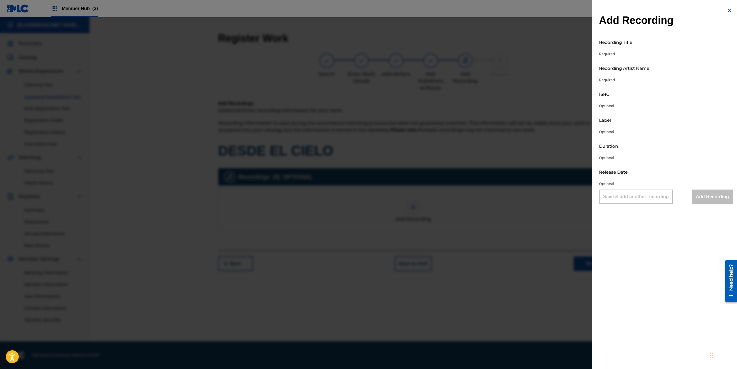
click at [635, 44] on input "Recording Title" at bounding box center [666, 42] width 134 height 16
type input "DESDE EL CIELO"
click at [626, 61] on input "Recording Artist Name" at bounding box center [666, 68] width 134 height 16
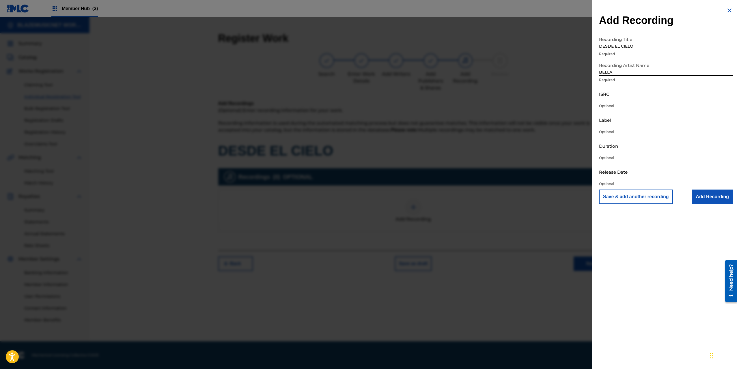
type input "[PERSON_NAME]"
click at [607, 96] on input "ISRC" at bounding box center [666, 94] width 134 height 16
paste input "QZSYP2548906"
type input "QZSYP2548906"
click at [621, 122] on input "Label" at bounding box center [666, 120] width 134 height 16
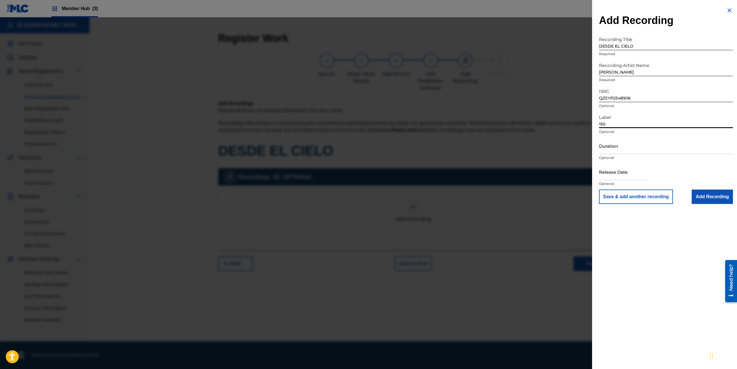
type input "150 MUSIC"
click at [608, 149] on input "Duration" at bounding box center [666, 146] width 134 height 16
type input "01:53"
click at [609, 174] on input "text" at bounding box center [623, 172] width 49 height 16
select select "8"
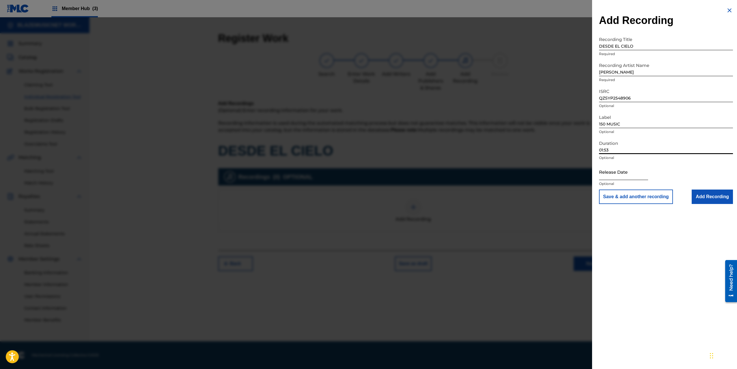
select select "2025"
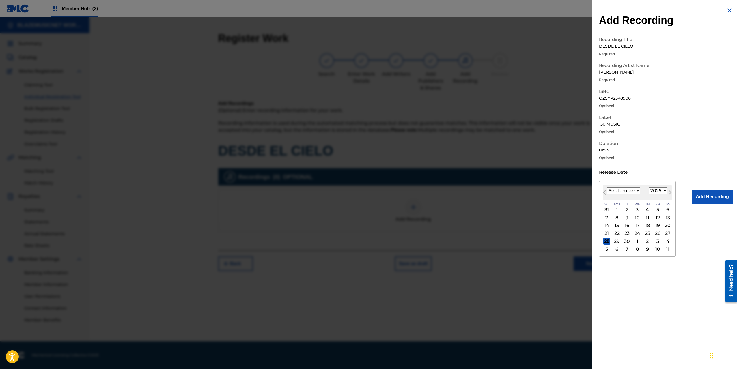
click at [605, 191] on span "Previous Month" at bounding box center [605, 193] width 0 height 9
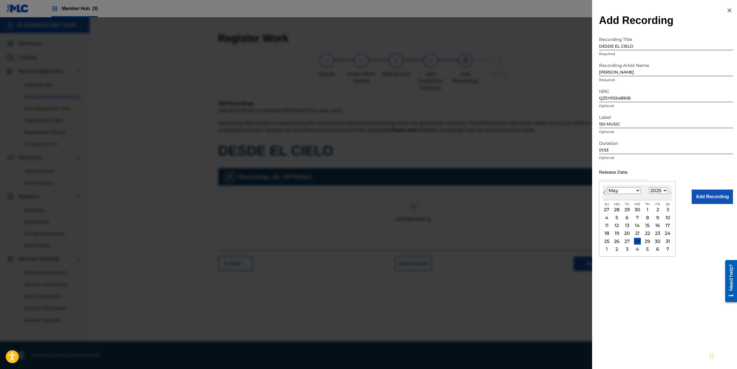
select select "3"
click at [637, 225] on div "16" at bounding box center [637, 225] width 7 height 7
type input "[DATE]"
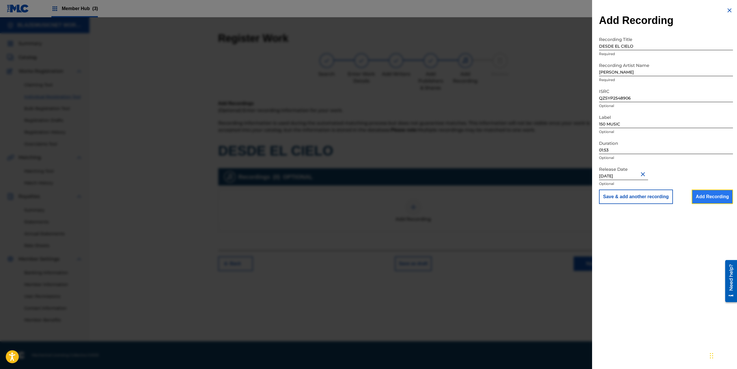
click at [705, 198] on input "Add Recording" at bounding box center [712, 197] width 41 height 14
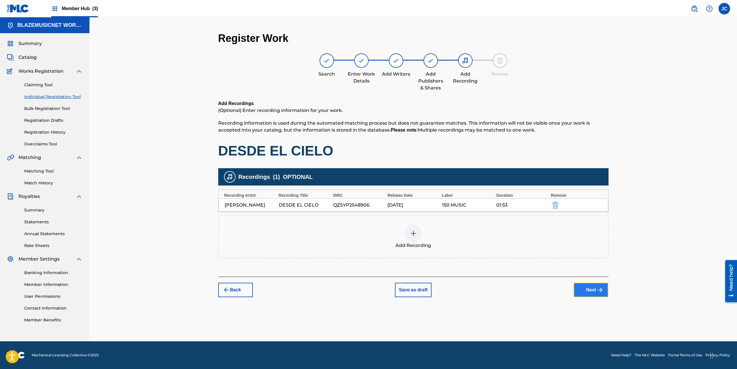
click at [582, 290] on button "Next" at bounding box center [591, 290] width 35 height 14
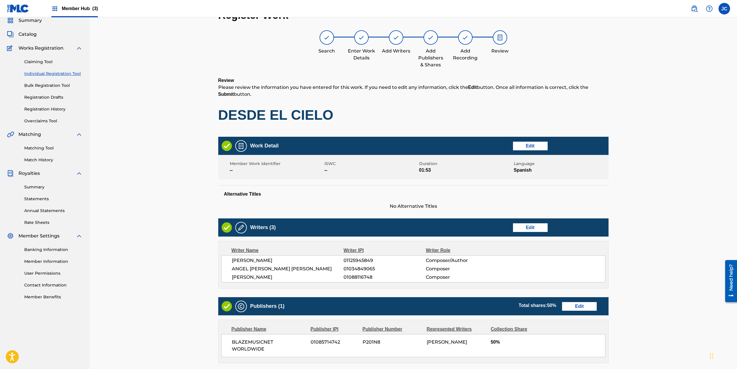
scroll to position [132, 0]
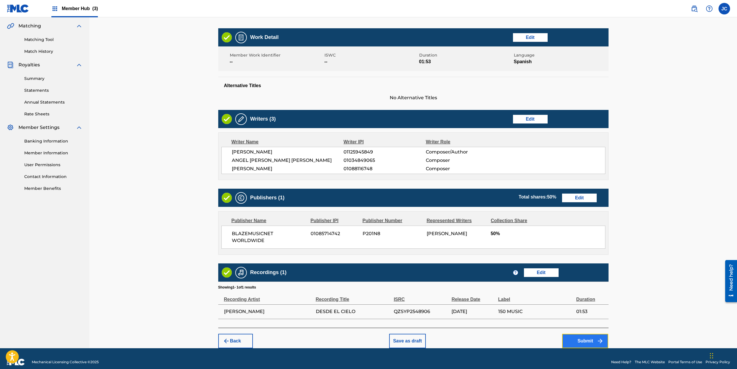
click at [583, 337] on button "Submit" at bounding box center [585, 341] width 46 height 14
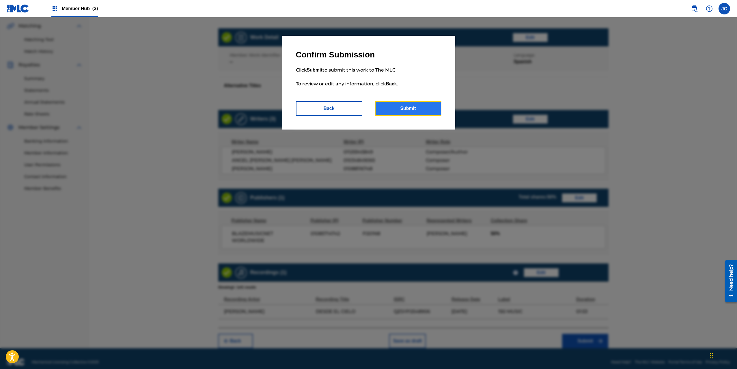
click at [412, 110] on button "Submit" at bounding box center [408, 108] width 66 height 14
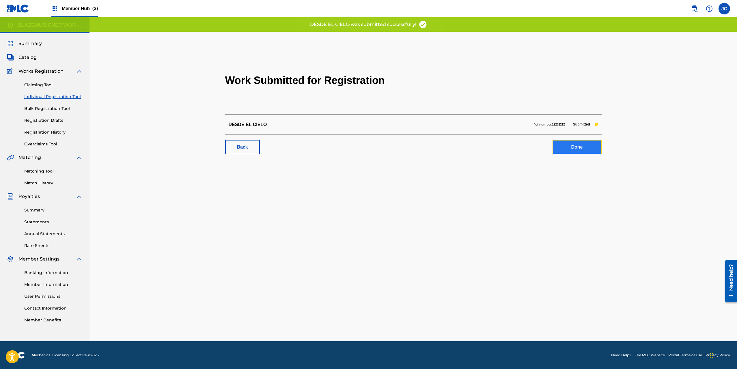
click at [567, 146] on link "Done" at bounding box center [577, 147] width 49 height 14
